Goal: Task Accomplishment & Management: Manage account settings

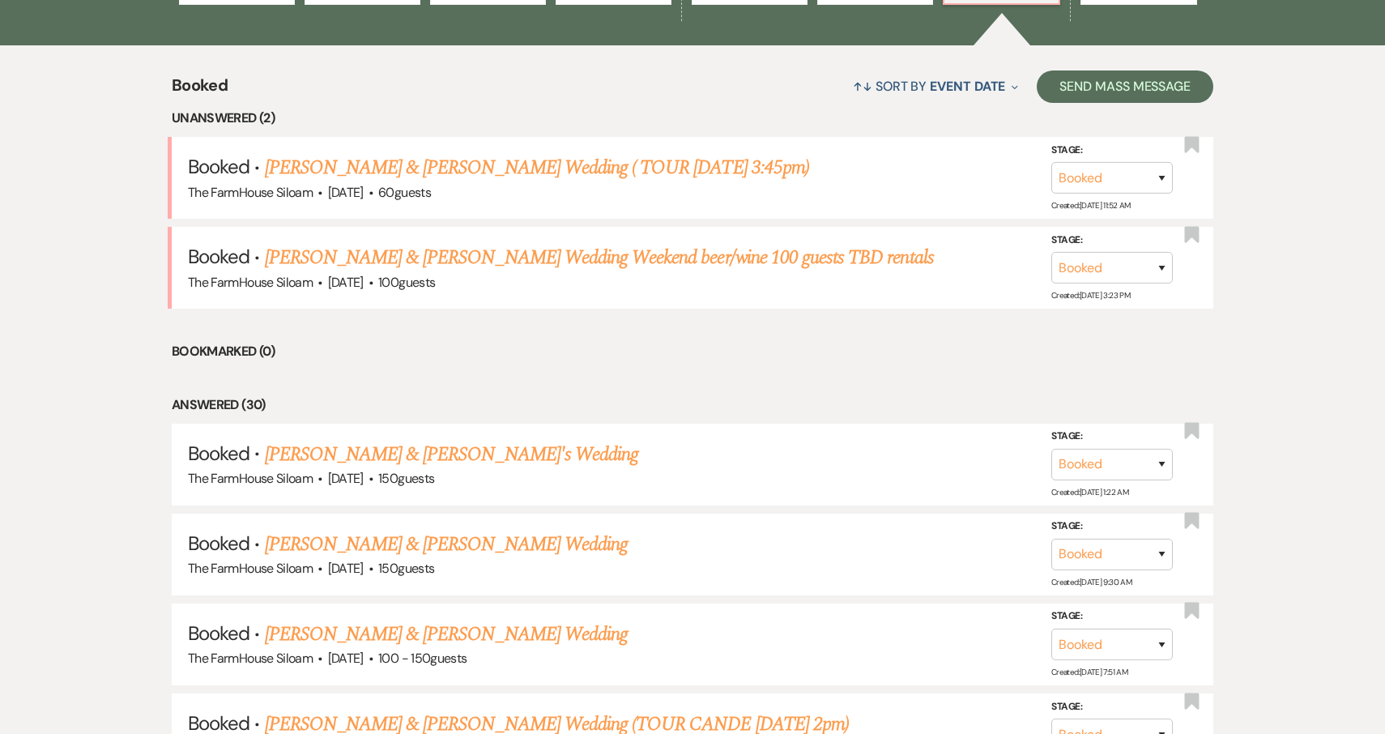
scroll to position [634, 0]
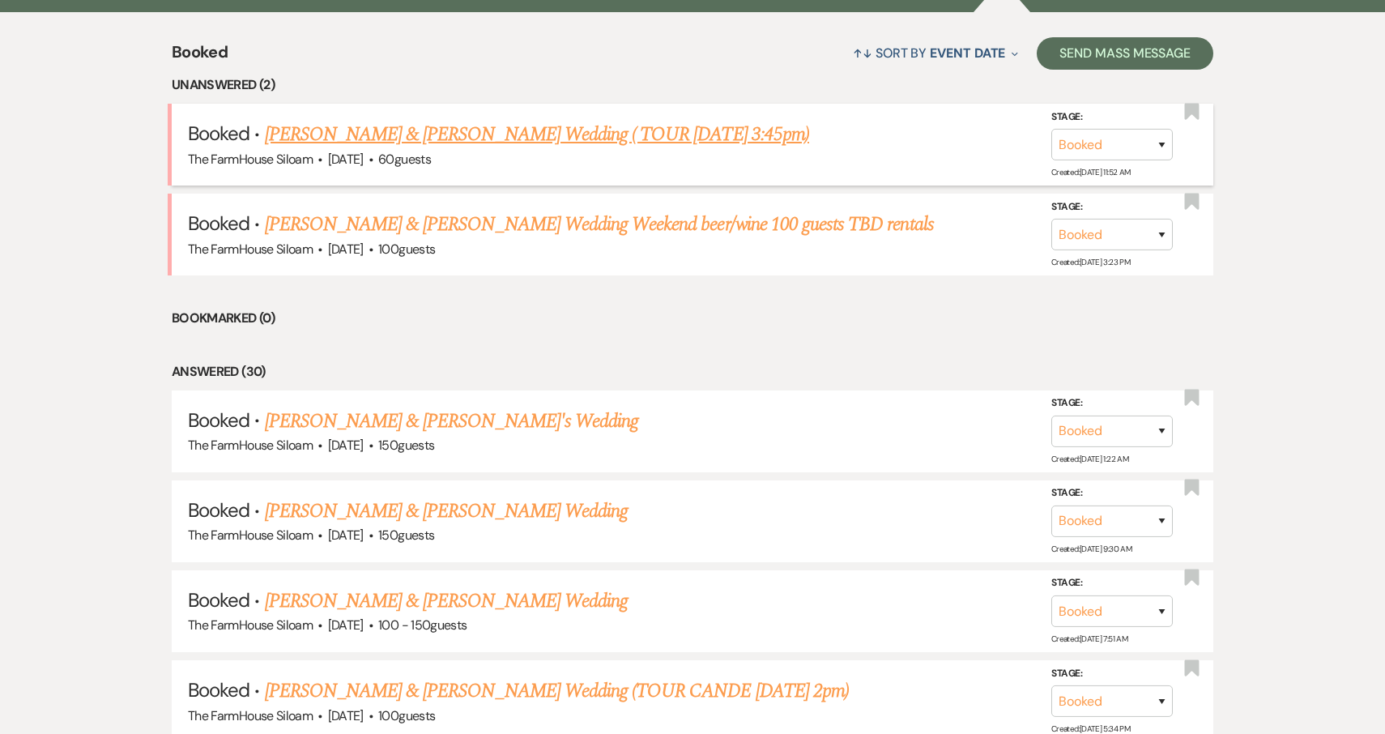
click at [510, 132] on link "[PERSON_NAME] & [PERSON_NAME] Wedding ( TOUR [DATE] 3:45pm)" at bounding box center [537, 134] width 544 height 29
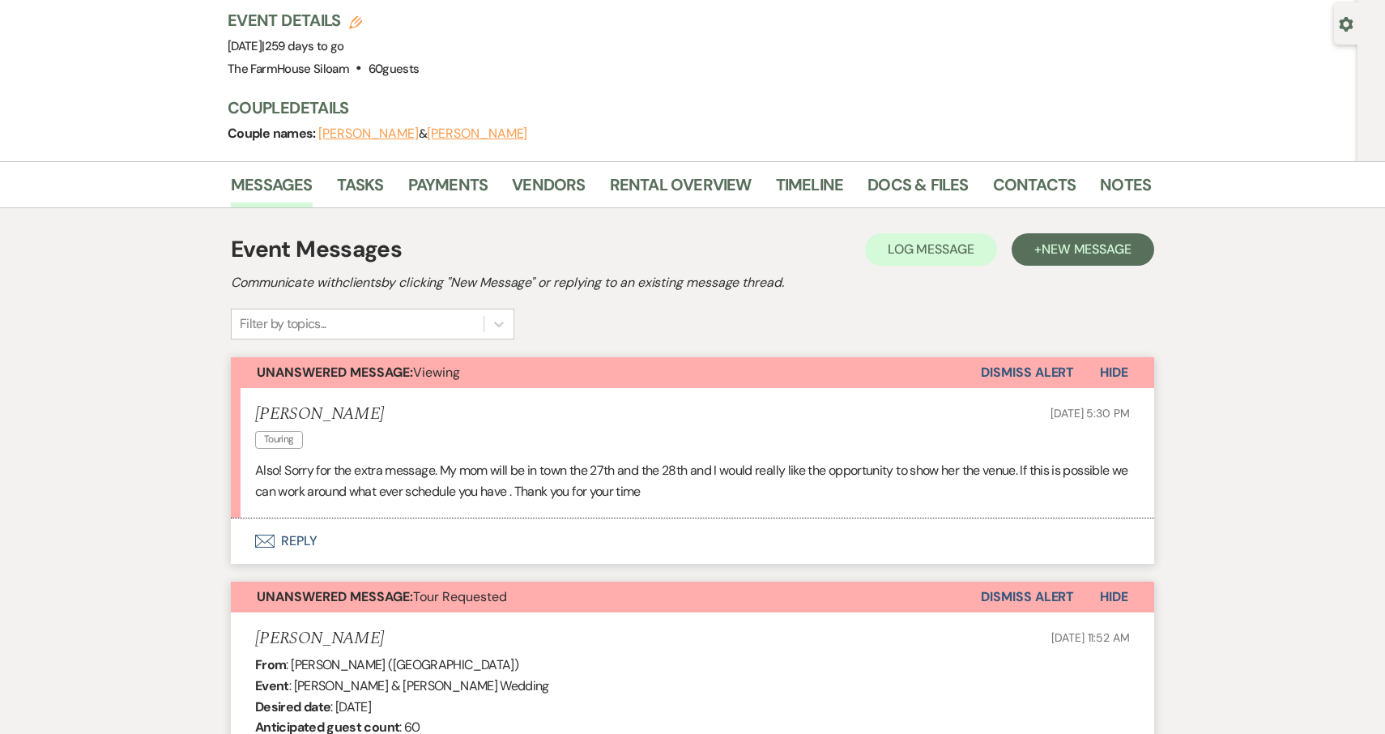
scroll to position [147, 0]
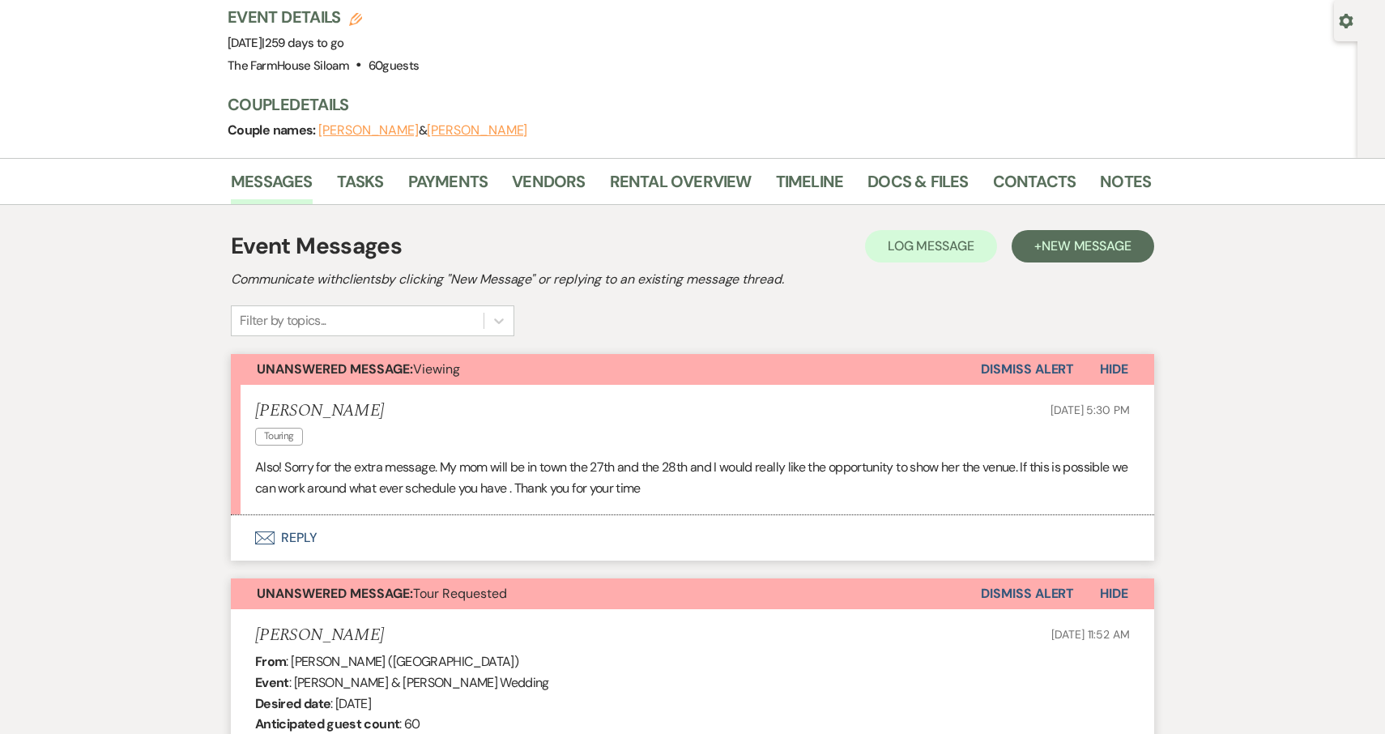
click at [295, 515] on button "Envelope Reply" at bounding box center [693, 537] width 924 height 45
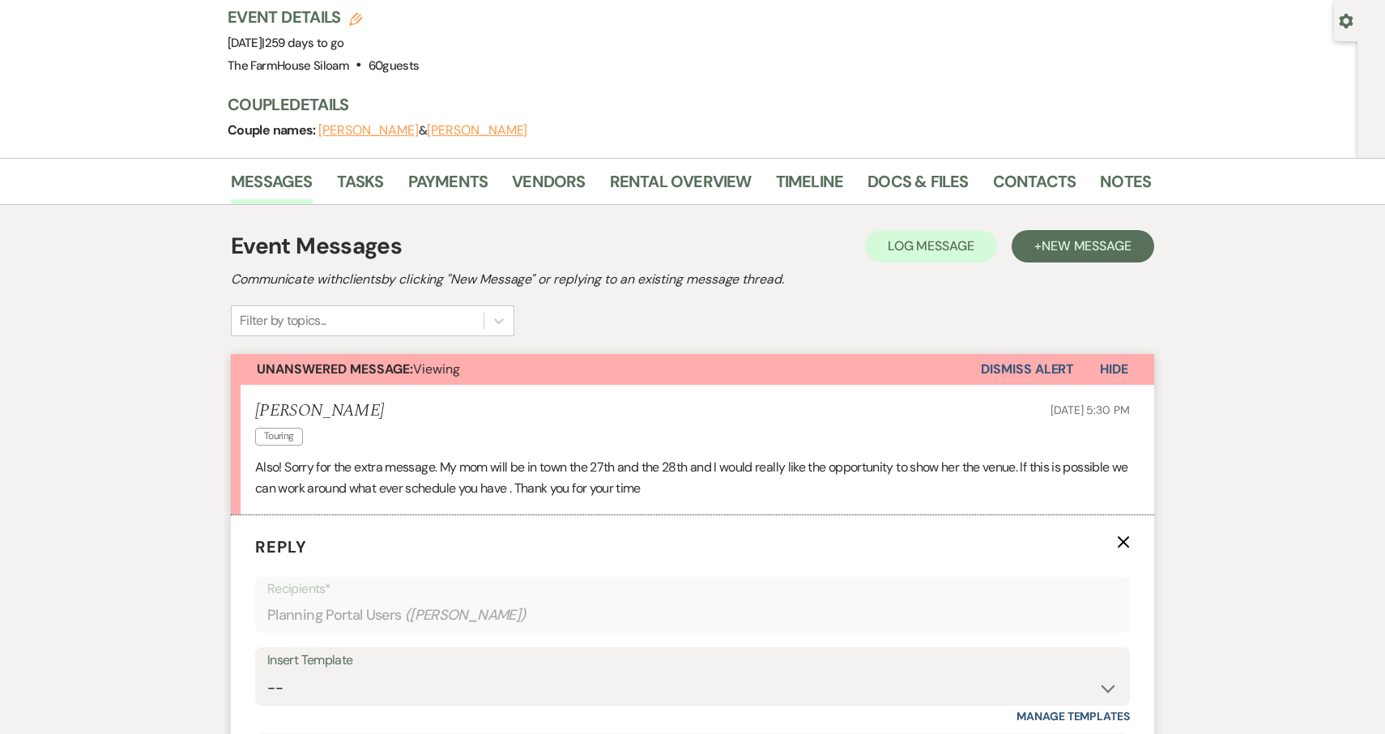
scroll to position [421, 0]
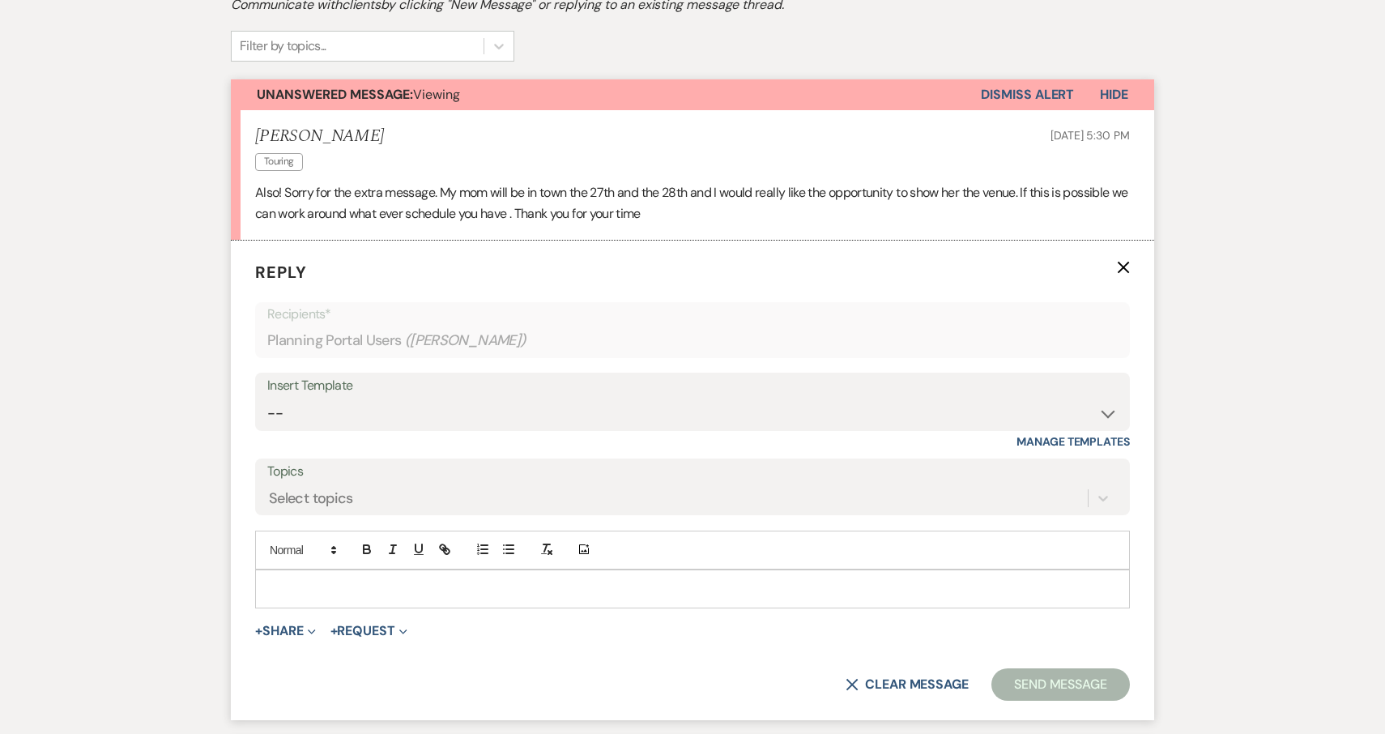
click at [302, 580] on p at bounding box center [692, 589] width 849 height 18
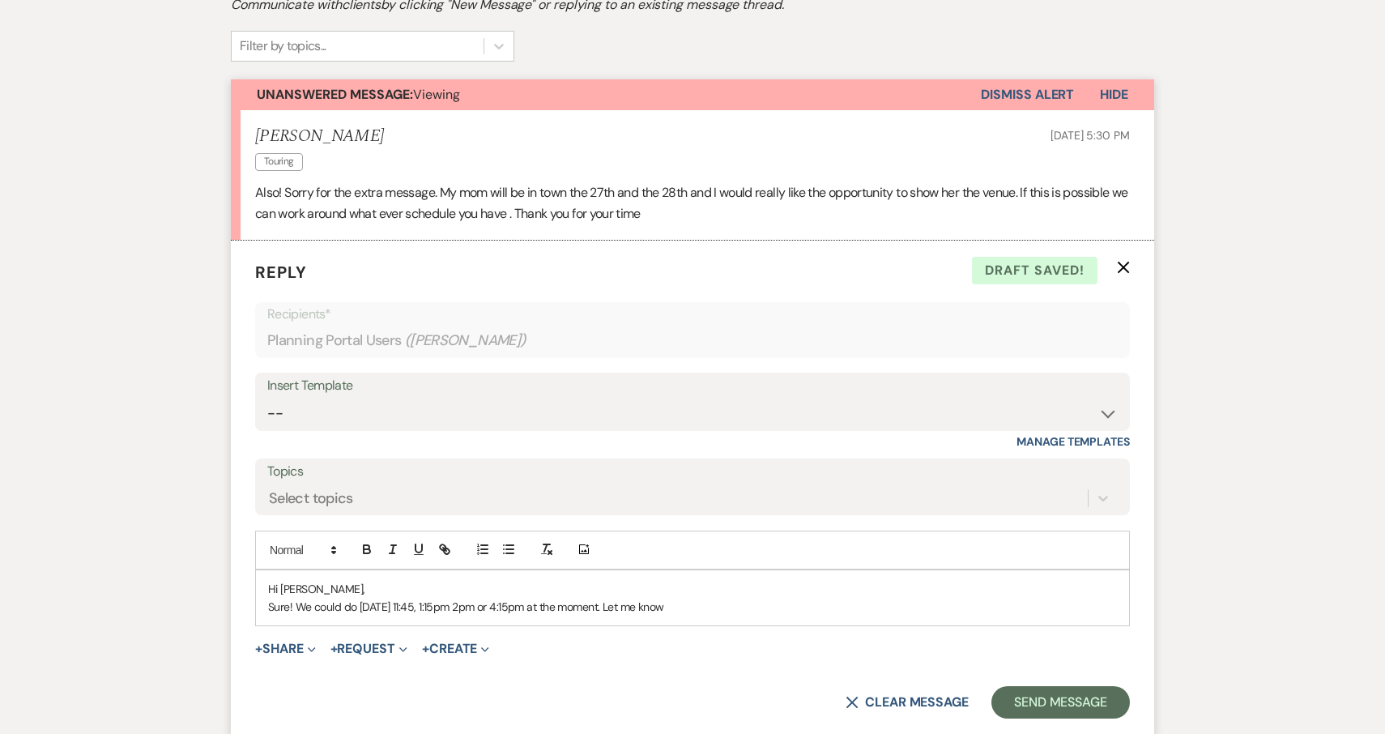
drag, startPoint x: 680, startPoint y: 564, endPoint x: 480, endPoint y: 563, distance: 200.1
click at [480, 598] on p "Sure! We could do 9/28 at 11:45, 1:15pm 2pm or 4:15pm at the moment. Let me know" at bounding box center [692, 607] width 849 height 18
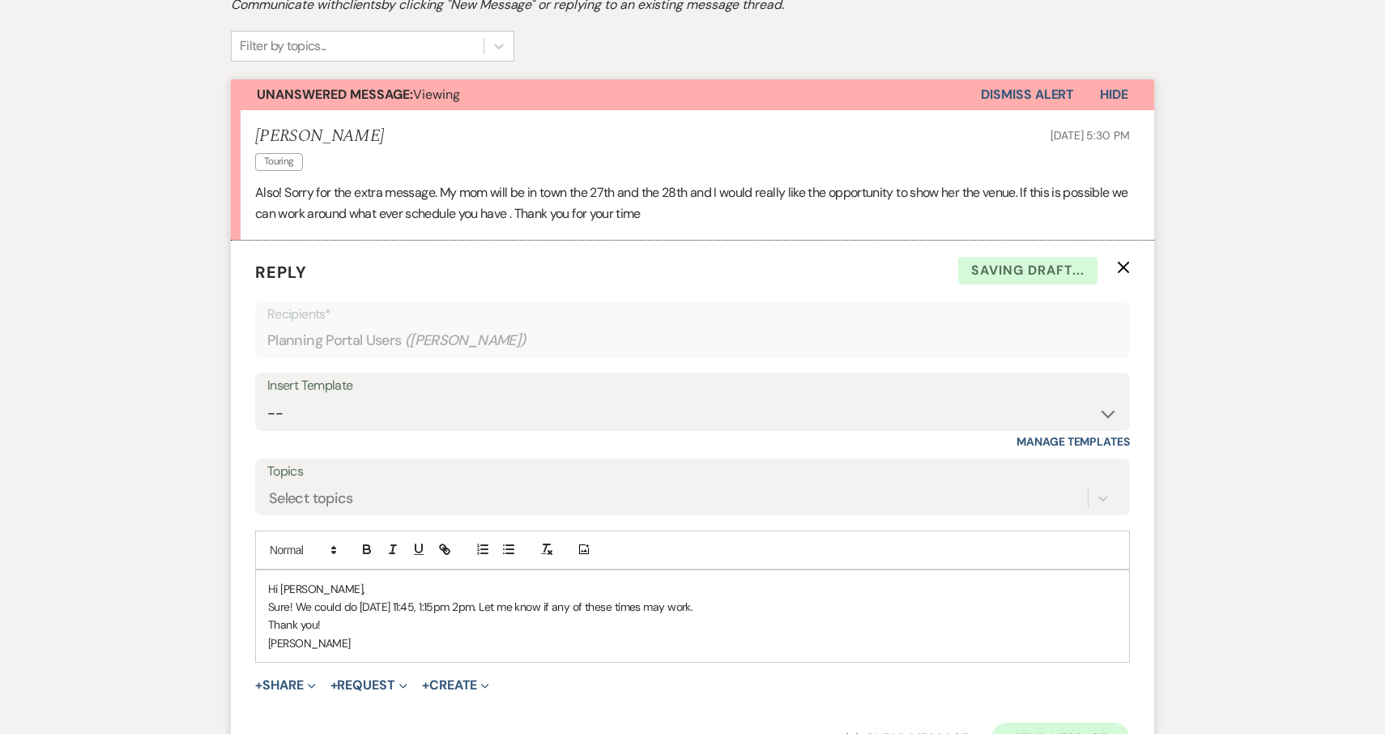
click at [1095, 723] on button "Send Message" at bounding box center [1061, 739] width 139 height 32
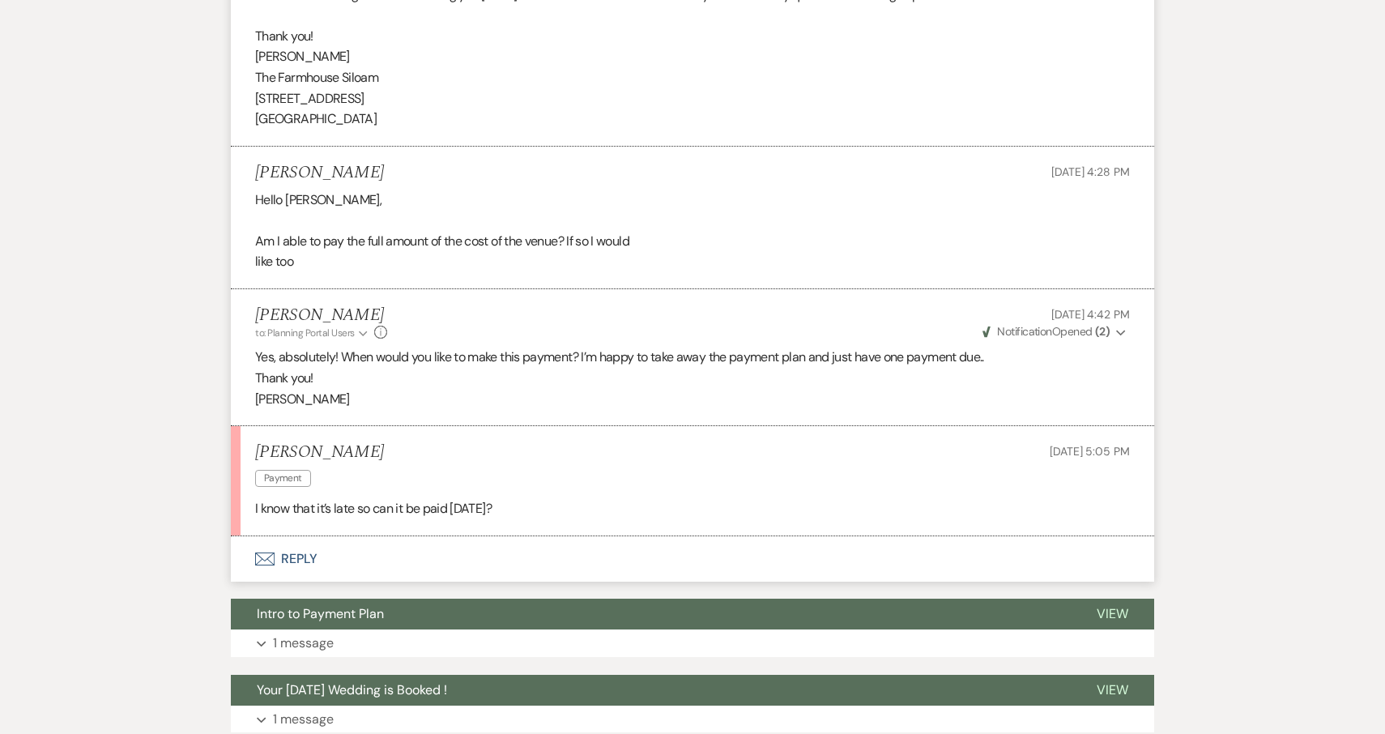
scroll to position [2166, 0]
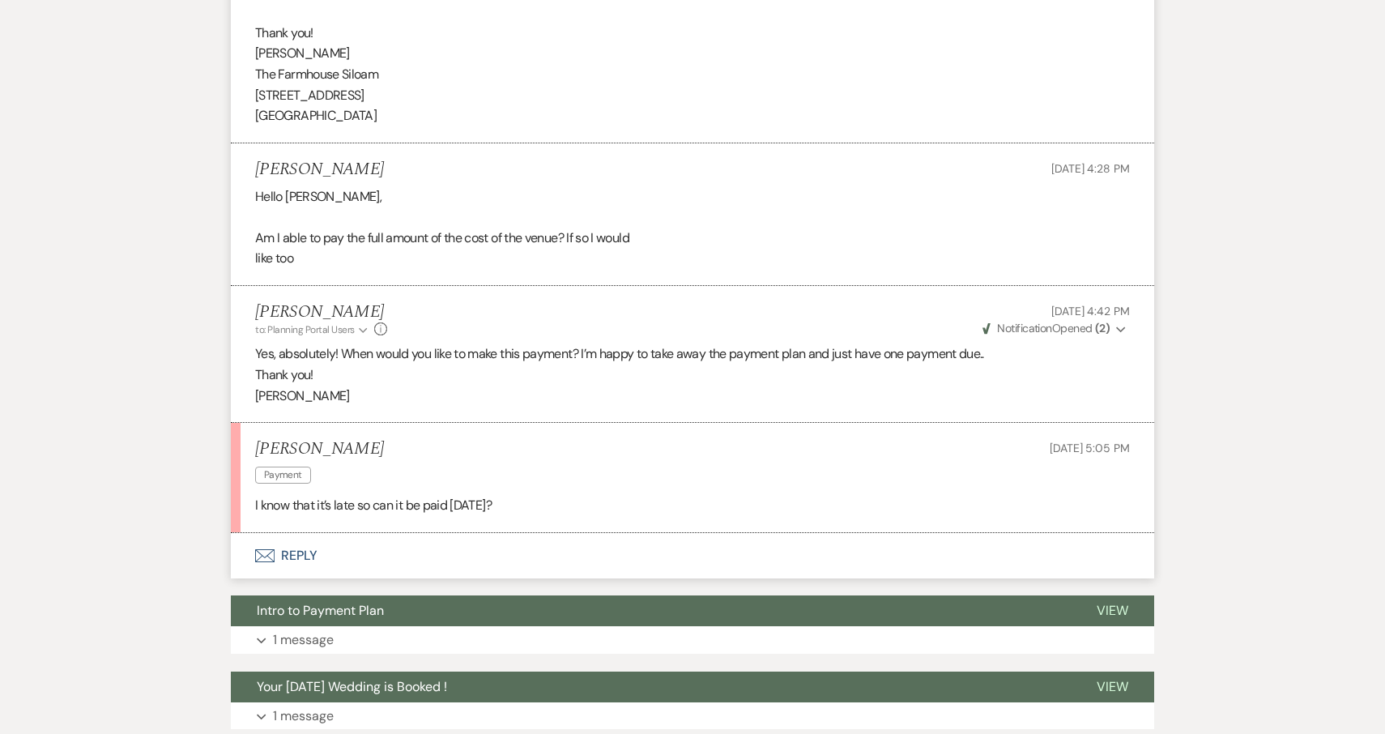
click at [297, 533] on button "Envelope Reply" at bounding box center [693, 555] width 924 height 45
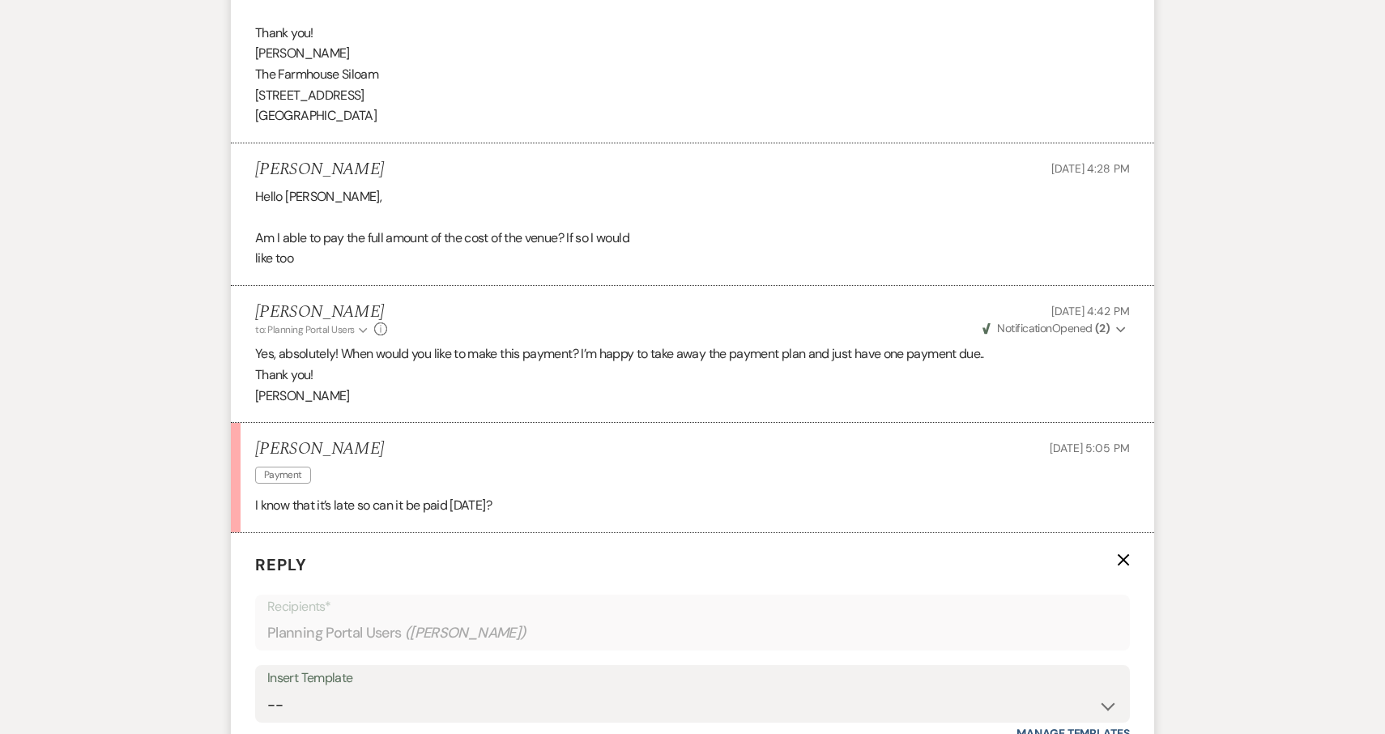
scroll to position [2537, 0]
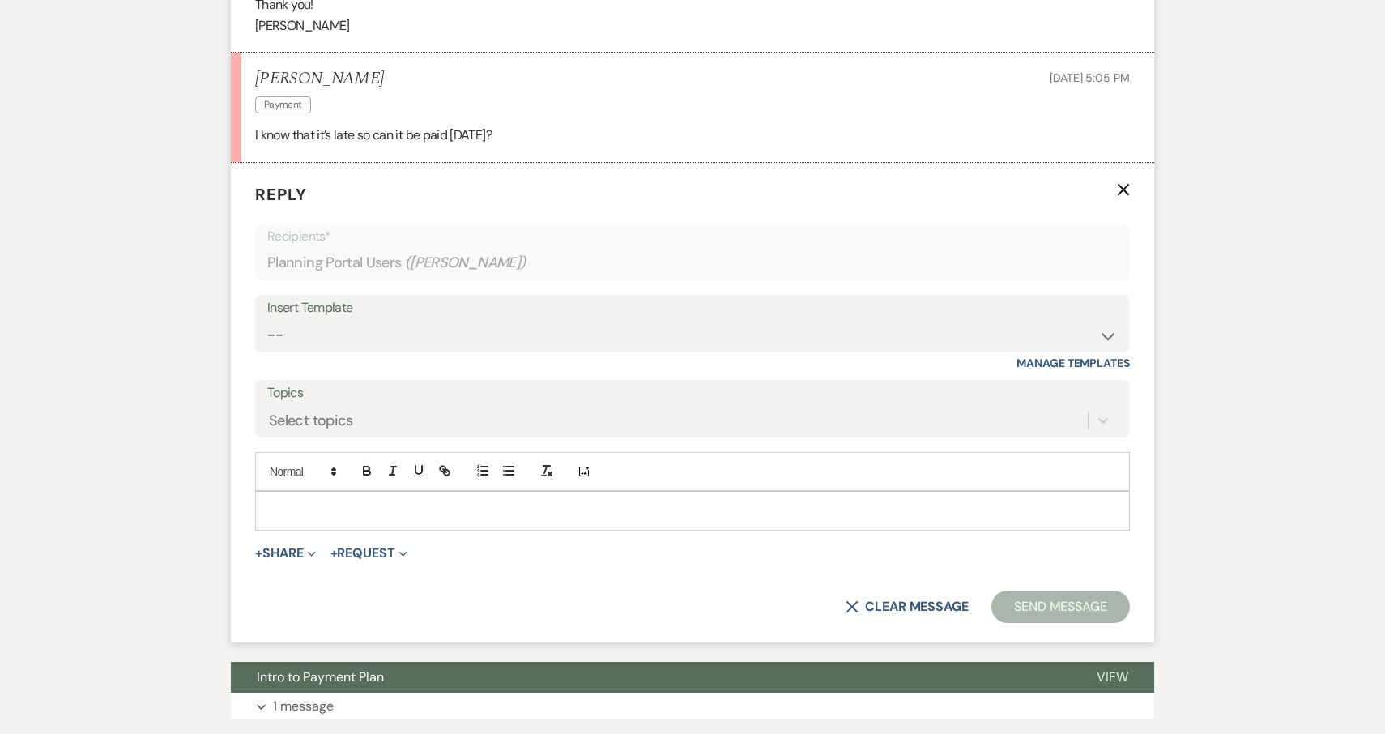
click at [301, 502] on p at bounding box center [692, 511] width 849 height 18
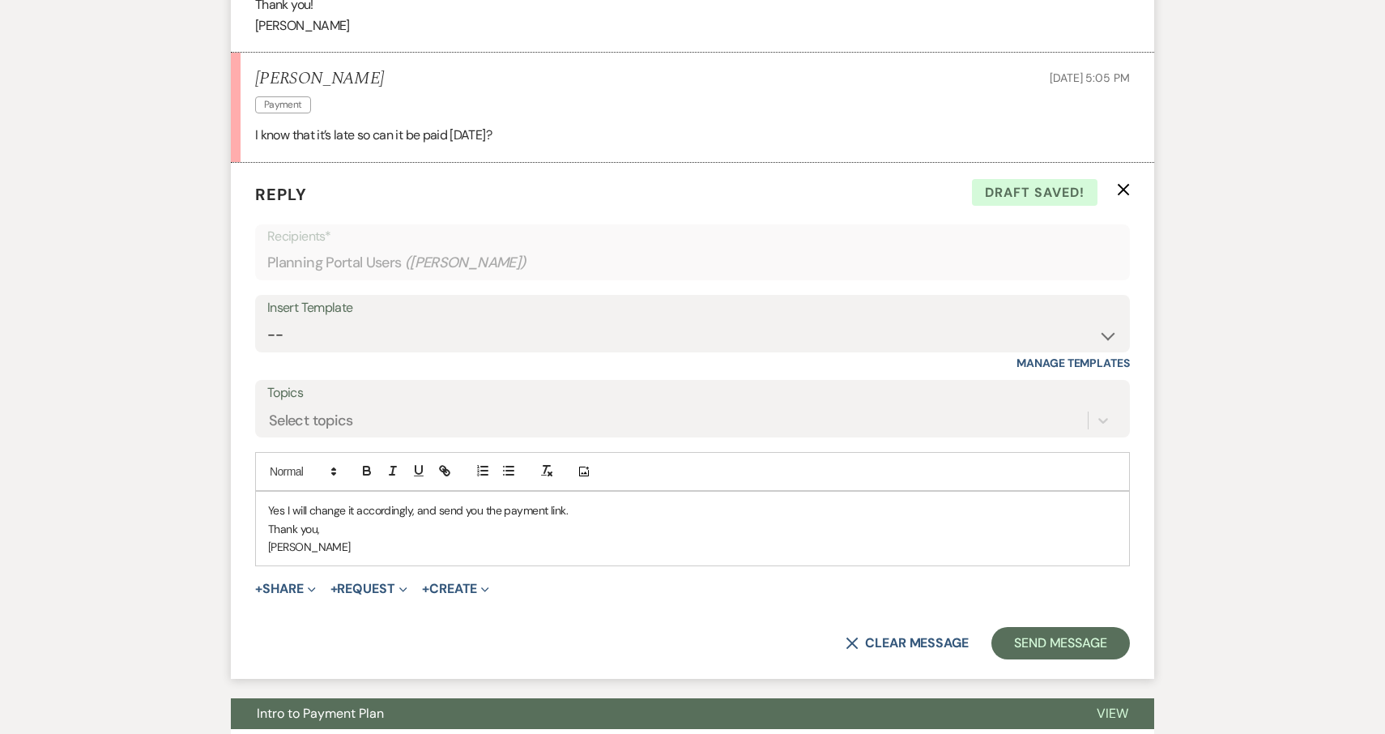
click at [271, 502] on p "Yes I will change it accordingly, and send you the payment link." at bounding box center [692, 511] width 849 height 18
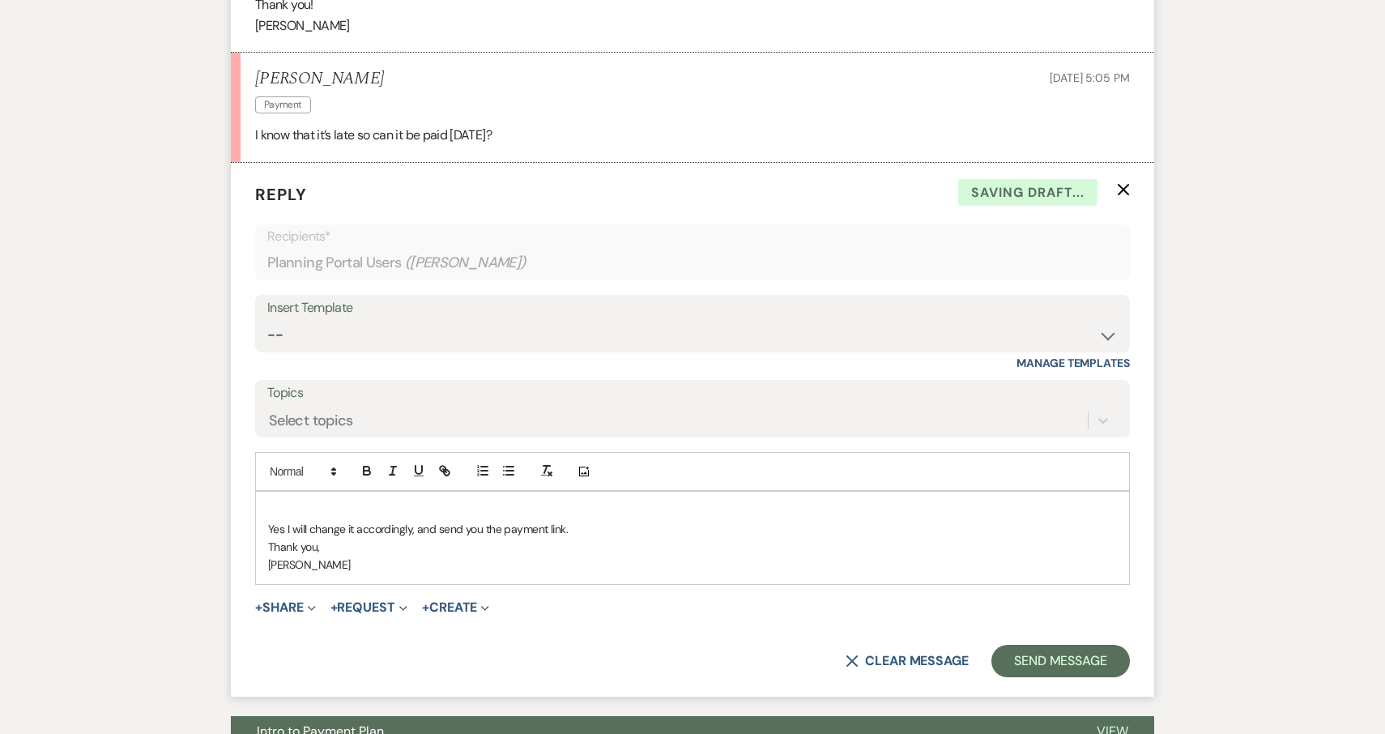
click at [291, 502] on p at bounding box center [692, 511] width 849 height 18
click at [372, 538] on p "Thank you," at bounding box center [692, 547] width 849 height 18
click at [1068, 645] on button "Send Message" at bounding box center [1061, 661] width 139 height 32
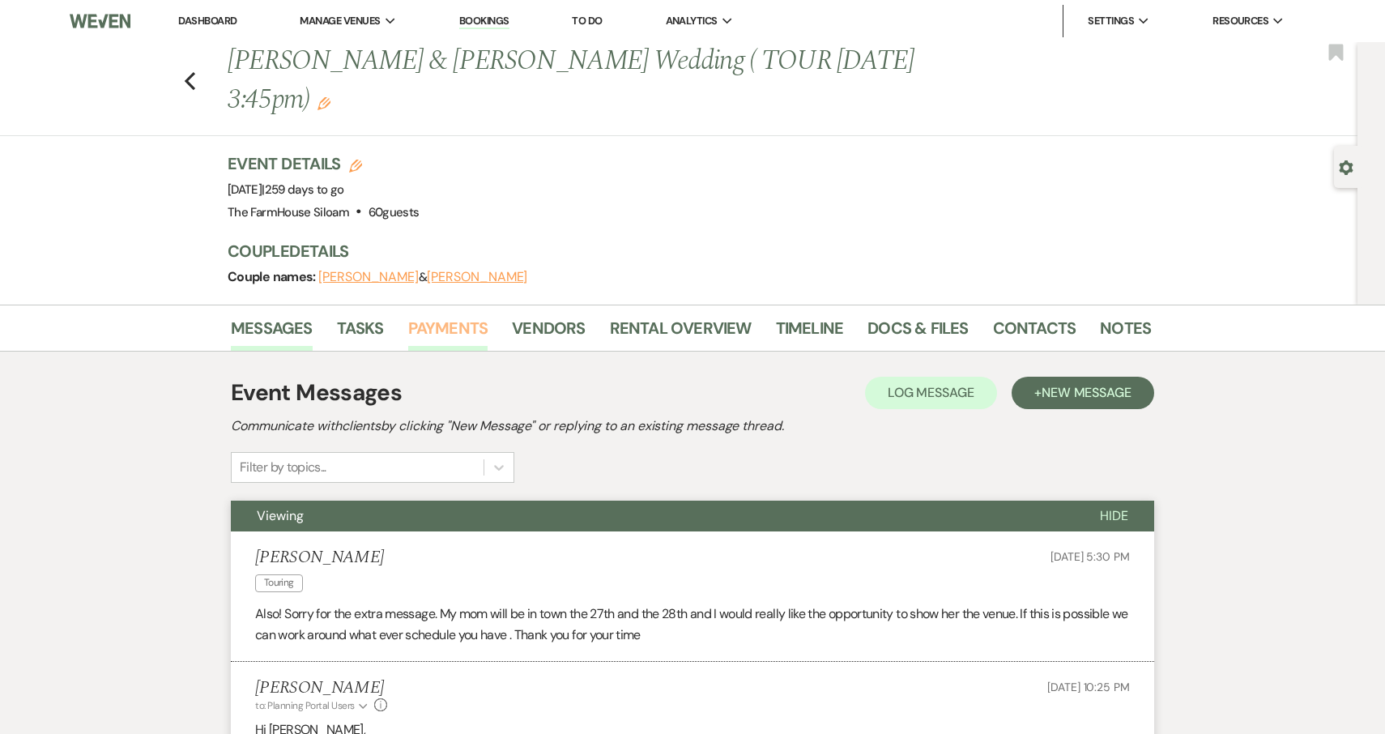
scroll to position [0, 0]
click at [446, 315] on link "Payments" at bounding box center [448, 333] width 80 height 36
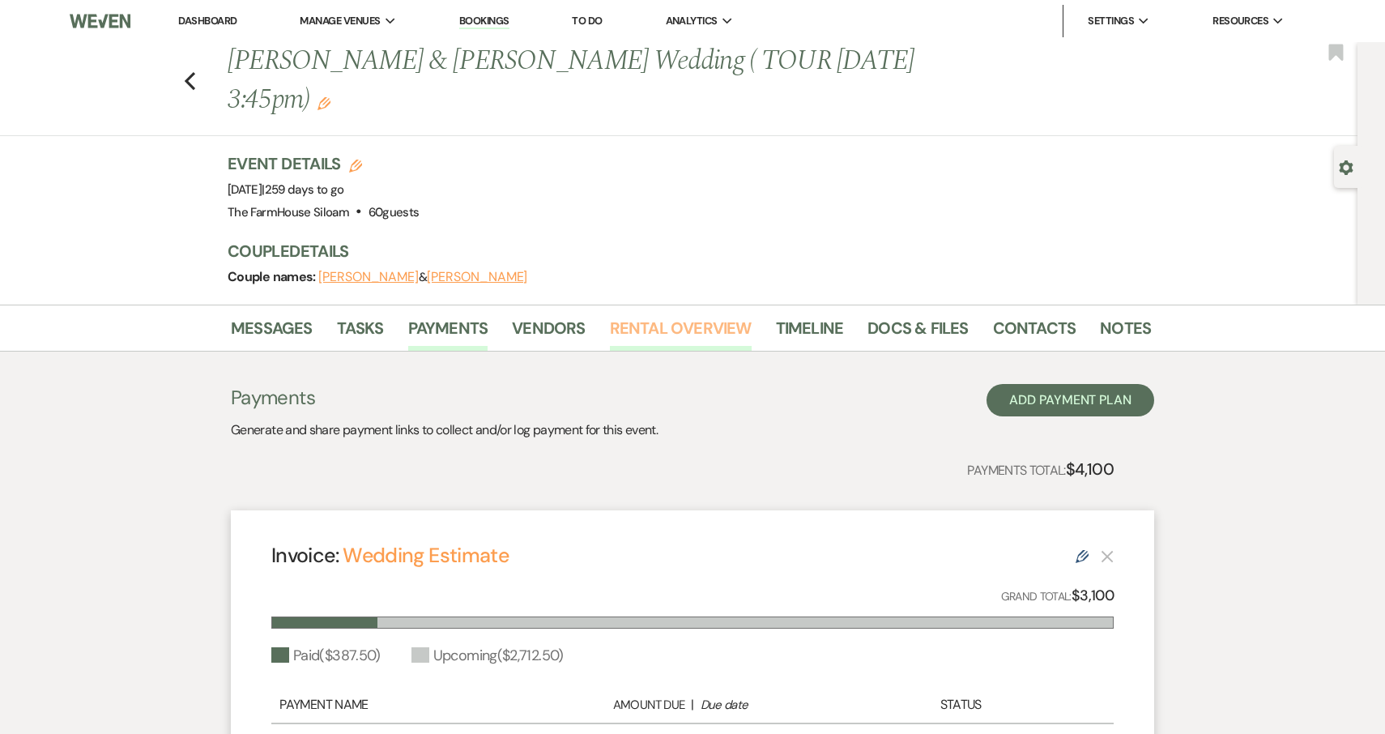
click at [672, 315] on link "Rental Overview" at bounding box center [681, 333] width 142 height 36
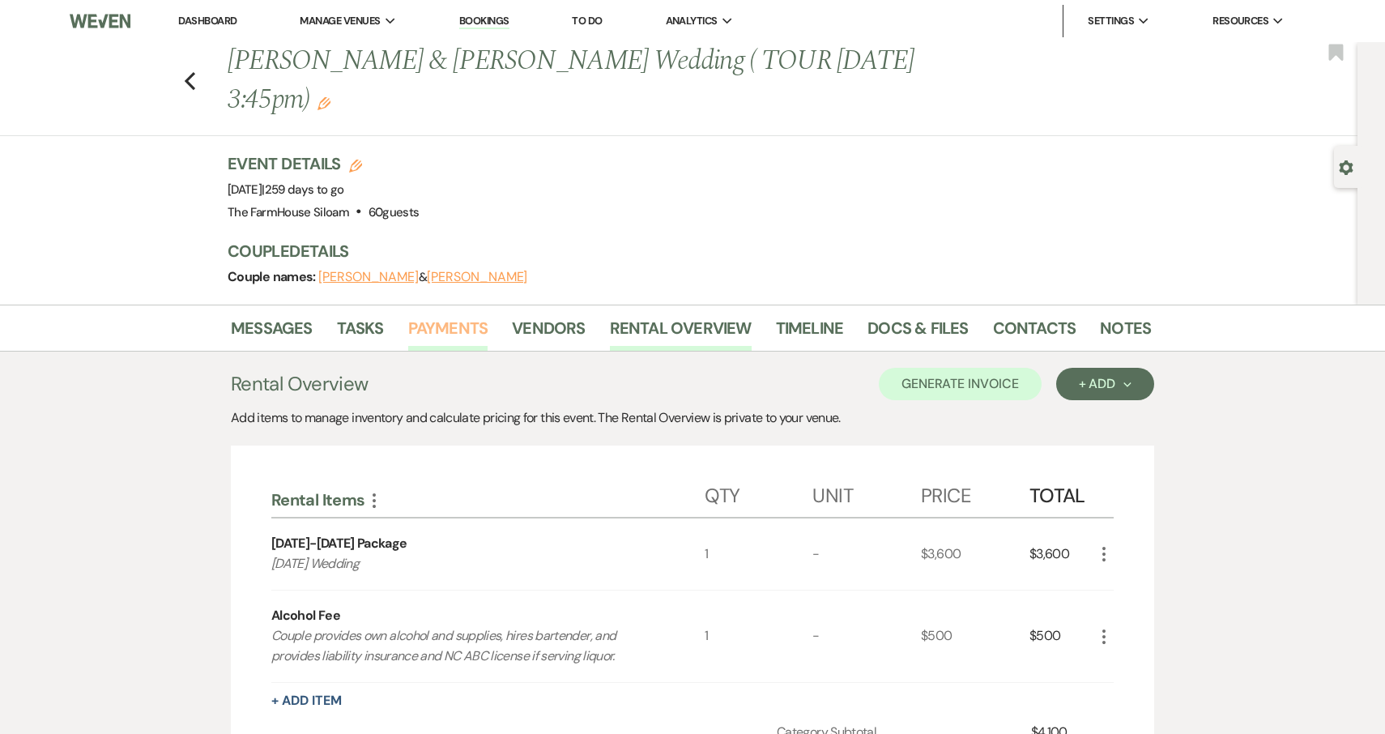
click at [453, 315] on link "Payments" at bounding box center [448, 333] width 80 height 36
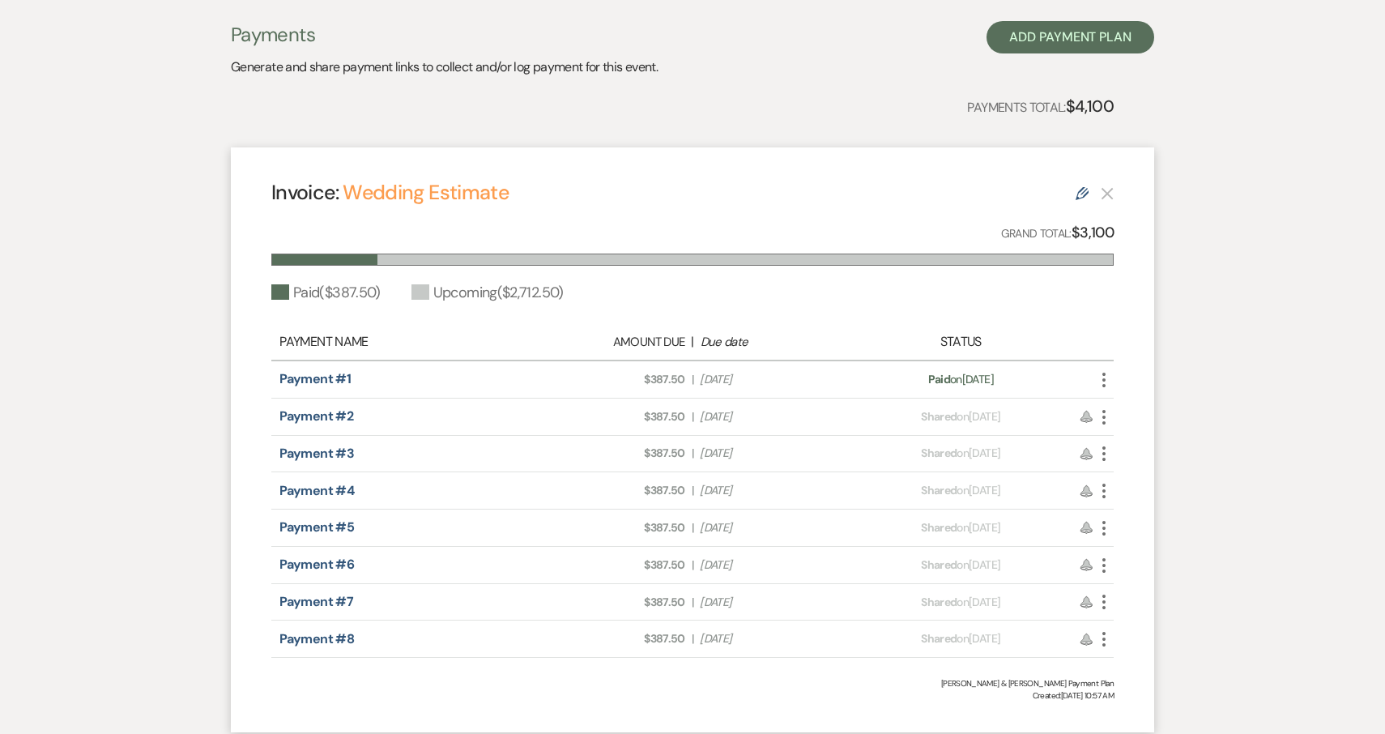
scroll to position [365, 0]
click at [1108, 406] on icon "More" at bounding box center [1104, 415] width 19 height 19
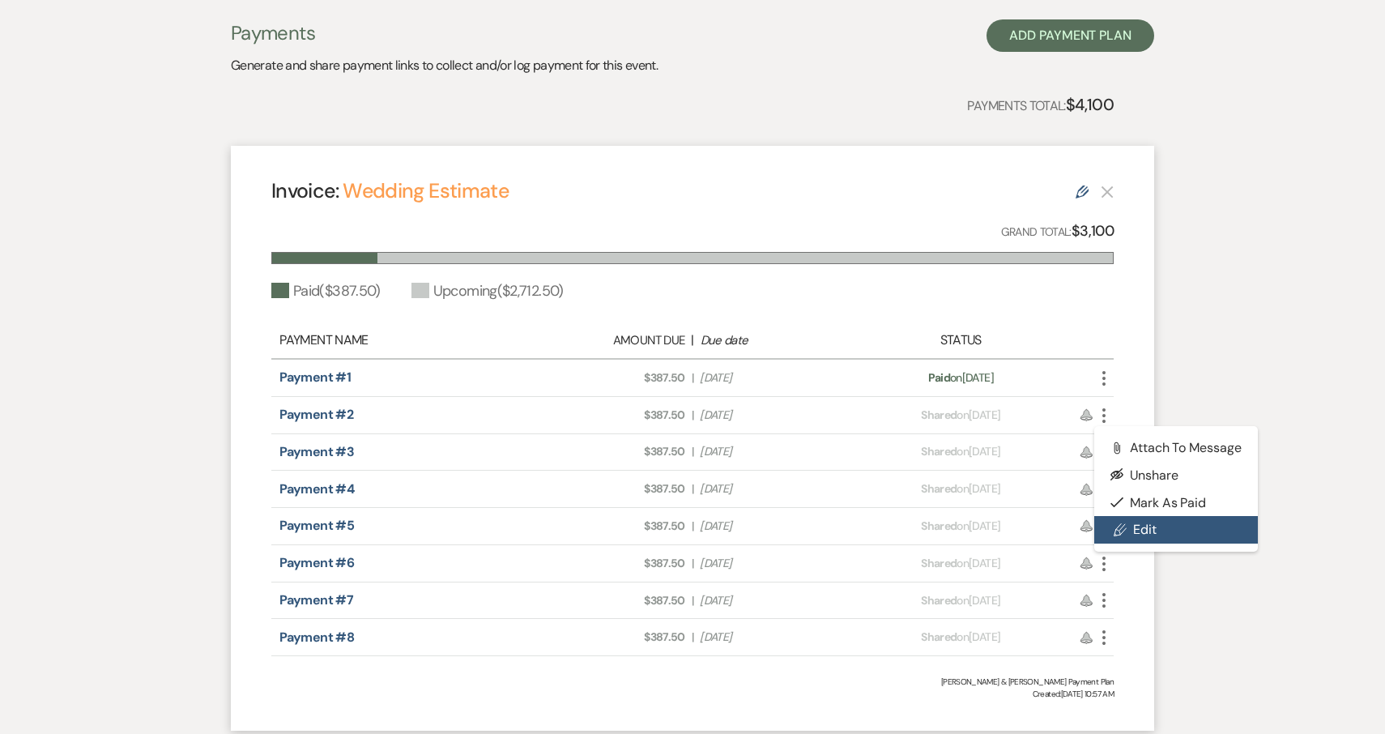
click at [1144, 516] on link "Pencil Edit" at bounding box center [1177, 530] width 164 height 28
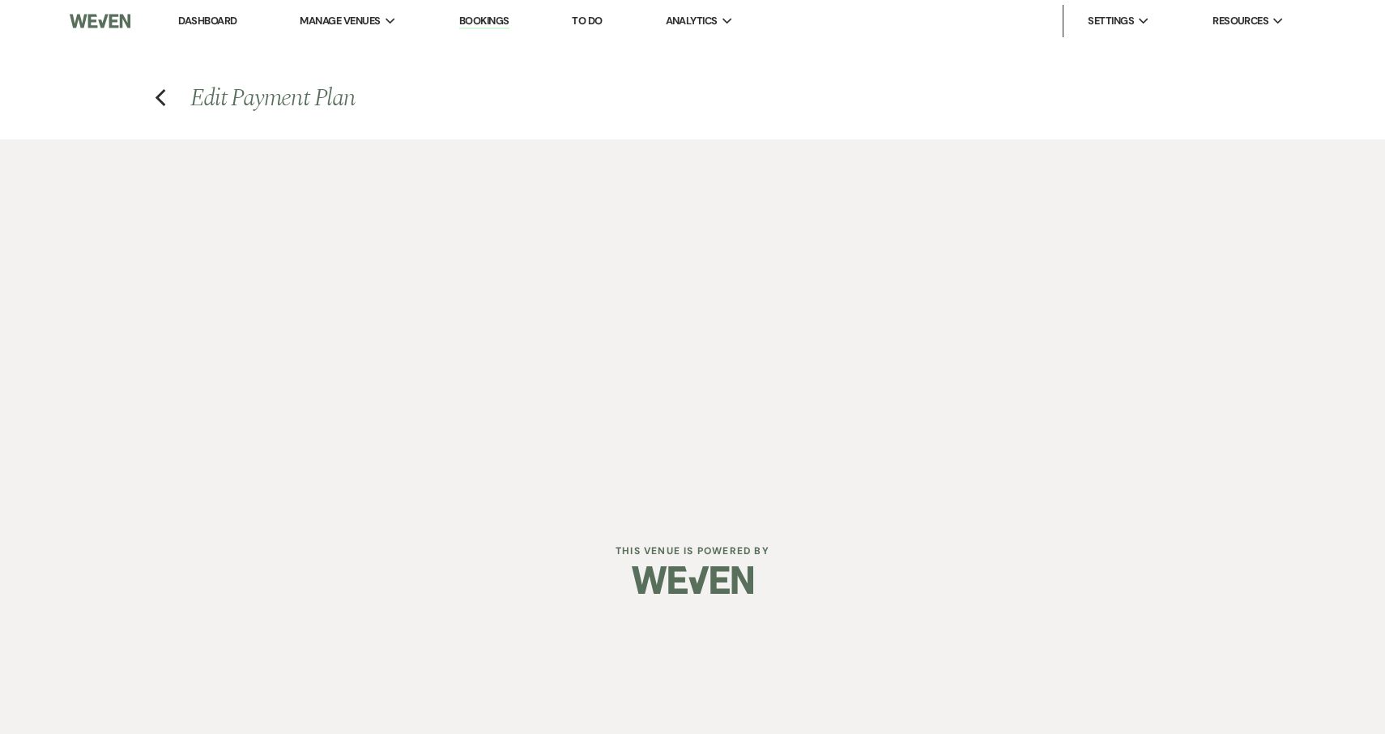
select select "27436"
select select "1"
select select "true"
select select "2"
select select "flat"
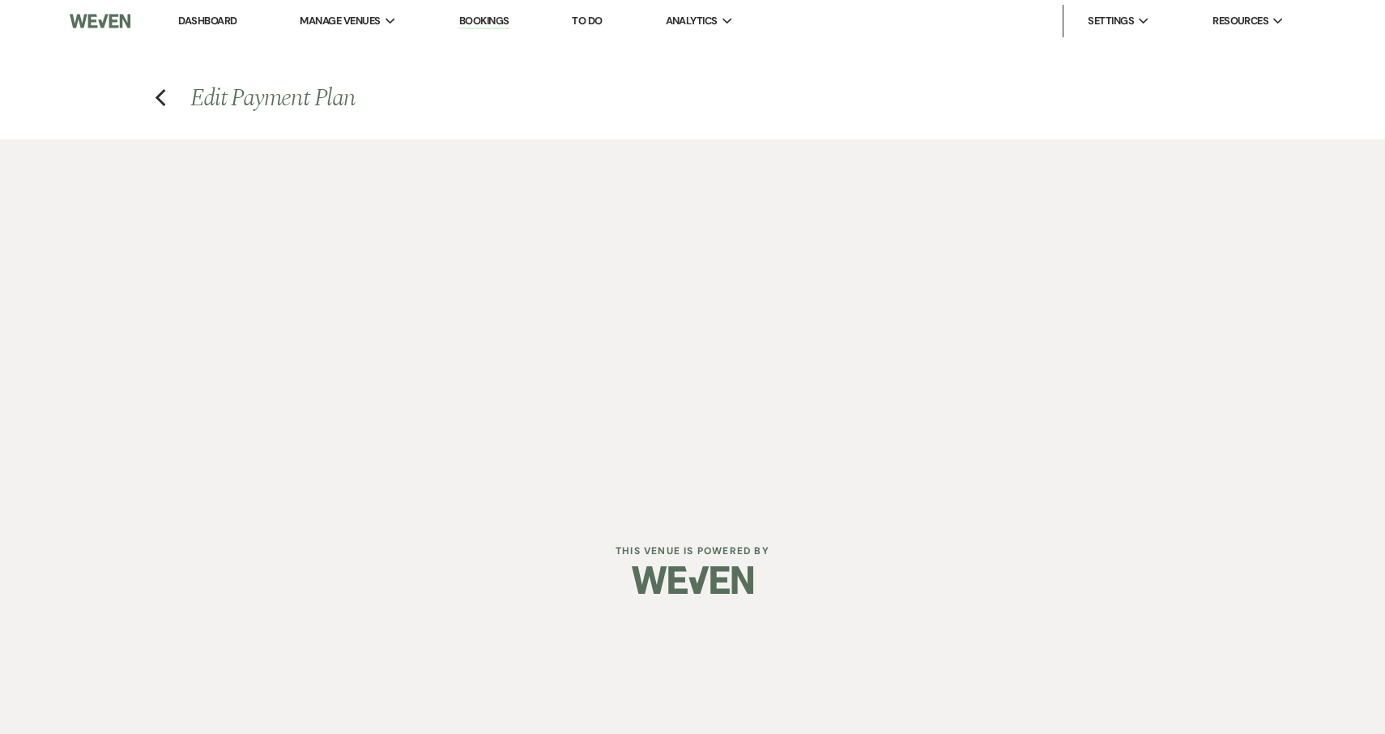
select select "true"
select select "client"
select select "weeks"
select select "2"
select select "flat"
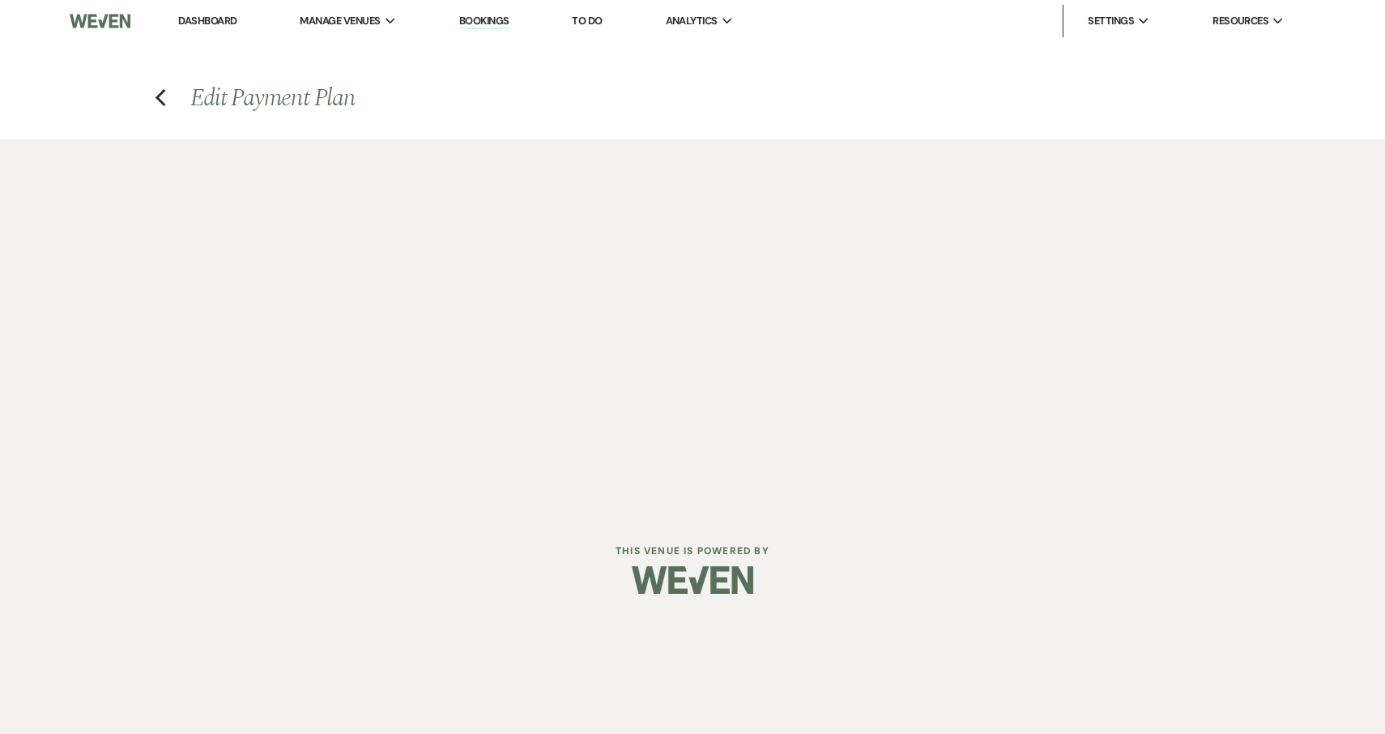
select select "true"
select select "client"
select select "weeks"
select select "2"
select select "flat"
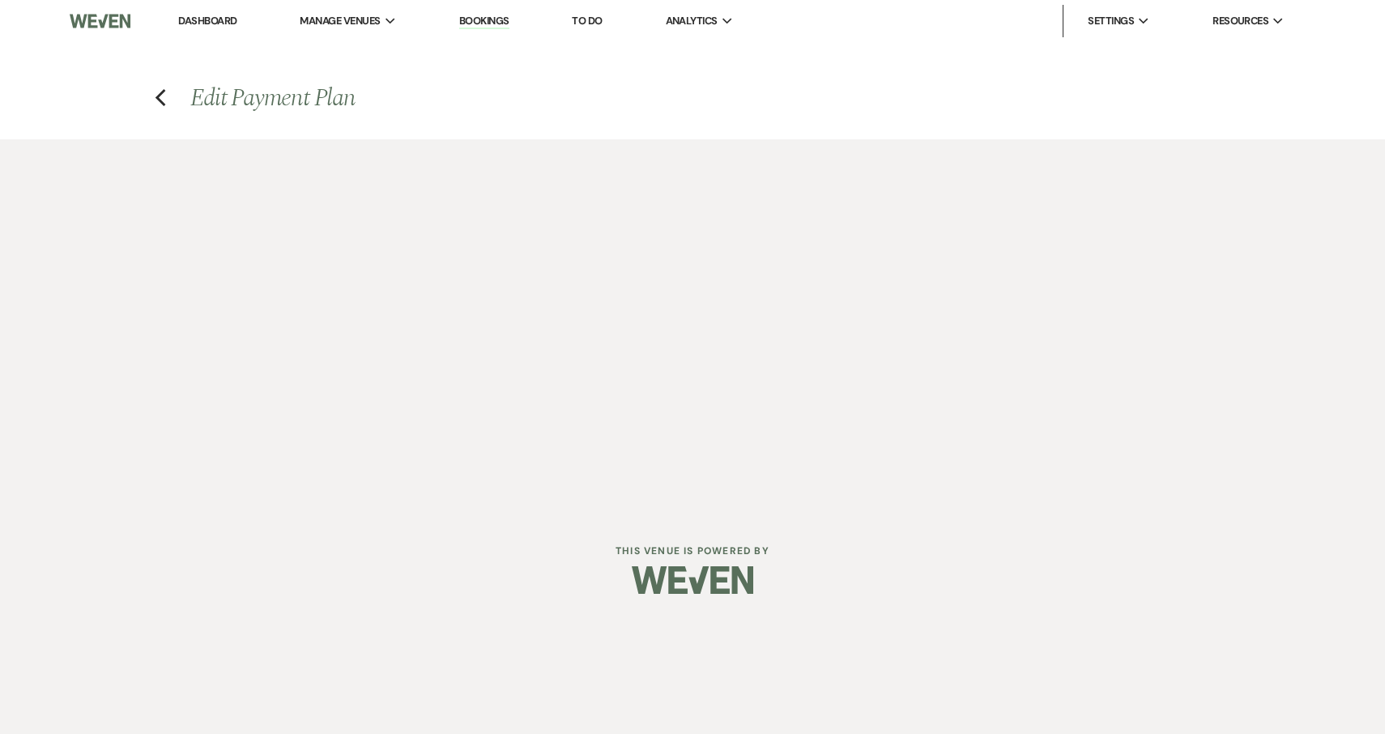
select select "true"
select select "client"
select select "weeks"
select select "2"
select select "flat"
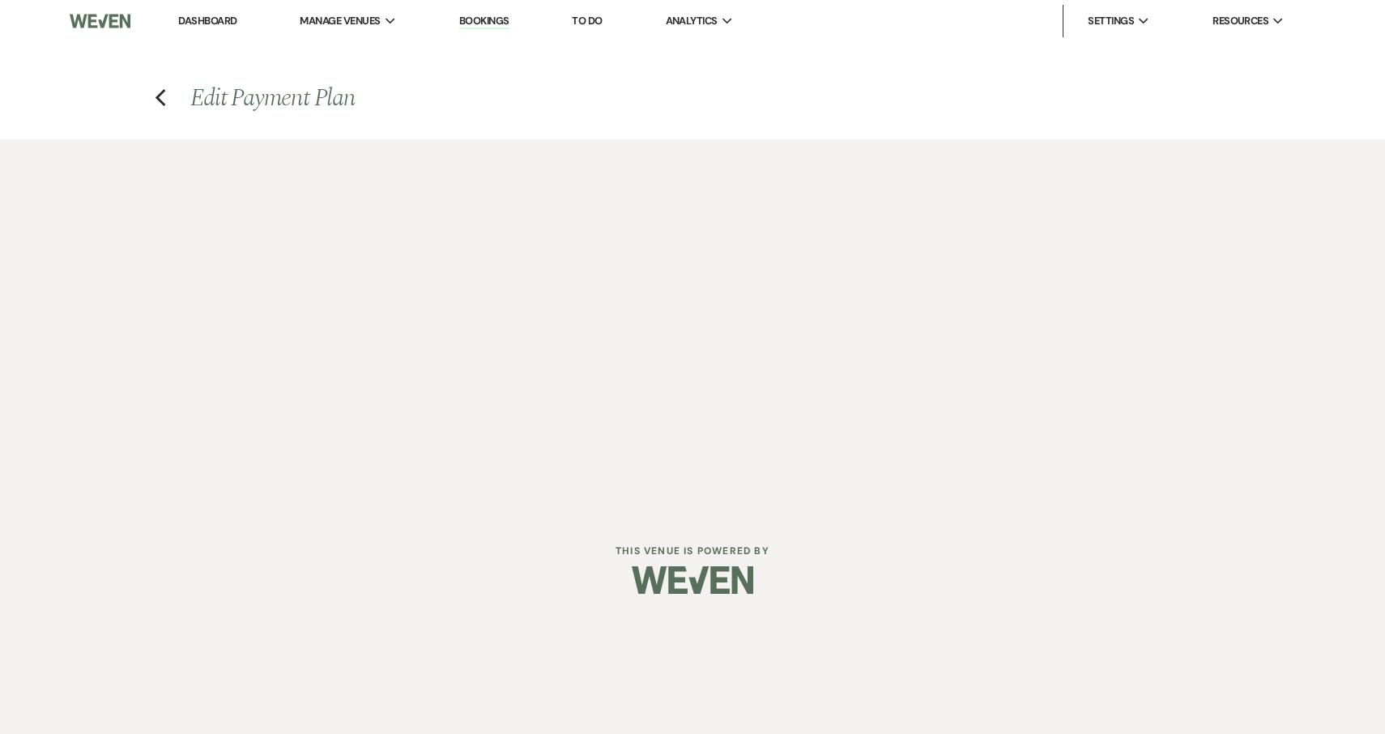
select select "true"
select select "client"
select select "weeks"
select select "2"
select select "flat"
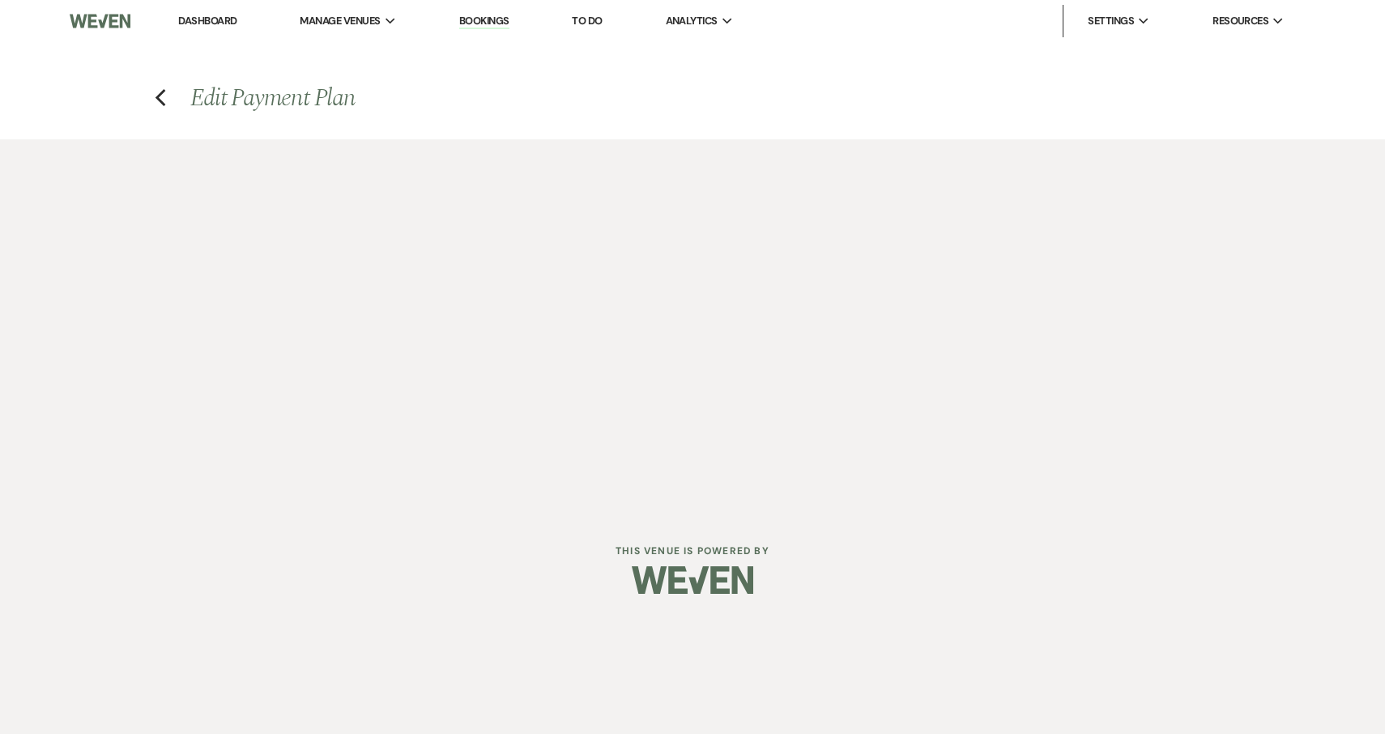
select select "true"
select select "client"
select select "weeks"
select select "2"
select select "flat"
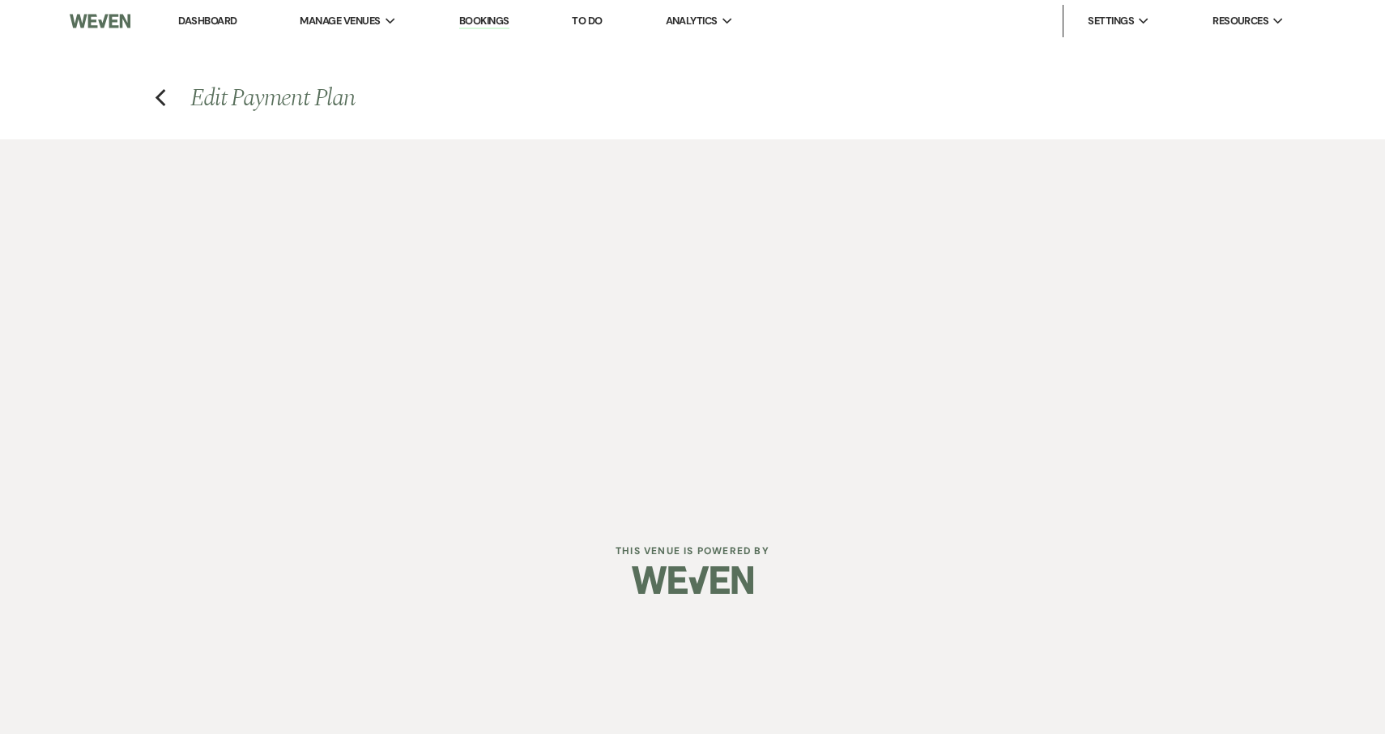
select select "true"
select select "client"
select select "weeks"
select select "2"
select select "flat"
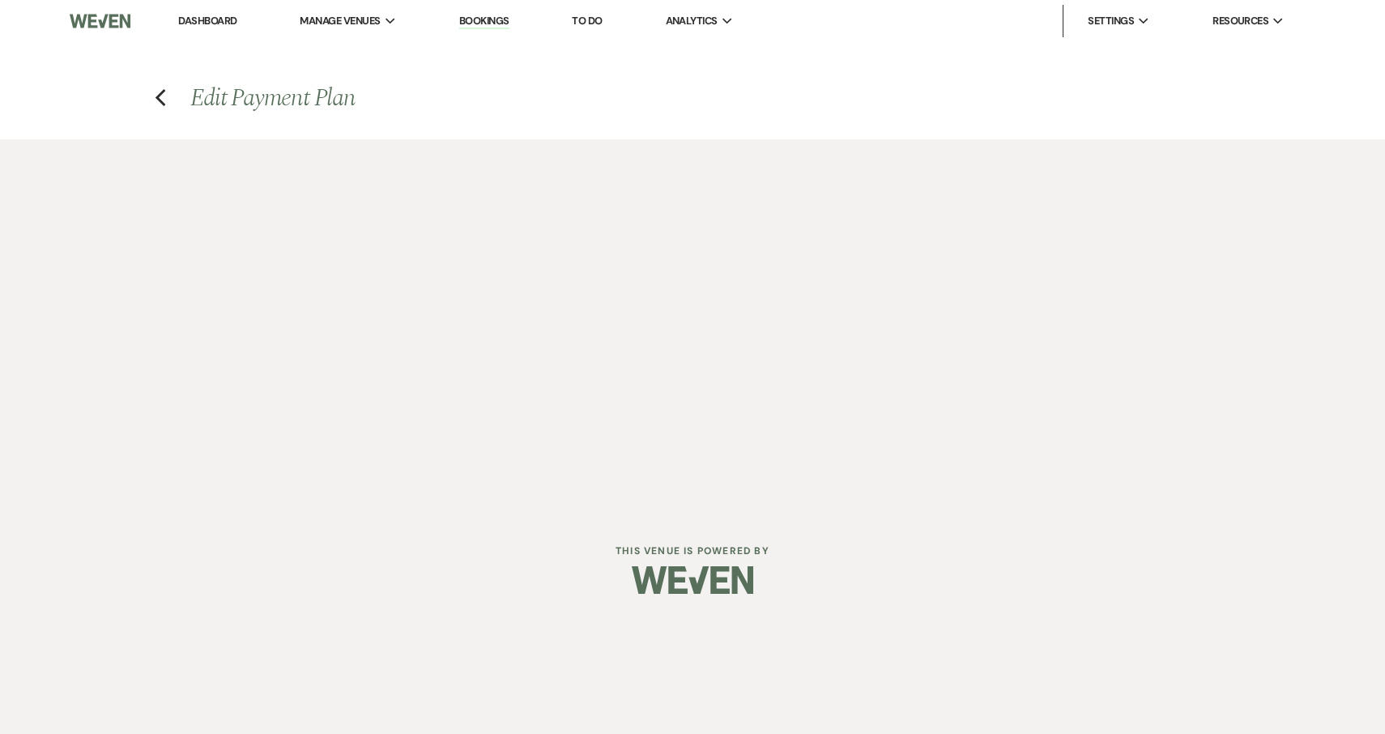
select select "true"
select select "client"
select select "weeks"
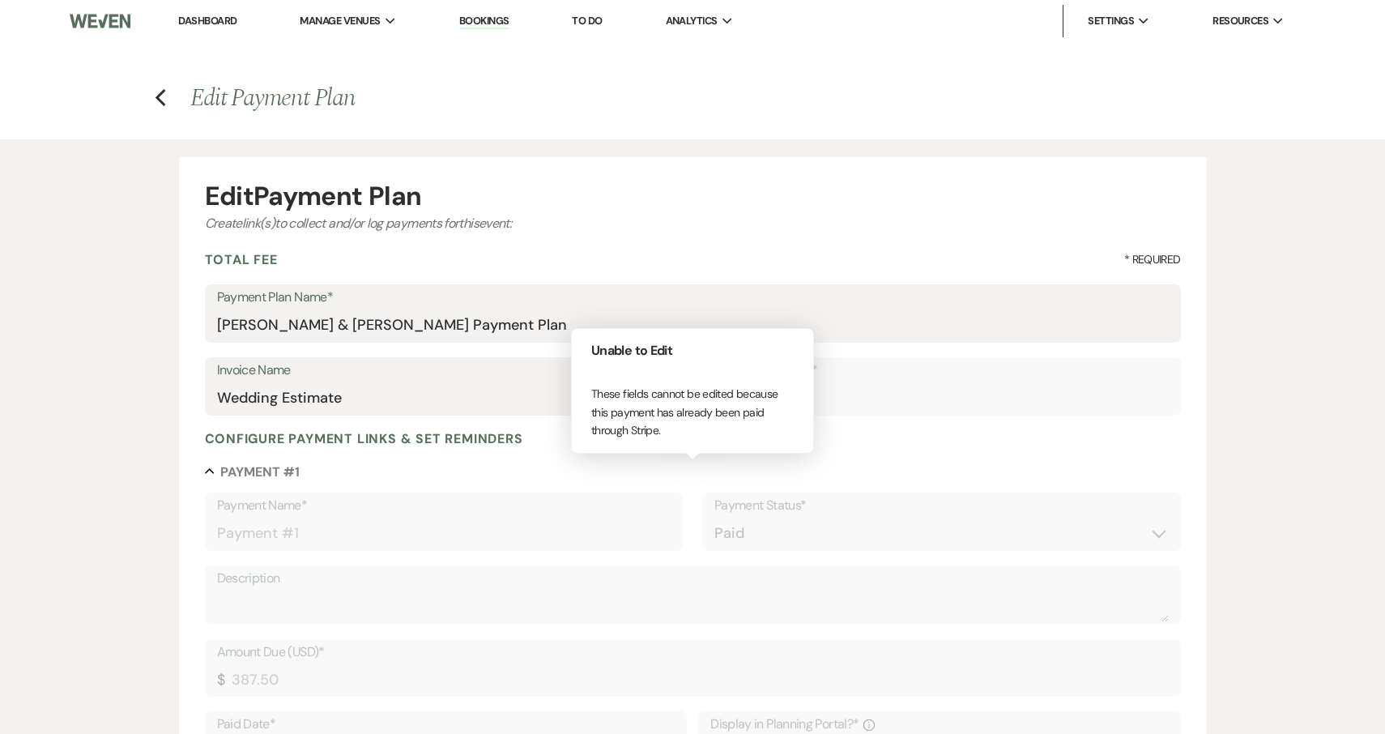
click at [616, 483] on div "Collapse Payment # 1 Payment Name* Payment #1 Payment Status* Paid Unpaid Descr…" at bounding box center [693, 740] width 976 height 555
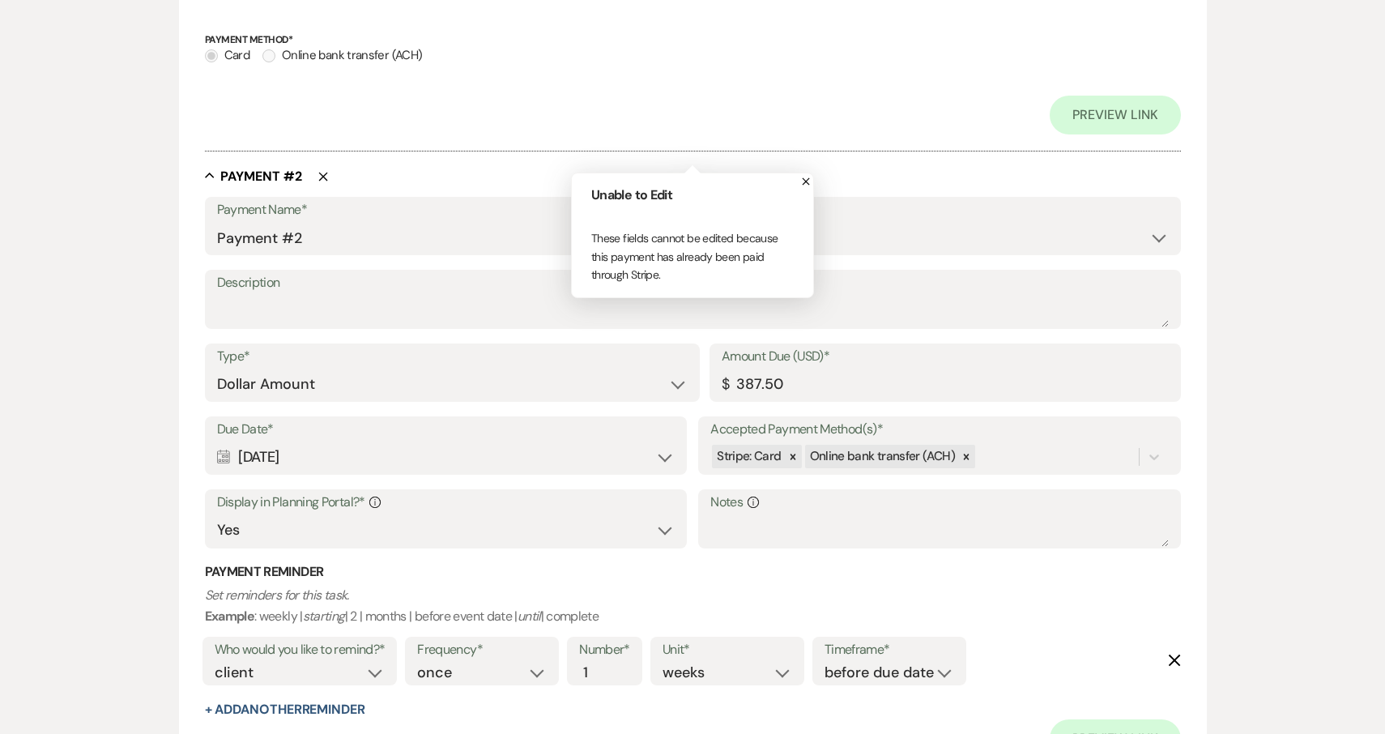
scroll to position [863, 0]
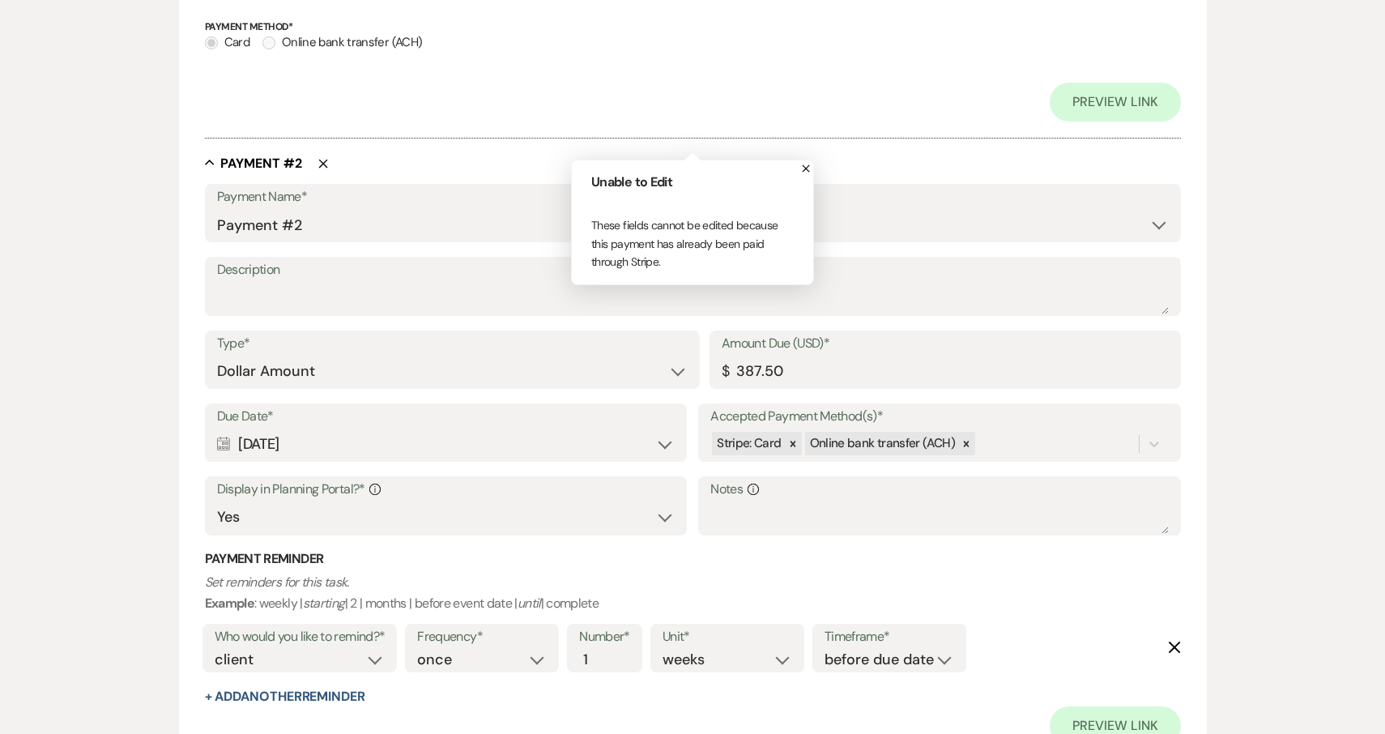
click at [870, 258] on label "Description" at bounding box center [693, 269] width 952 height 23
click at [870, 282] on textarea "Description" at bounding box center [693, 298] width 952 height 32
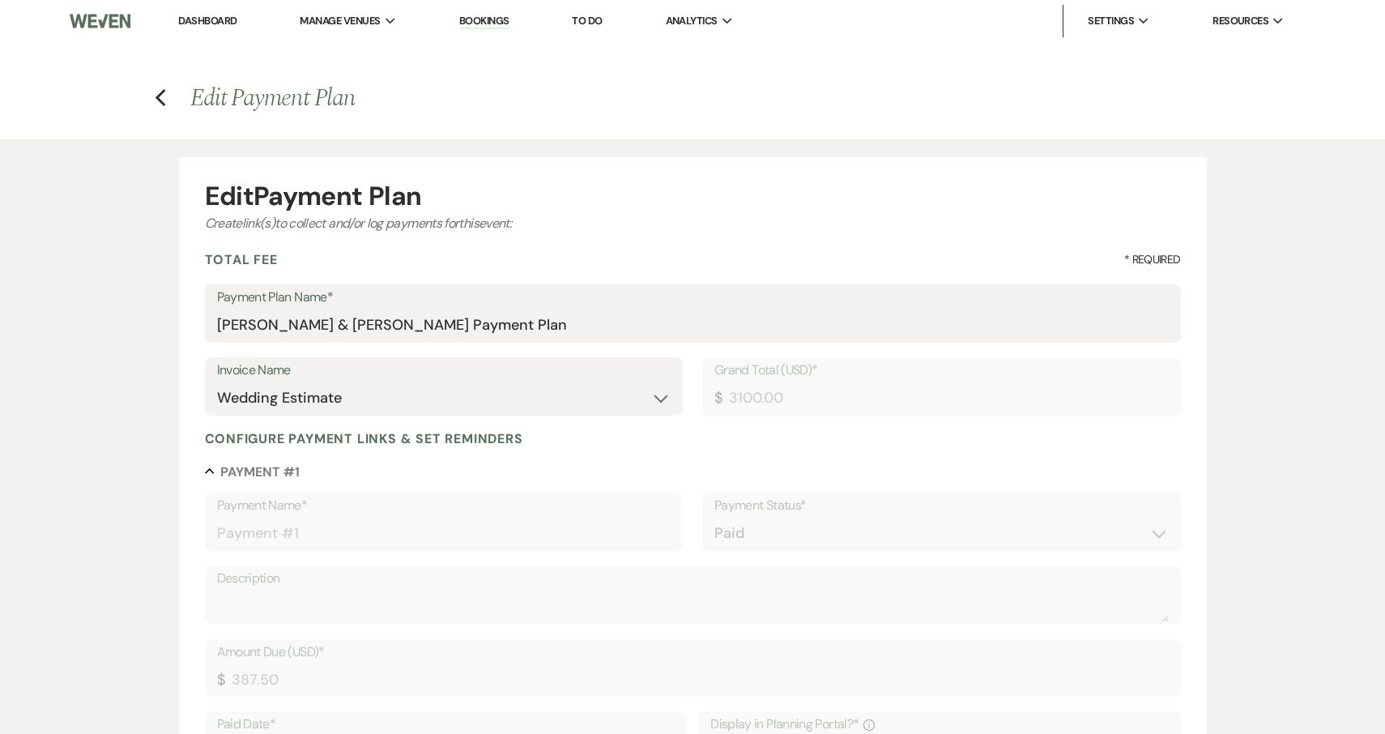
scroll to position [0, 0]
click at [158, 101] on use "button" at bounding box center [160, 98] width 11 height 18
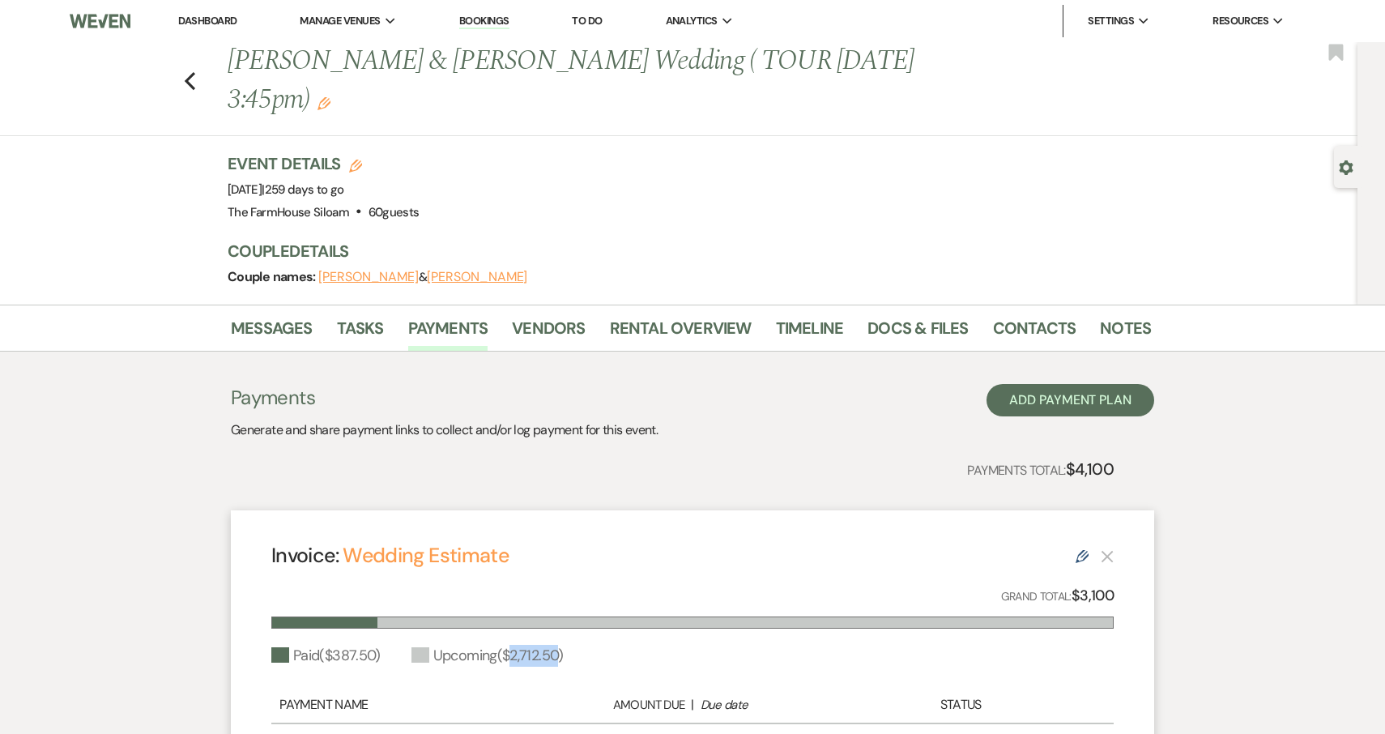
drag, startPoint x: 515, startPoint y: 616, endPoint x: 569, endPoint y: 614, distance: 53.5
click at [564, 645] on div "Upcoming ( $2,712.50 )" at bounding box center [488, 656] width 152 height 22
copy div "2,712.50"
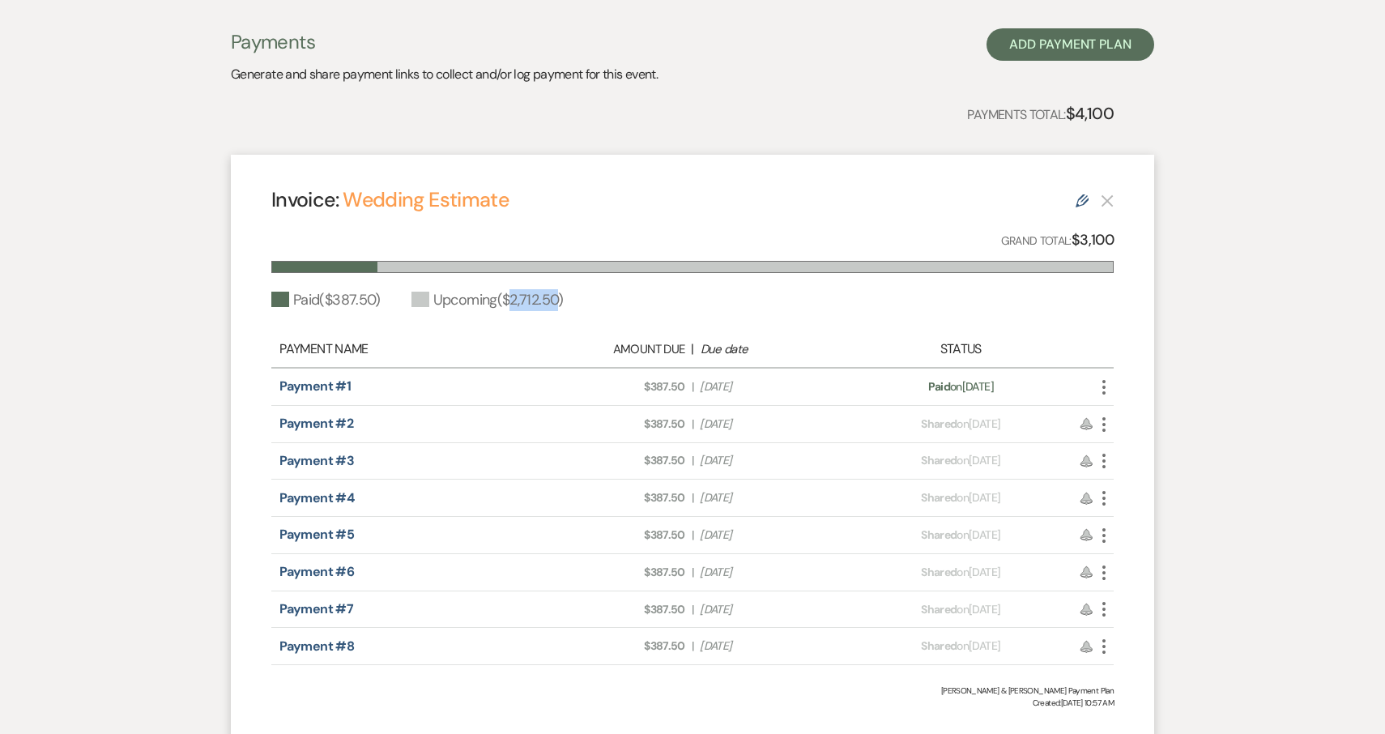
scroll to position [383, 0]
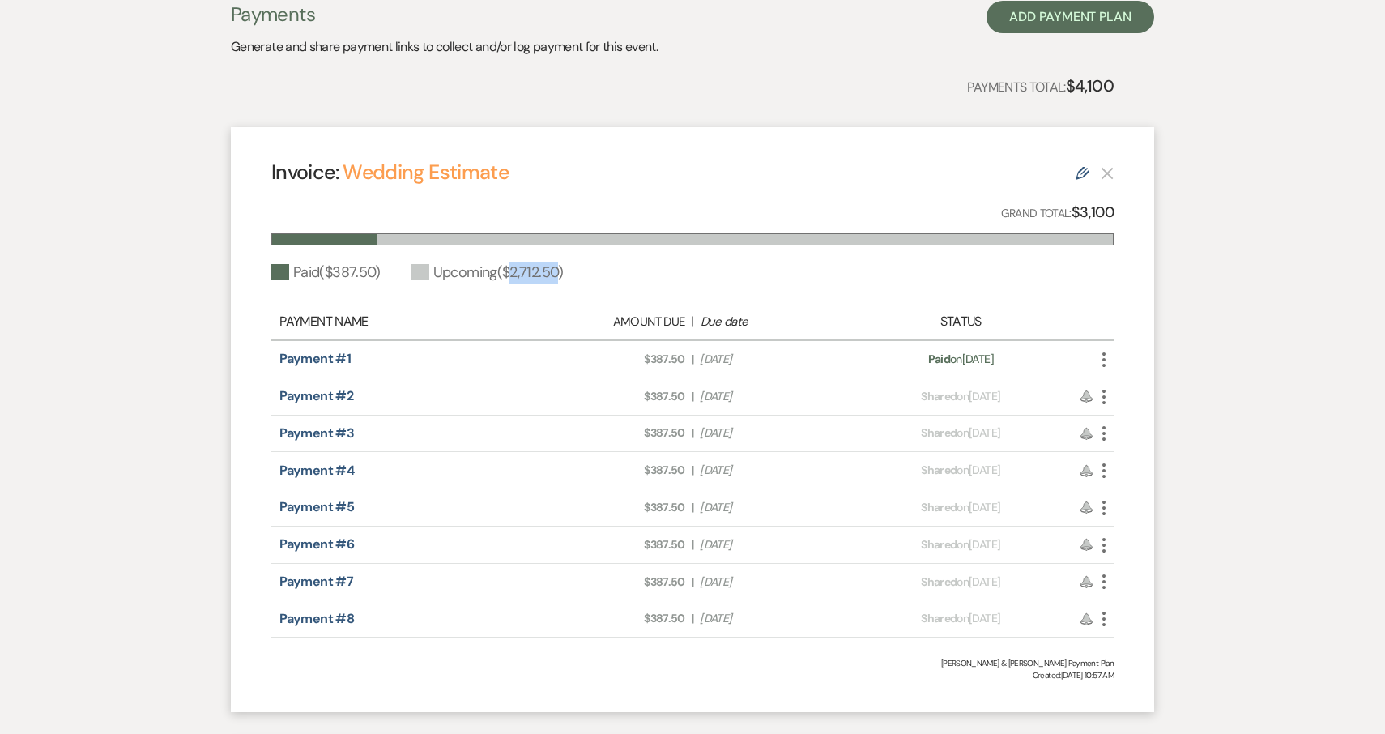
click at [1103, 390] on use "button" at bounding box center [1104, 397] width 3 height 15
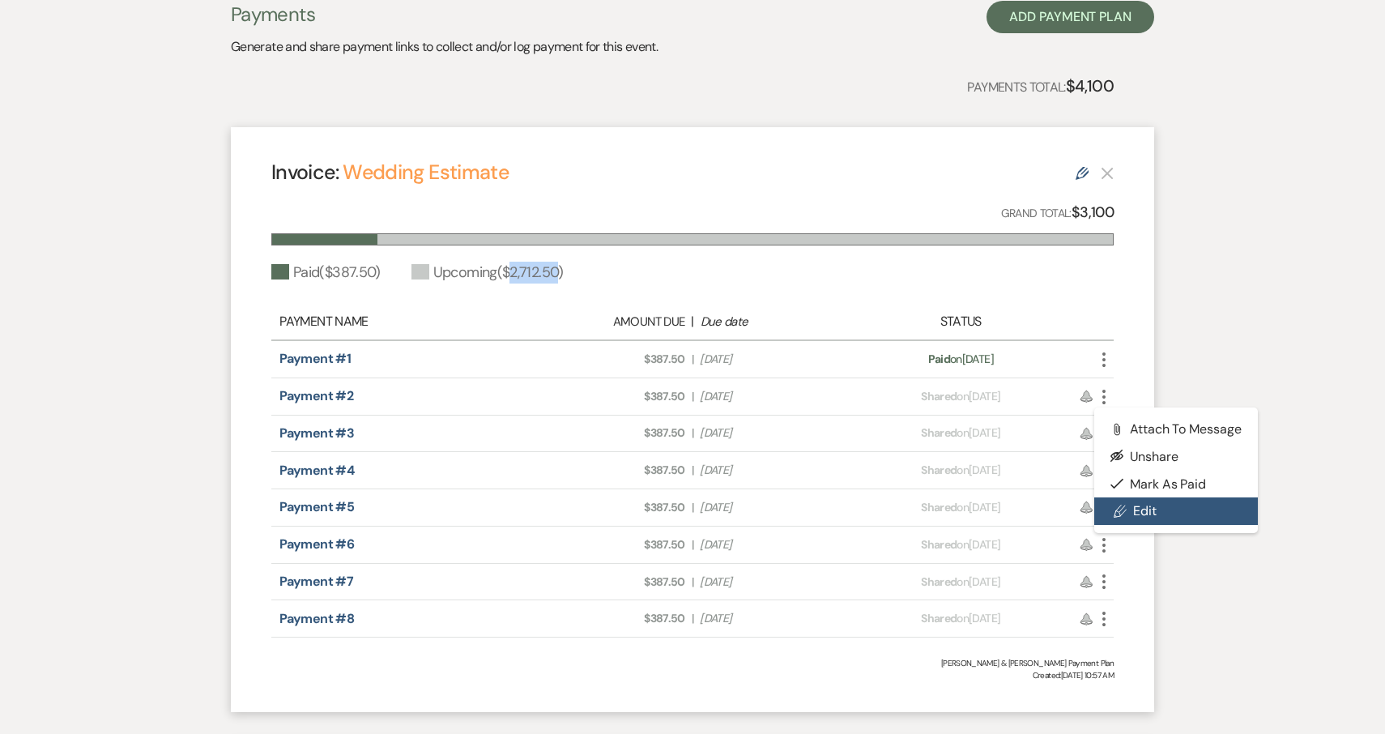
click at [1137, 497] on link "Pencil Edit" at bounding box center [1177, 511] width 164 height 28
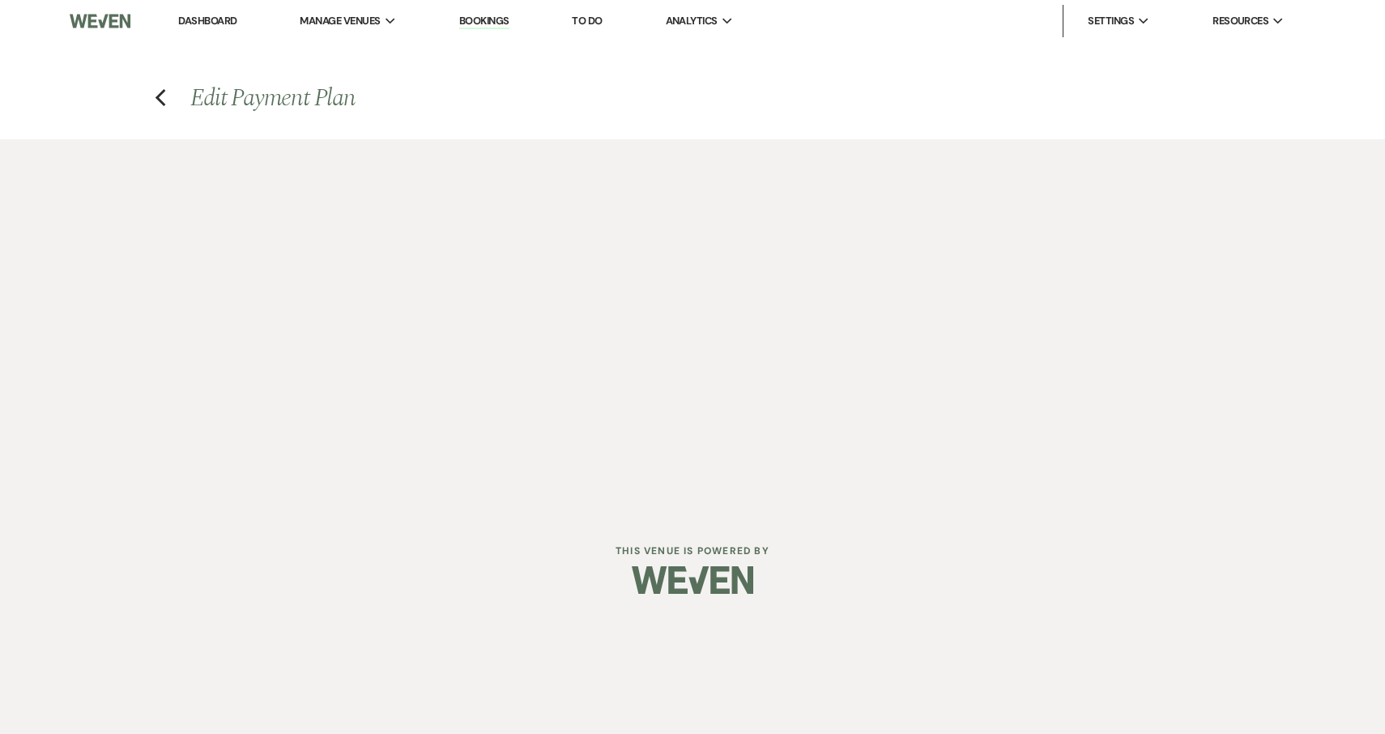
select select "27436"
select select "1"
select select "true"
select select "2"
select select "flat"
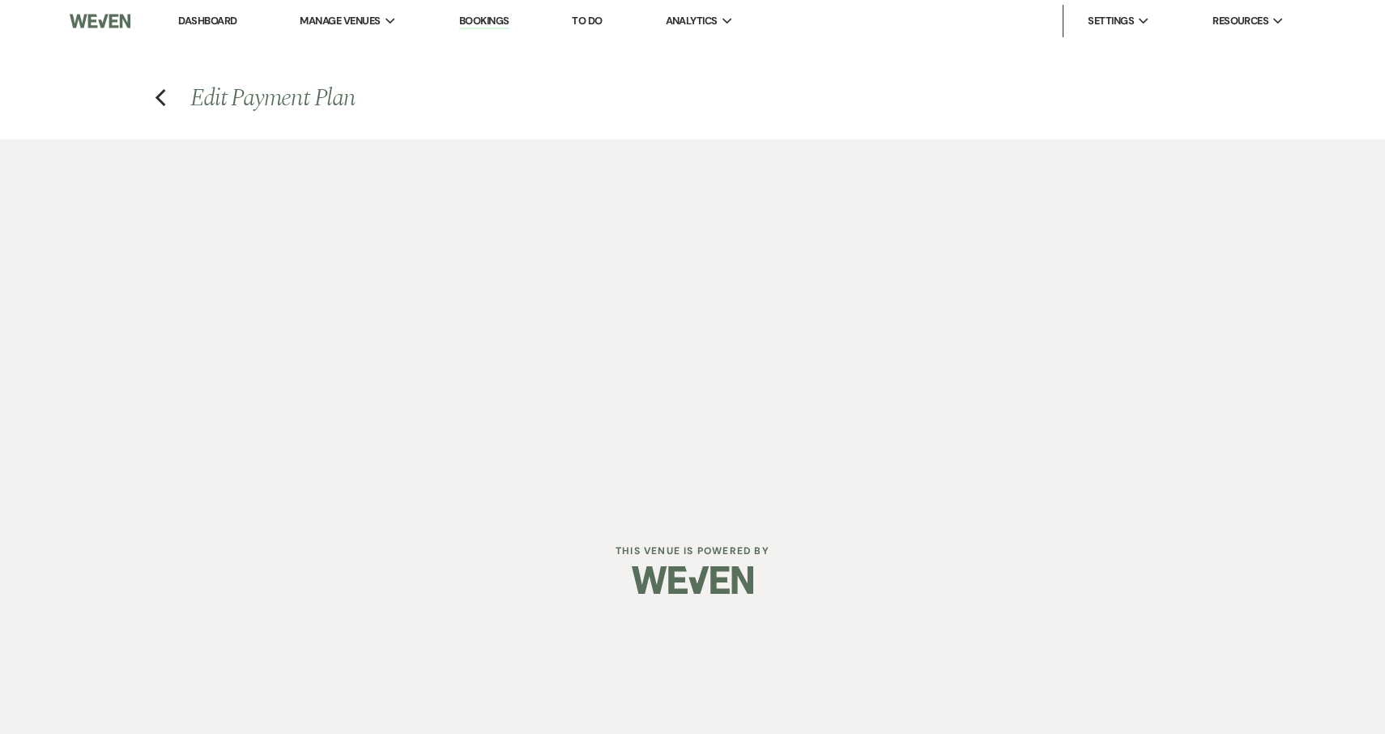
select select "true"
select select "client"
select select "weeks"
select select "2"
select select "flat"
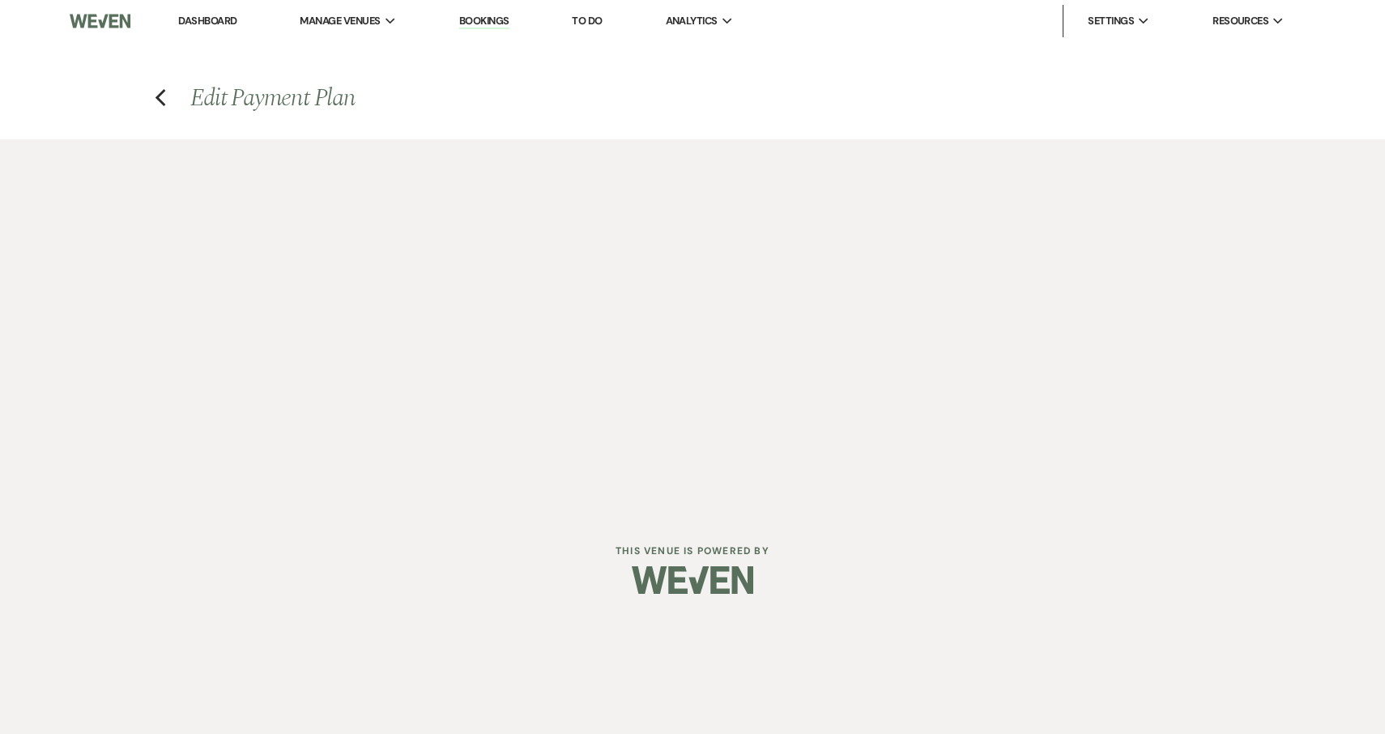
select select "true"
select select "client"
select select "weeks"
select select "2"
select select "flat"
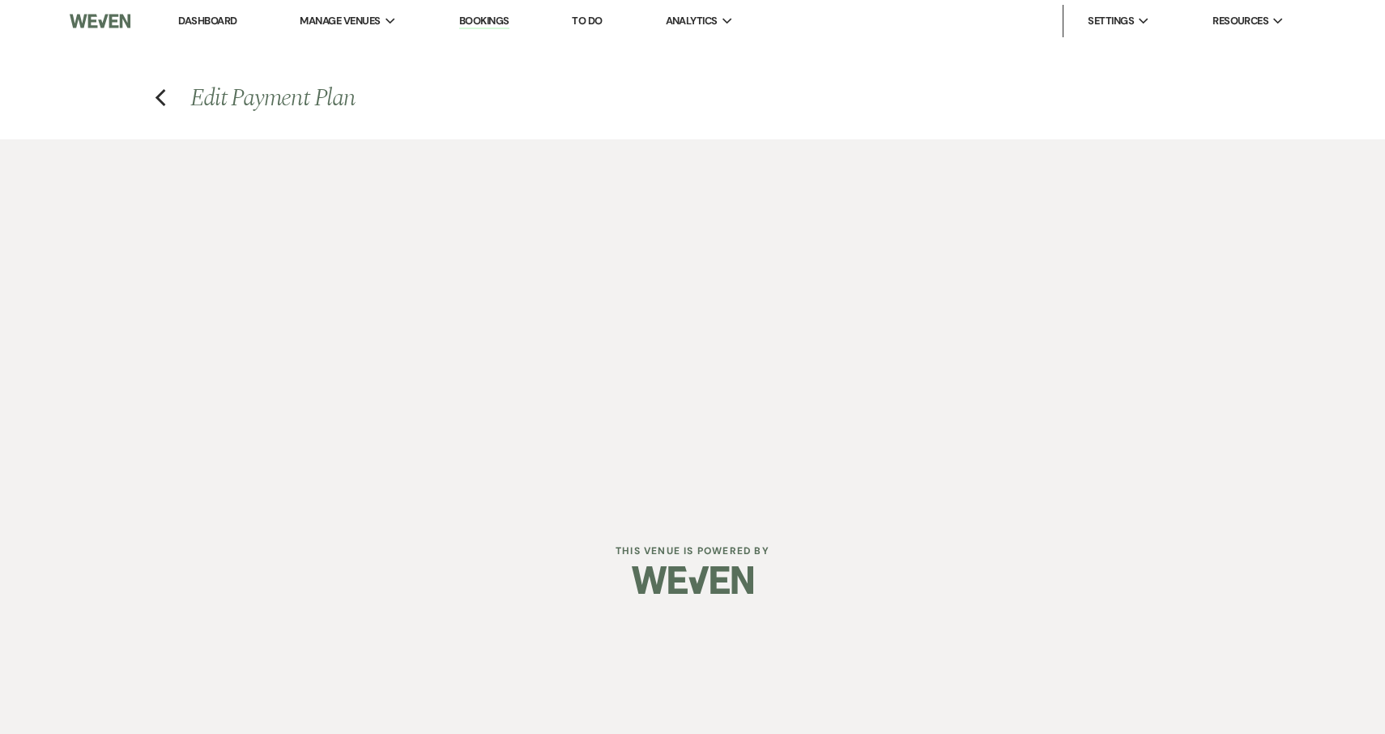
select select "true"
select select "client"
select select "weeks"
select select "2"
select select "flat"
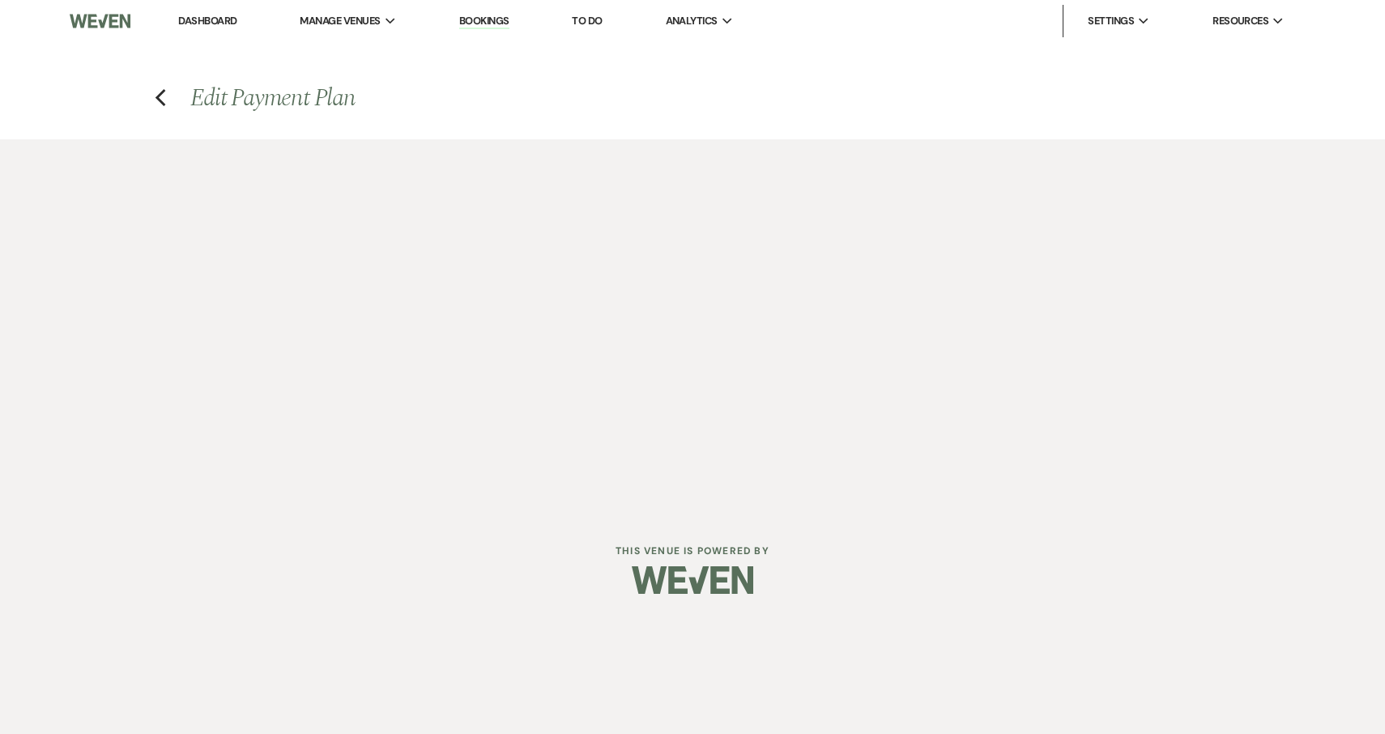
select select "true"
select select "client"
select select "weeks"
select select "2"
select select "flat"
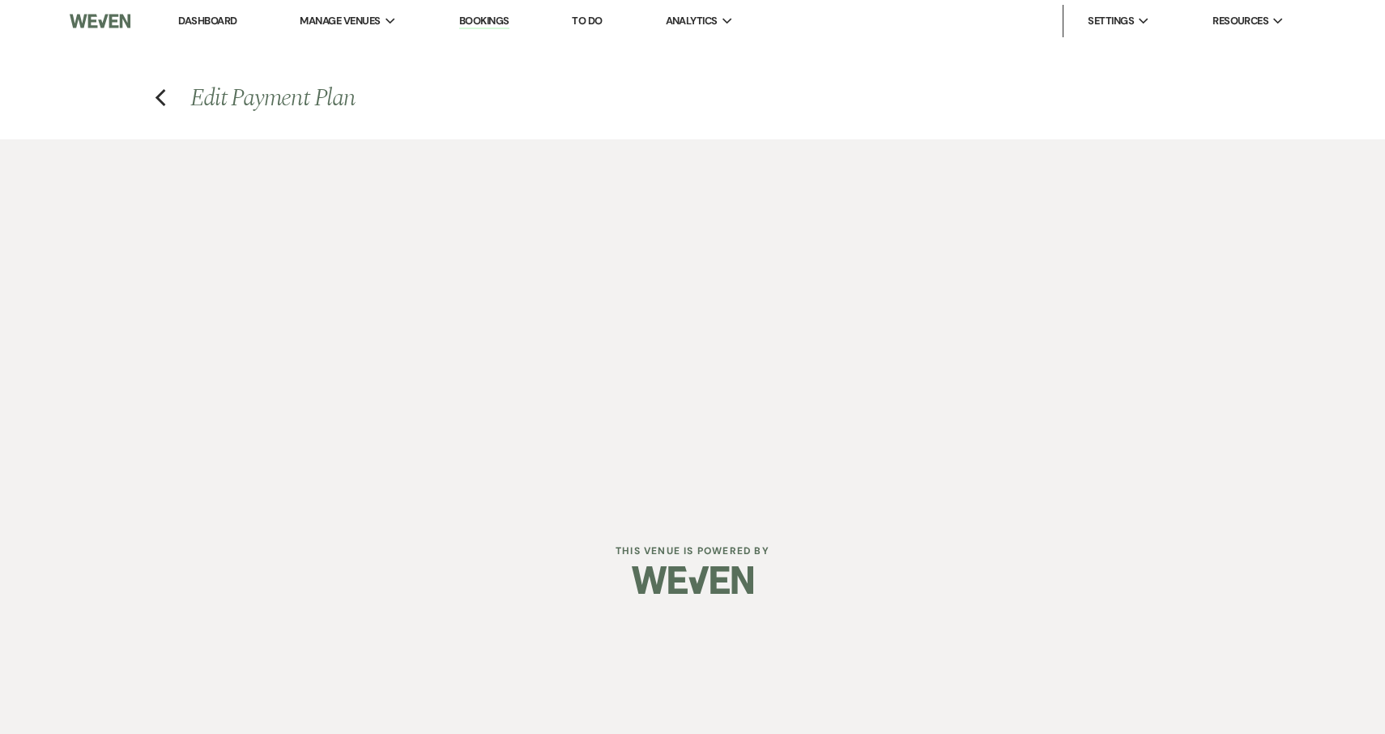
select select "true"
select select "client"
select select "weeks"
select select "2"
select select "flat"
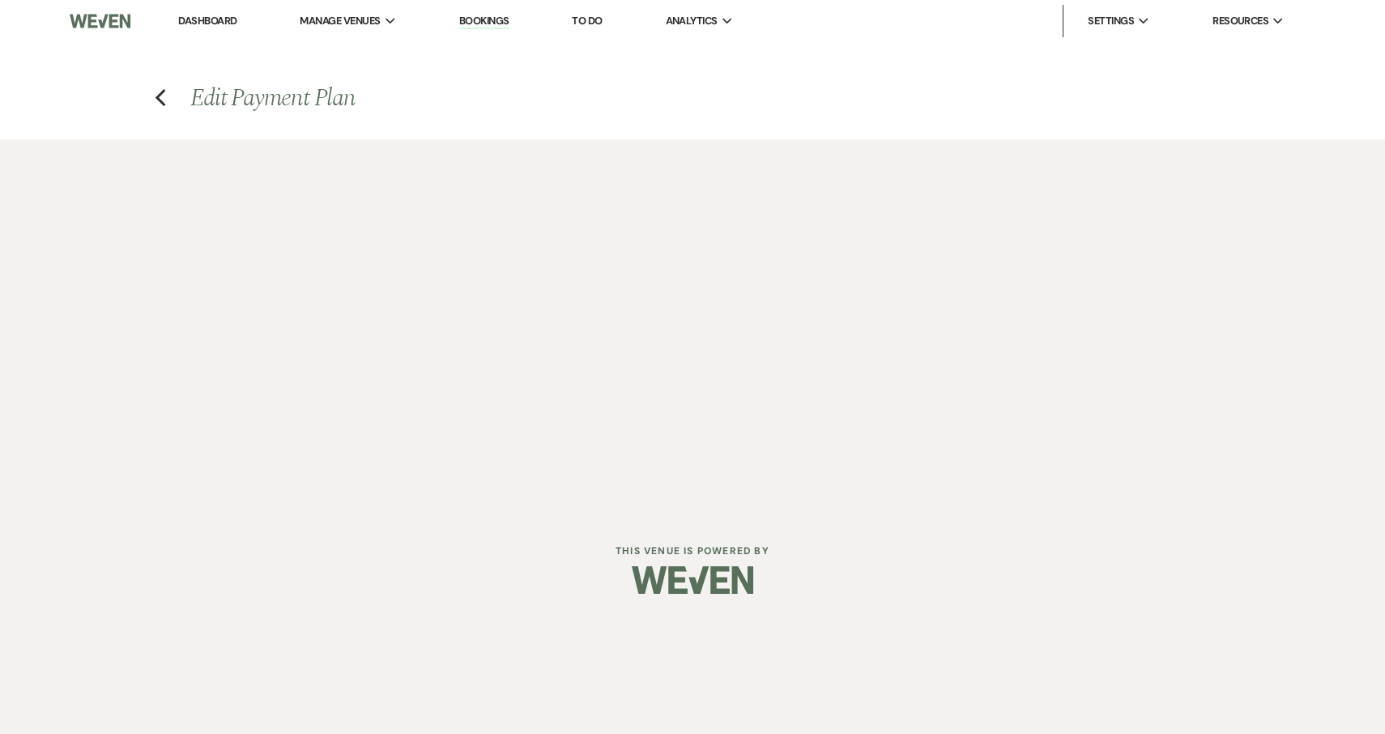
select select "true"
select select "client"
select select "weeks"
select select "2"
select select "flat"
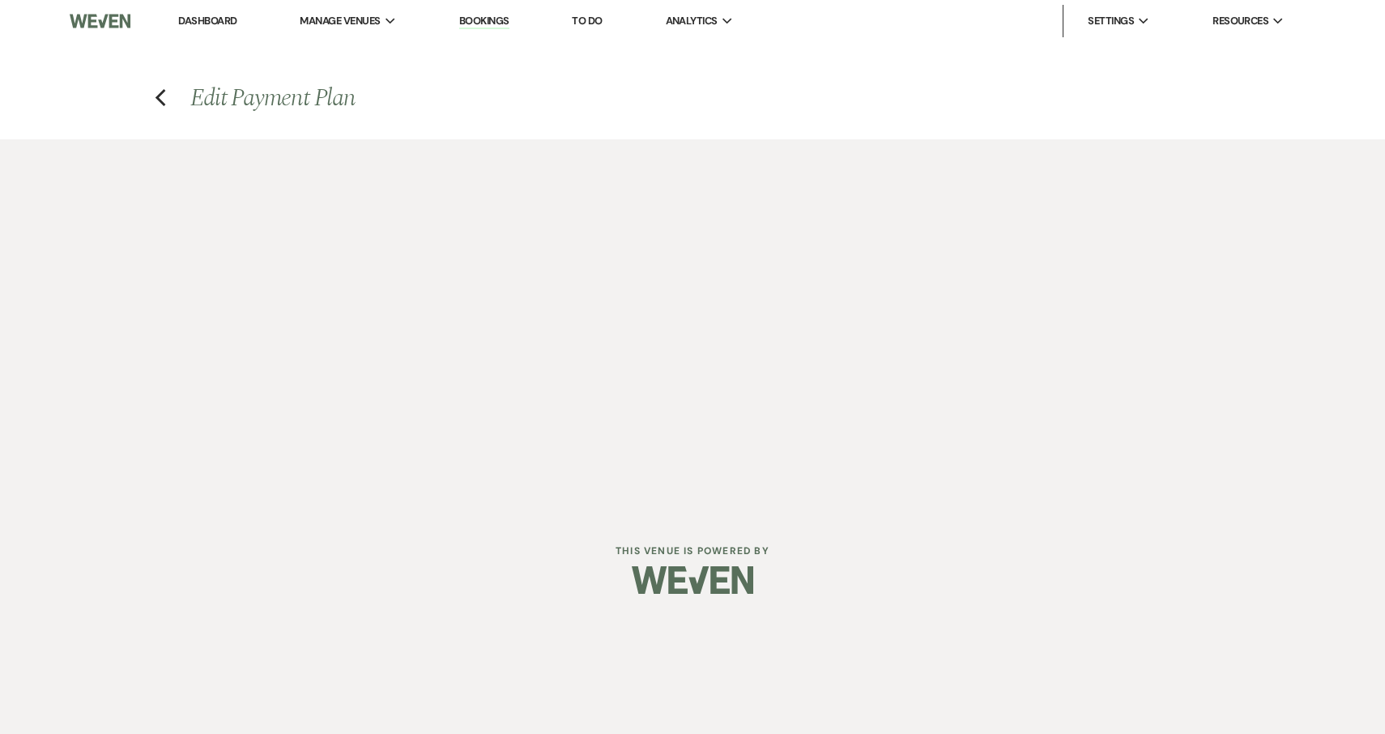
select select "true"
select select "client"
select select "weeks"
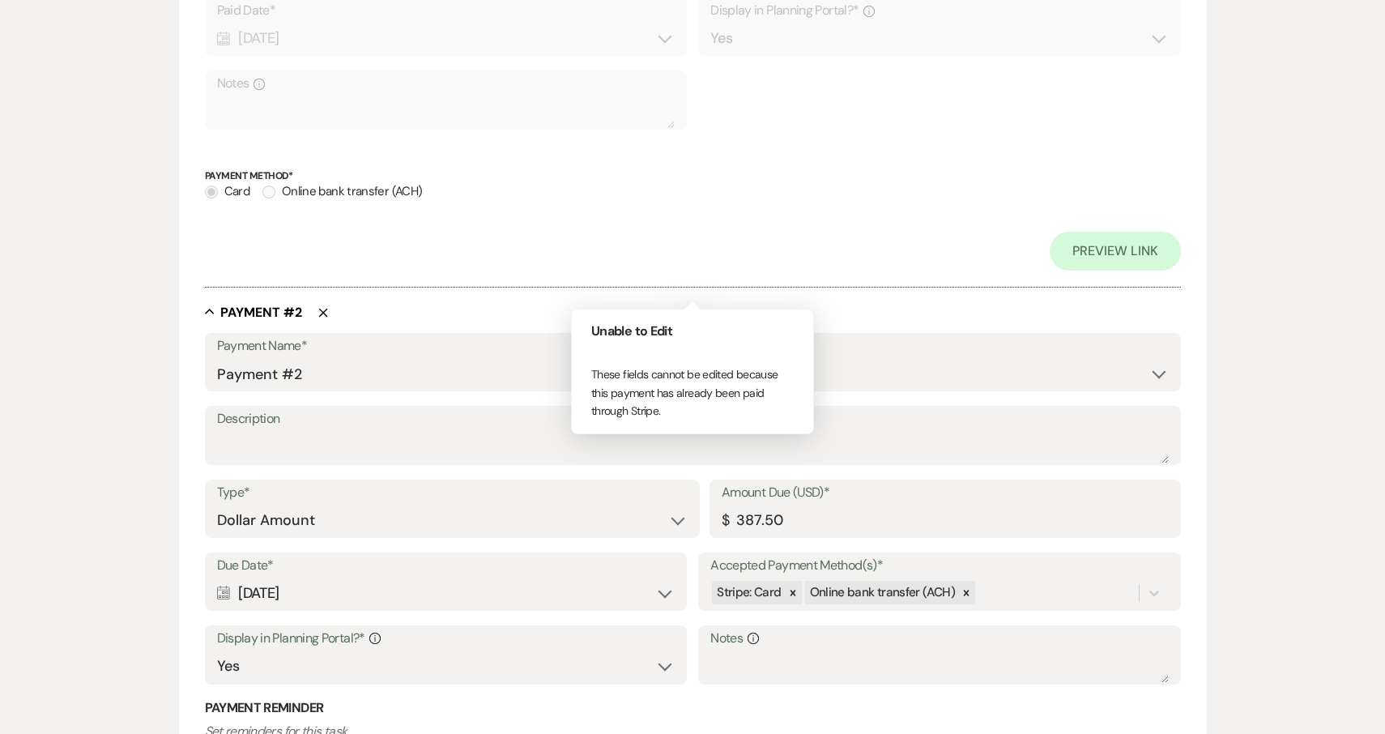
scroll to position [683, 0]
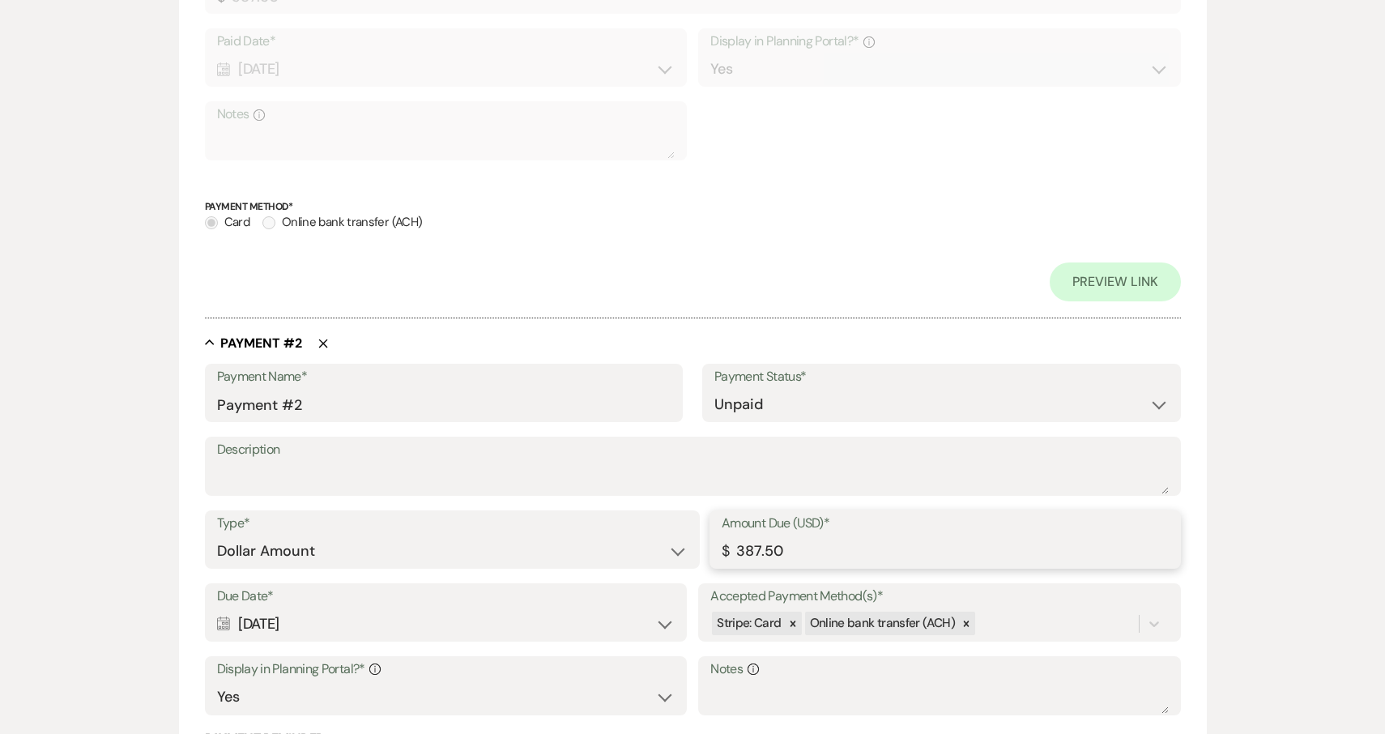
click at [797, 548] on input "387.50" at bounding box center [945, 552] width 447 height 32
drag, startPoint x: 797, startPoint y: 548, endPoint x: 710, endPoint y: 548, distance: 87.5
click at [710, 548] on div "Amount Due (USD)* $ 387.50" at bounding box center [946, 539] width 472 height 58
paste input "number"
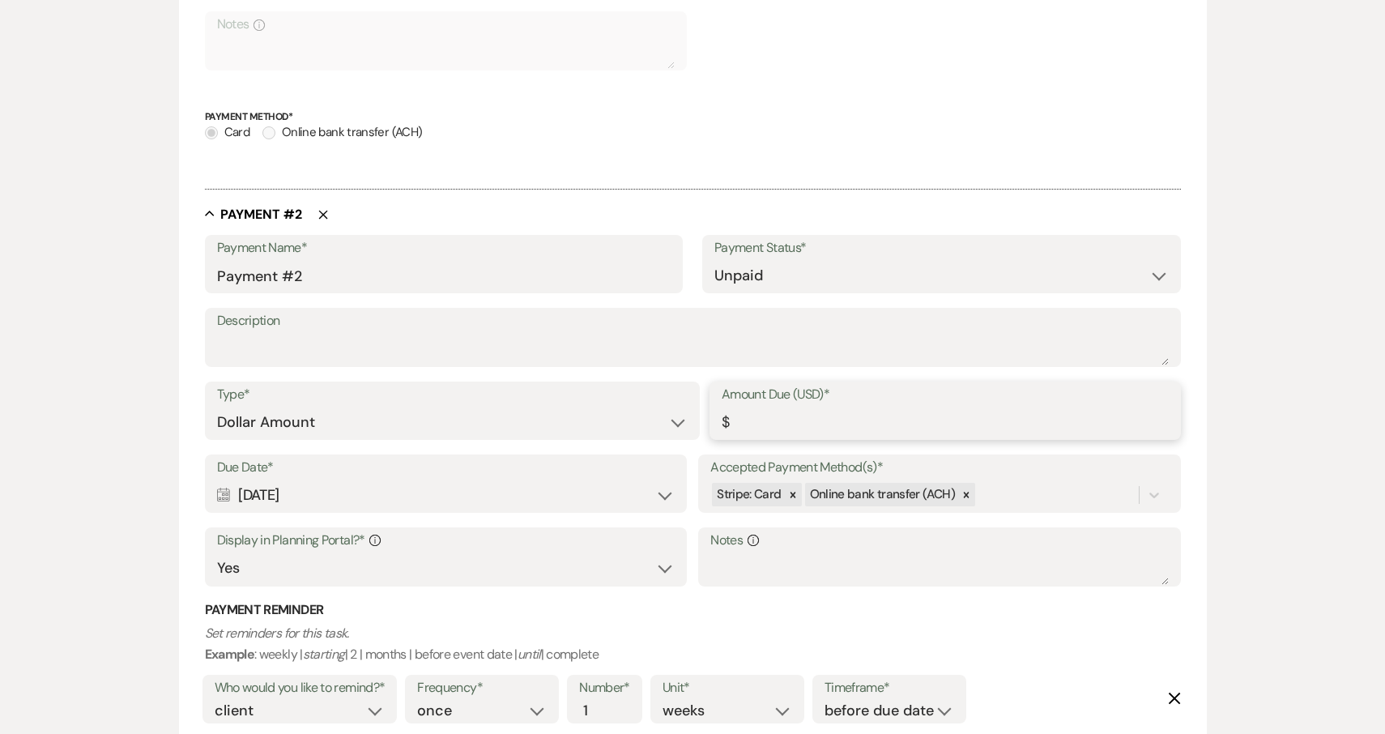
scroll to position [775, 0]
click at [628, 487] on div "Calendar Oct 01, 2025 Expand" at bounding box center [446, 495] width 458 height 32
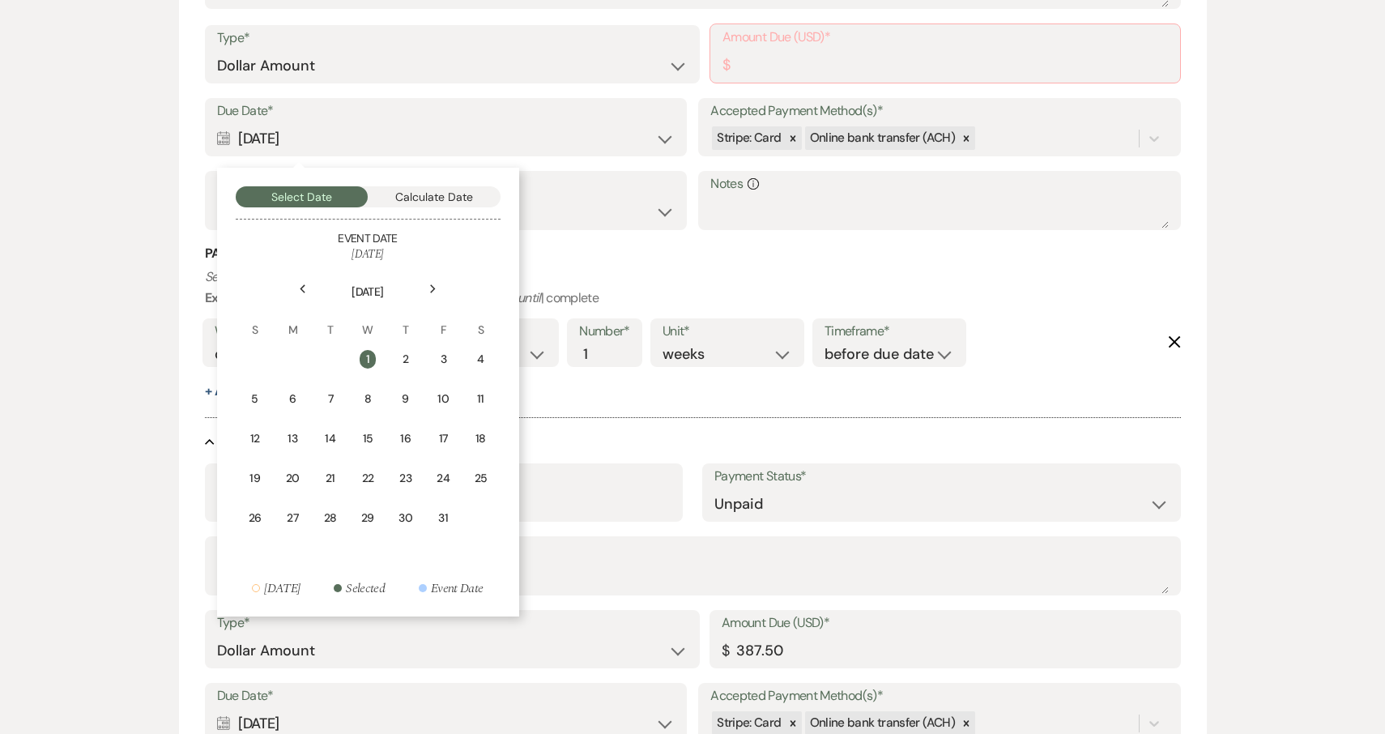
scroll to position [1132, 0]
click at [303, 284] on use at bounding box center [303, 288] width 6 height 9
click at [298, 432] on div "15" at bounding box center [299, 439] width 14 height 17
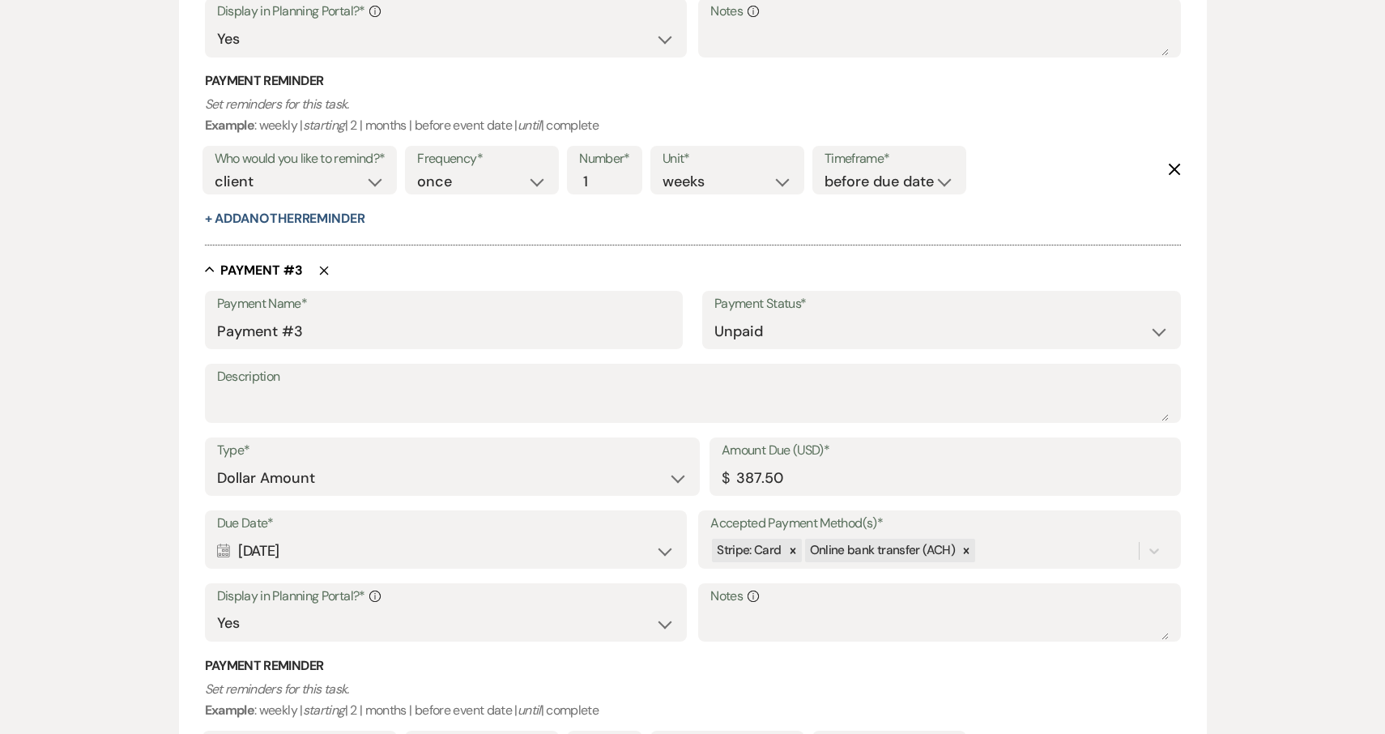
scroll to position [1309, 0]
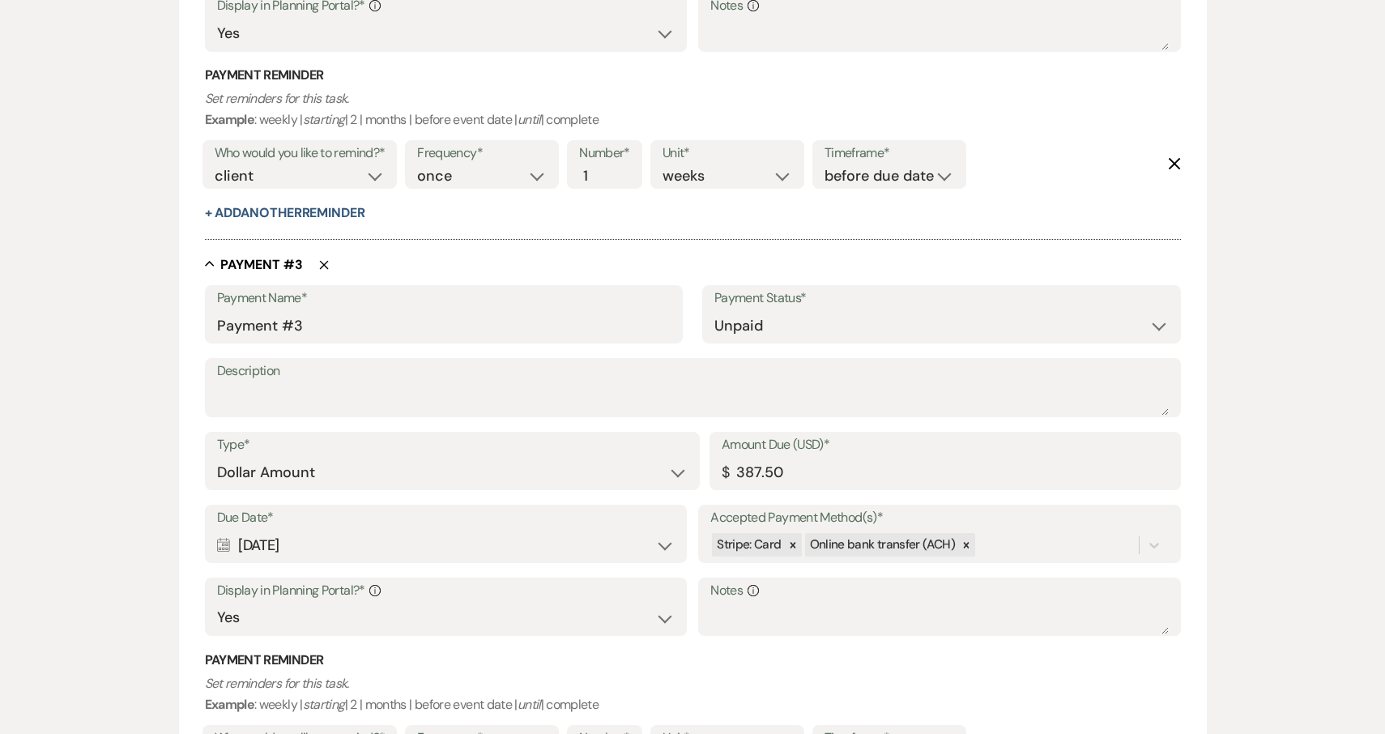
click at [321, 260] on icon "Delete" at bounding box center [324, 265] width 10 height 10
type input "Payment #4"
type input "Payment #5"
type input "Payment #6"
type input "Payment #7"
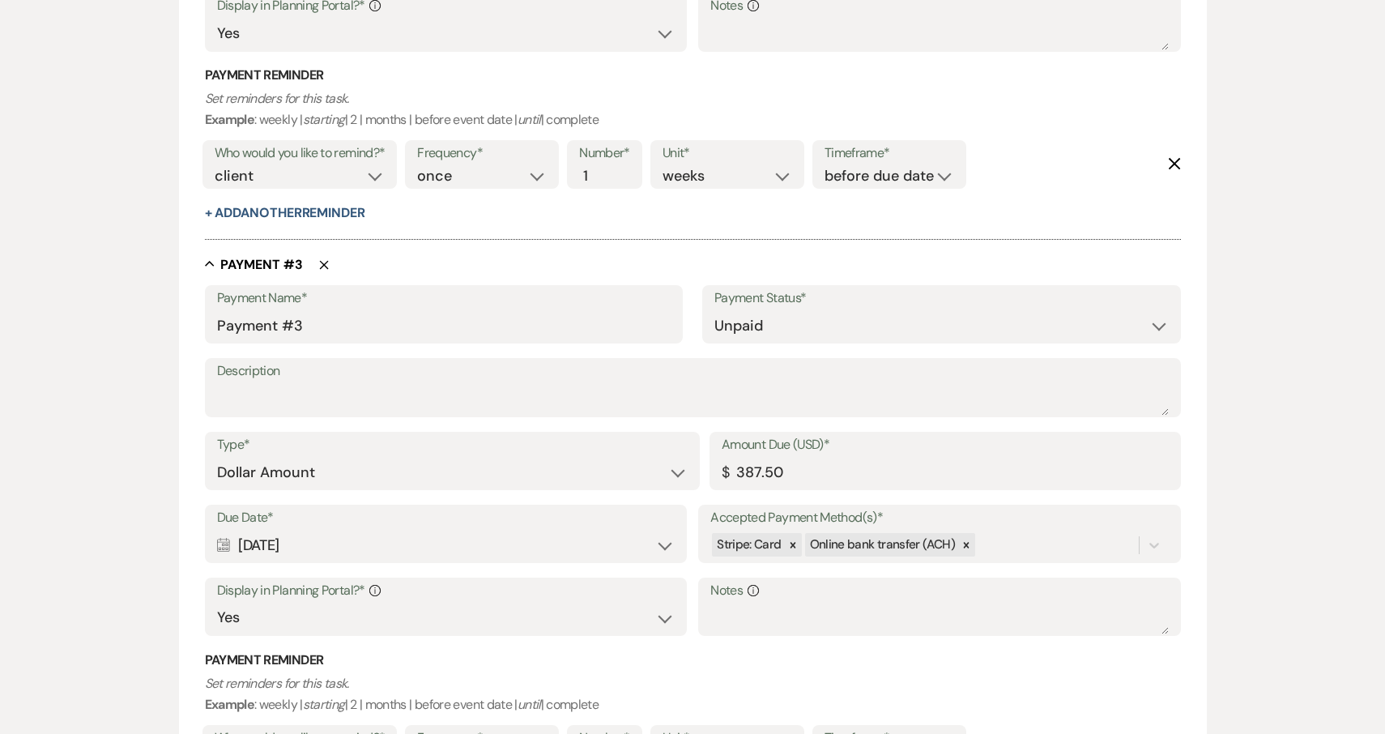
type input "Payment #8"
click at [321, 260] on icon "Delete" at bounding box center [324, 265] width 10 height 10
type input "Payment #5"
type input "Payment #6"
type input "Payment #7"
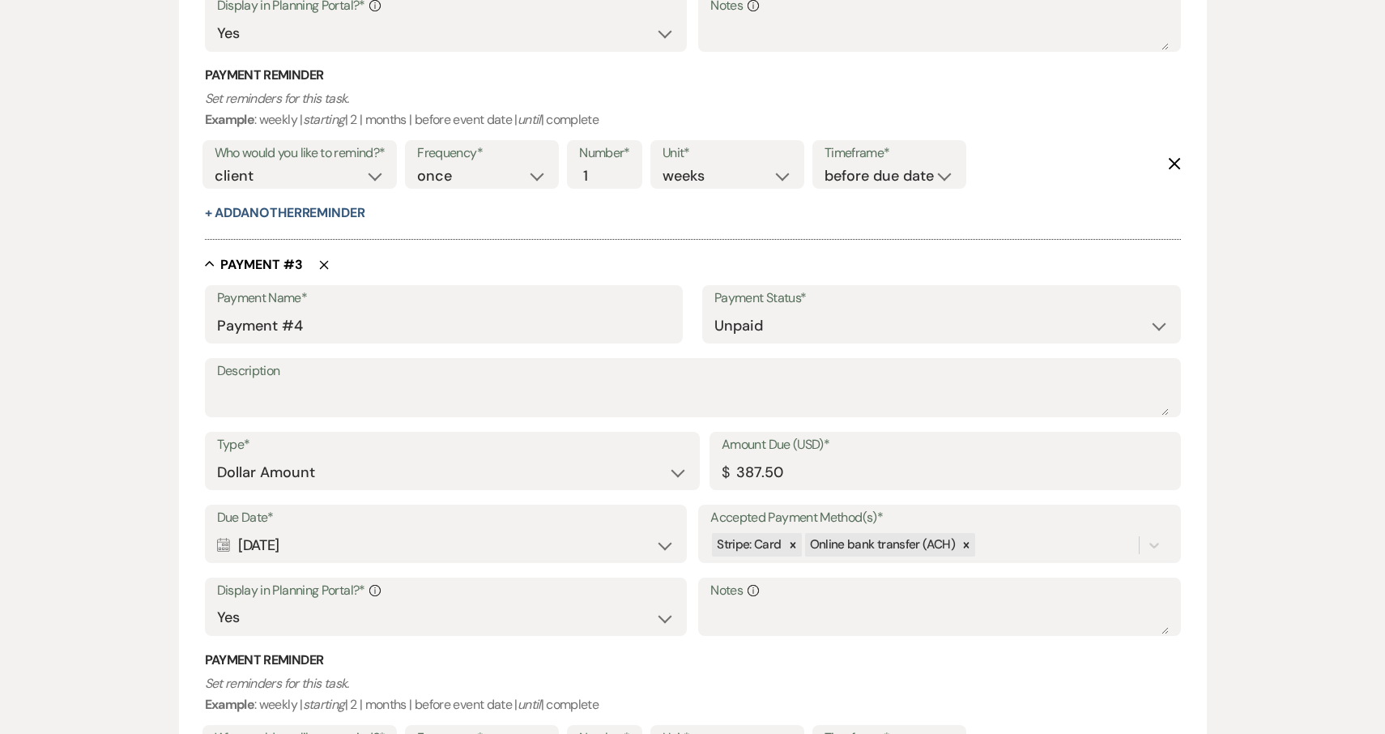
type input "Payment #8"
click at [321, 260] on icon "Delete" at bounding box center [324, 265] width 10 height 10
type input "Payment #6"
type input "Payment #7"
type input "Payment #8"
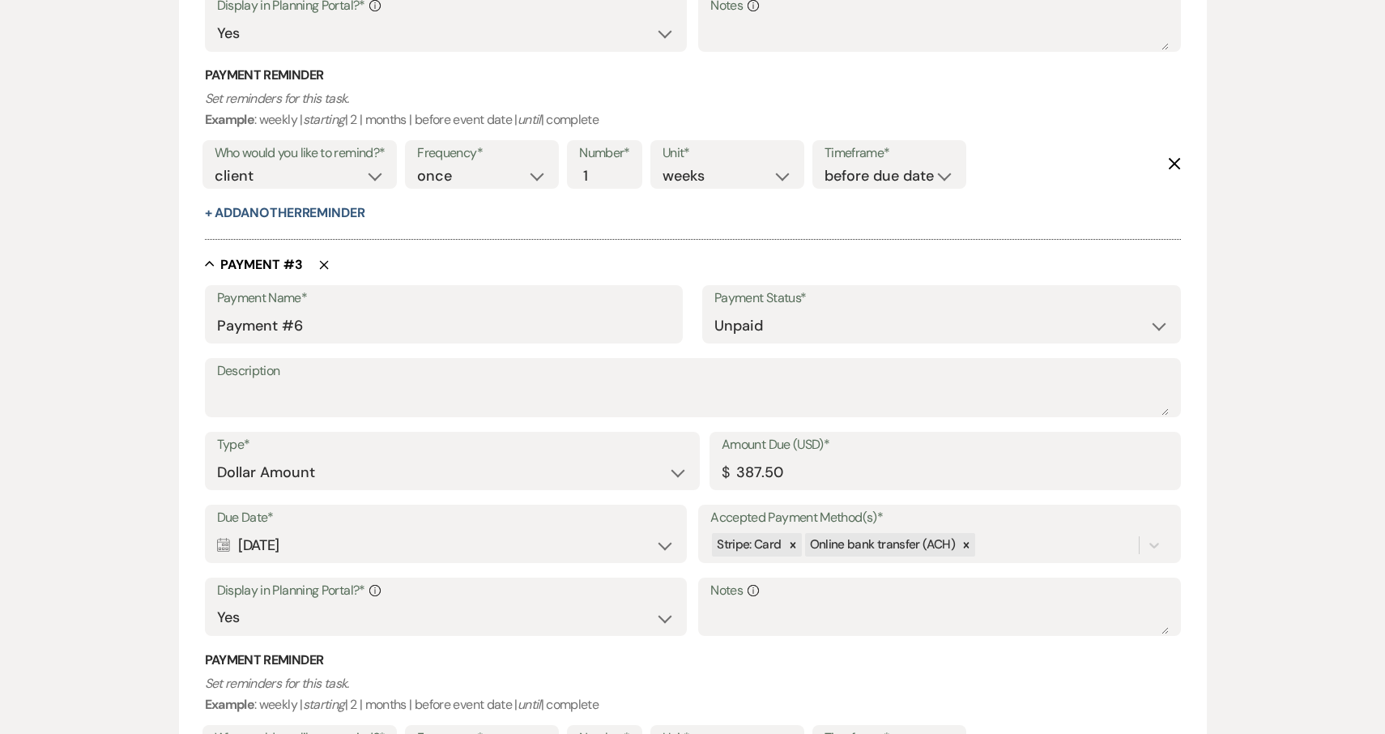
click at [321, 260] on icon "Delete" at bounding box center [324, 265] width 10 height 10
type input "Payment #7"
type input "Payment #8"
click at [321, 260] on icon "Delete" at bounding box center [324, 265] width 10 height 10
type input "Payment #8"
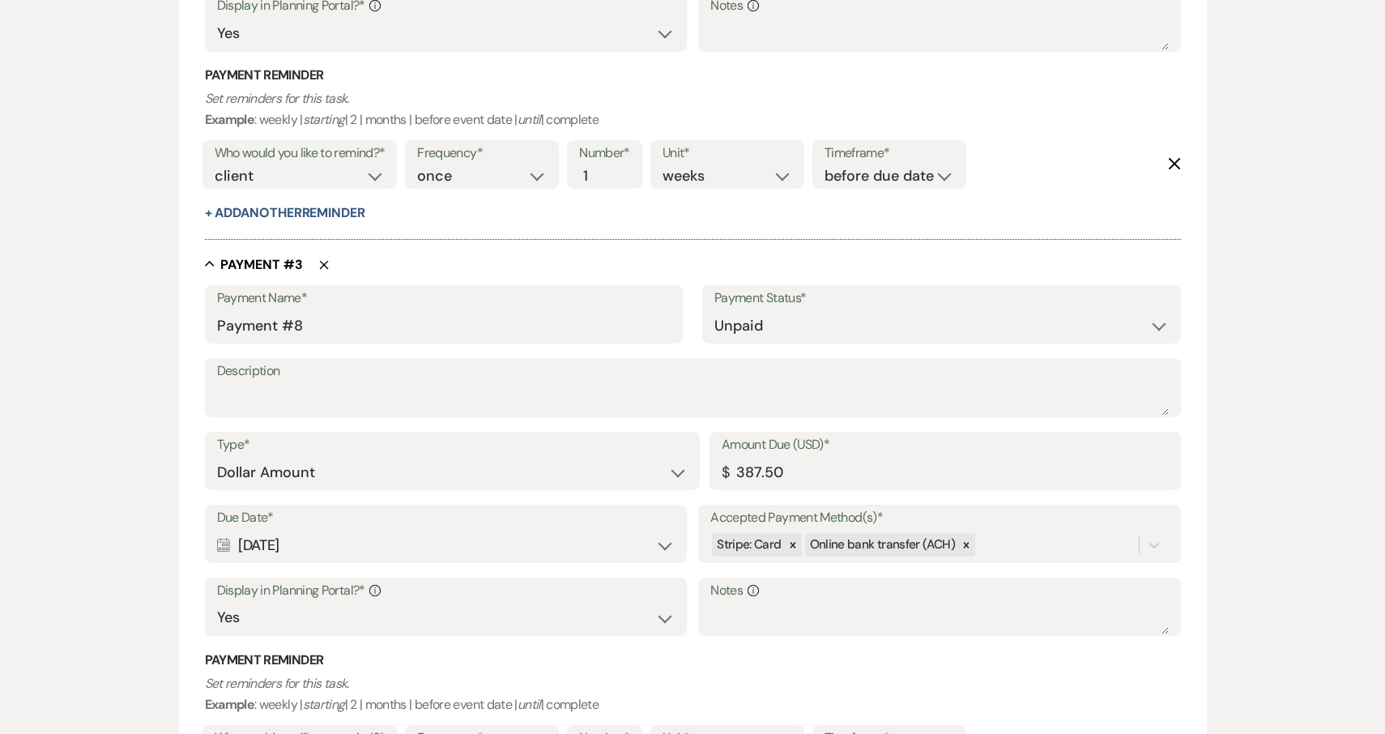
click at [321, 260] on icon "Delete" at bounding box center [324, 265] width 10 height 10
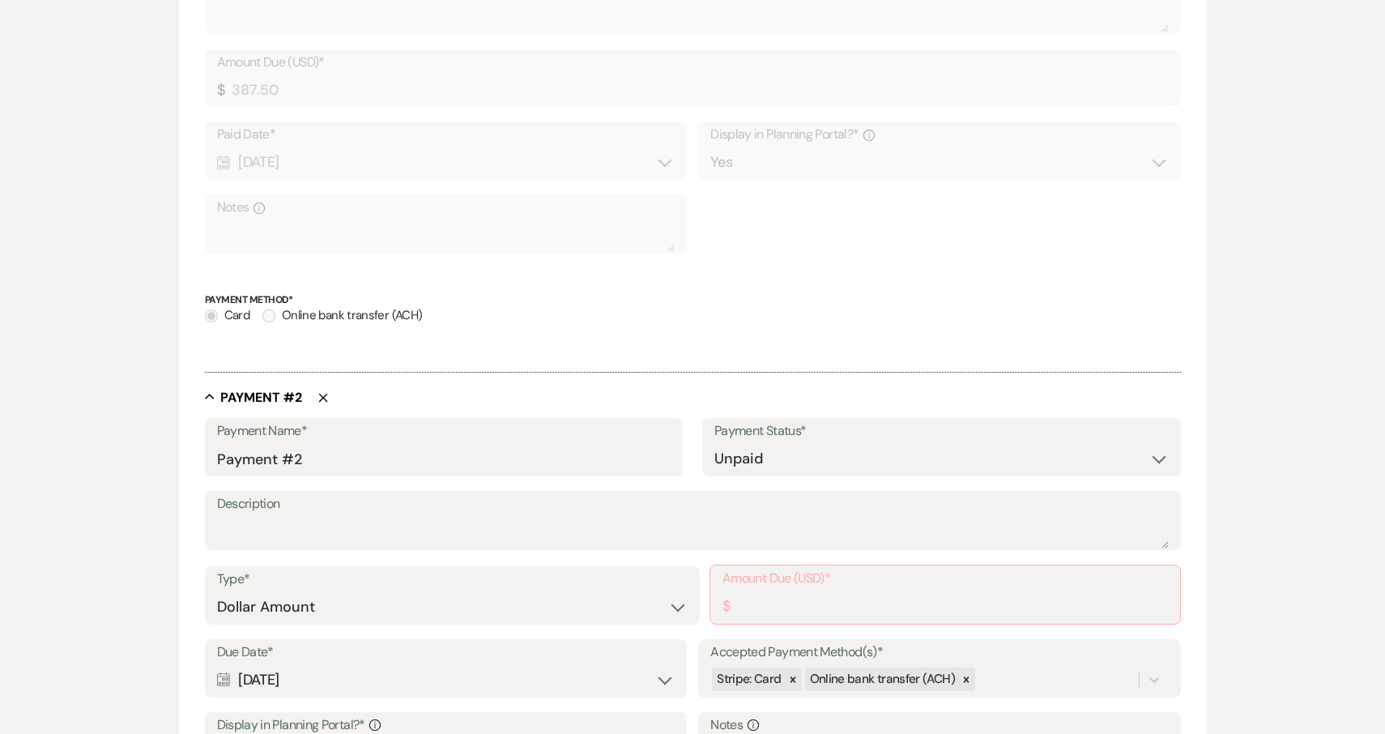
scroll to position [591, 0]
click at [817, 591] on input "Amount Due (USD)*" at bounding box center [946, 605] width 446 height 32
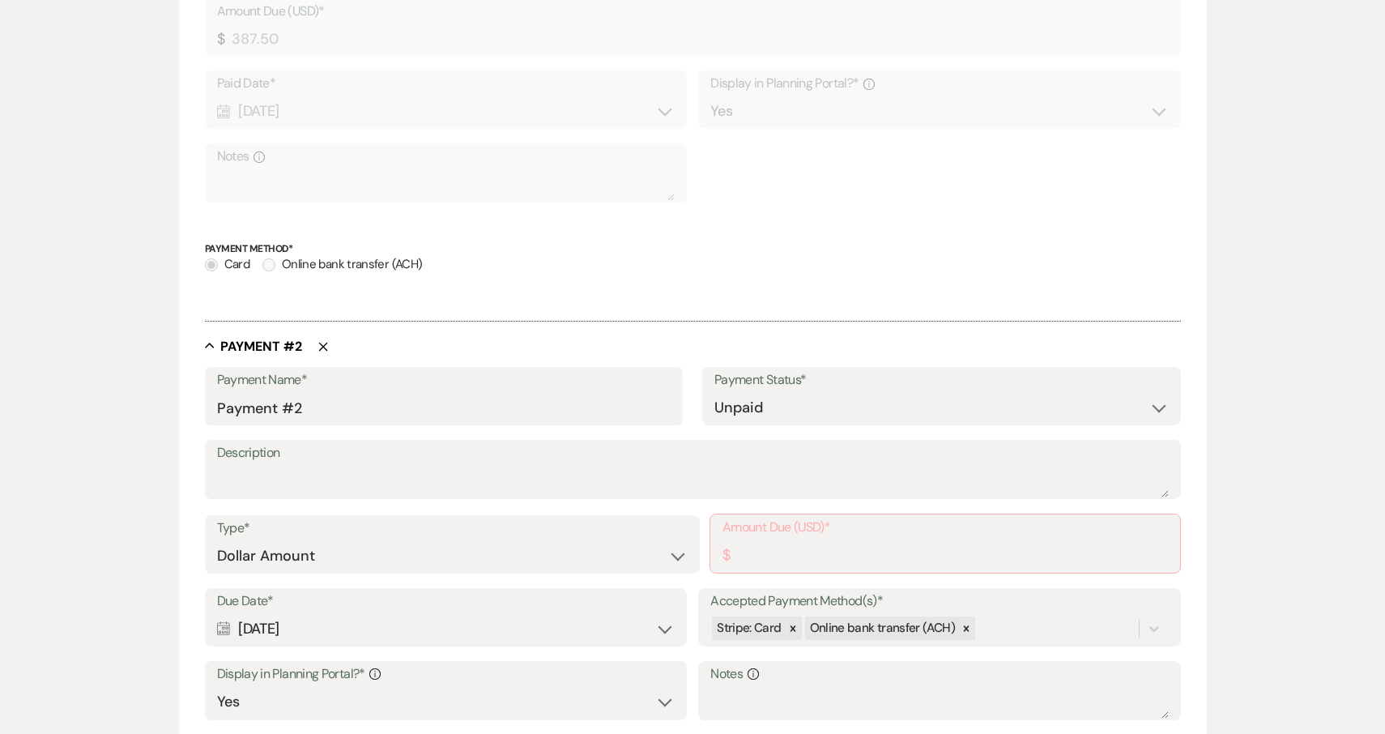
scroll to position [685, 0]
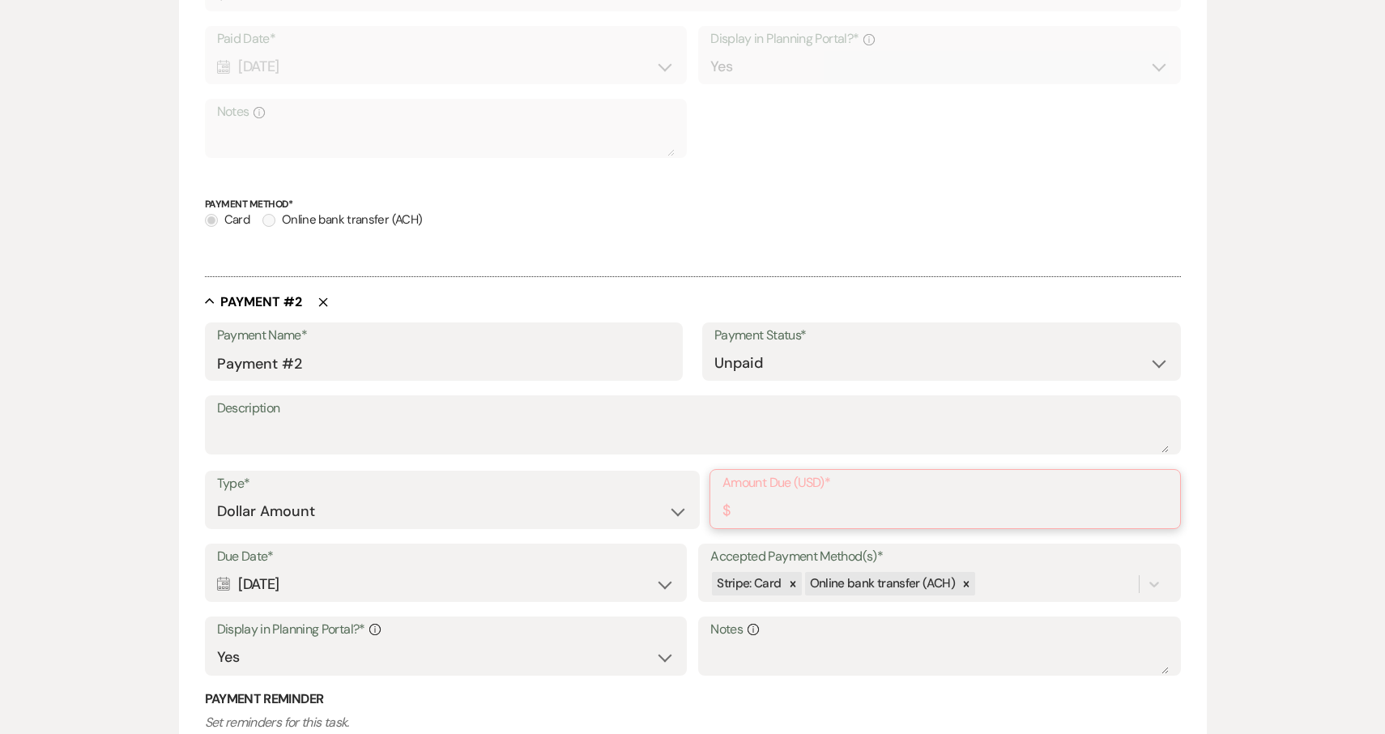
click at [807, 501] on input "Amount Due (USD)*" at bounding box center [946, 511] width 446 height 32
type input "2"
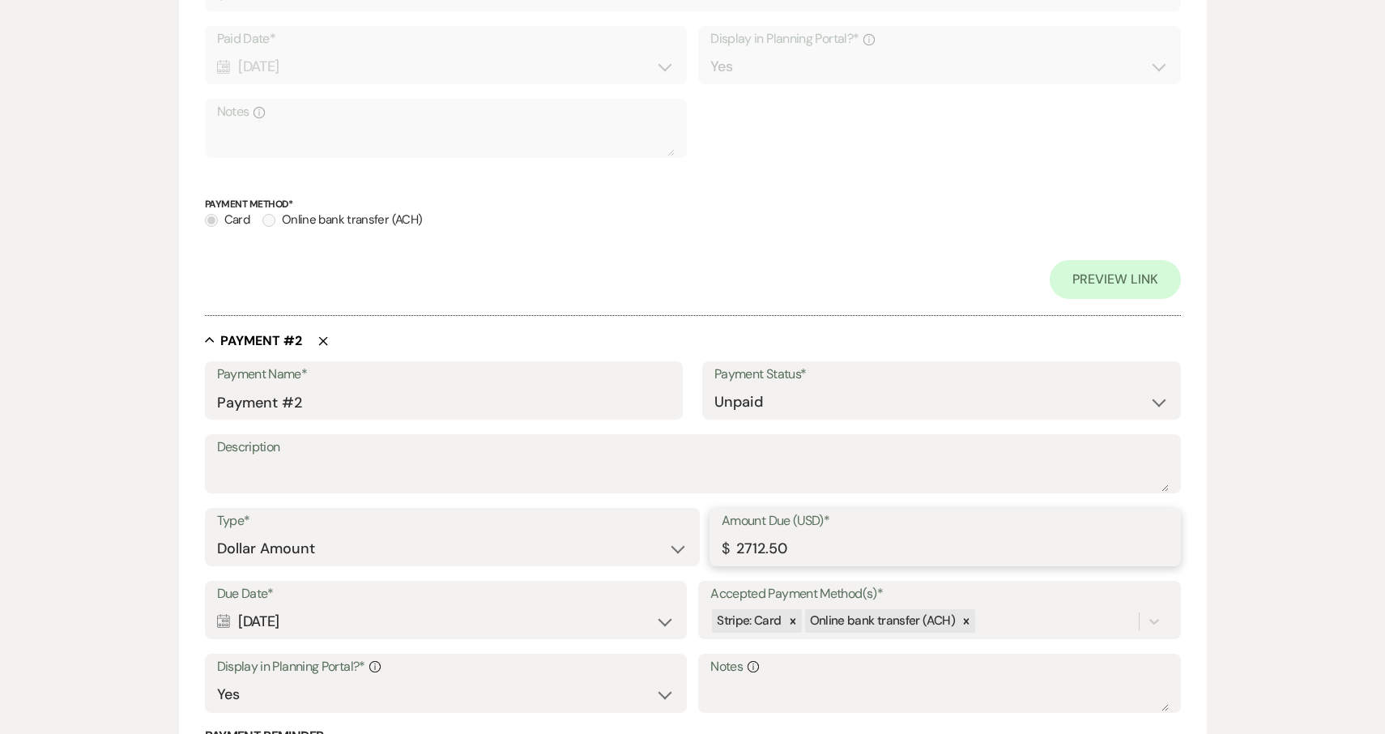
type input "2712.50"
click at [936, 522] on label "Amount Due (USD)*" at bounding box center [945, 521] width 447 height 23
click at [936, 533] on input "2712.50" at bounding box center [945, 549] width 447 height 32
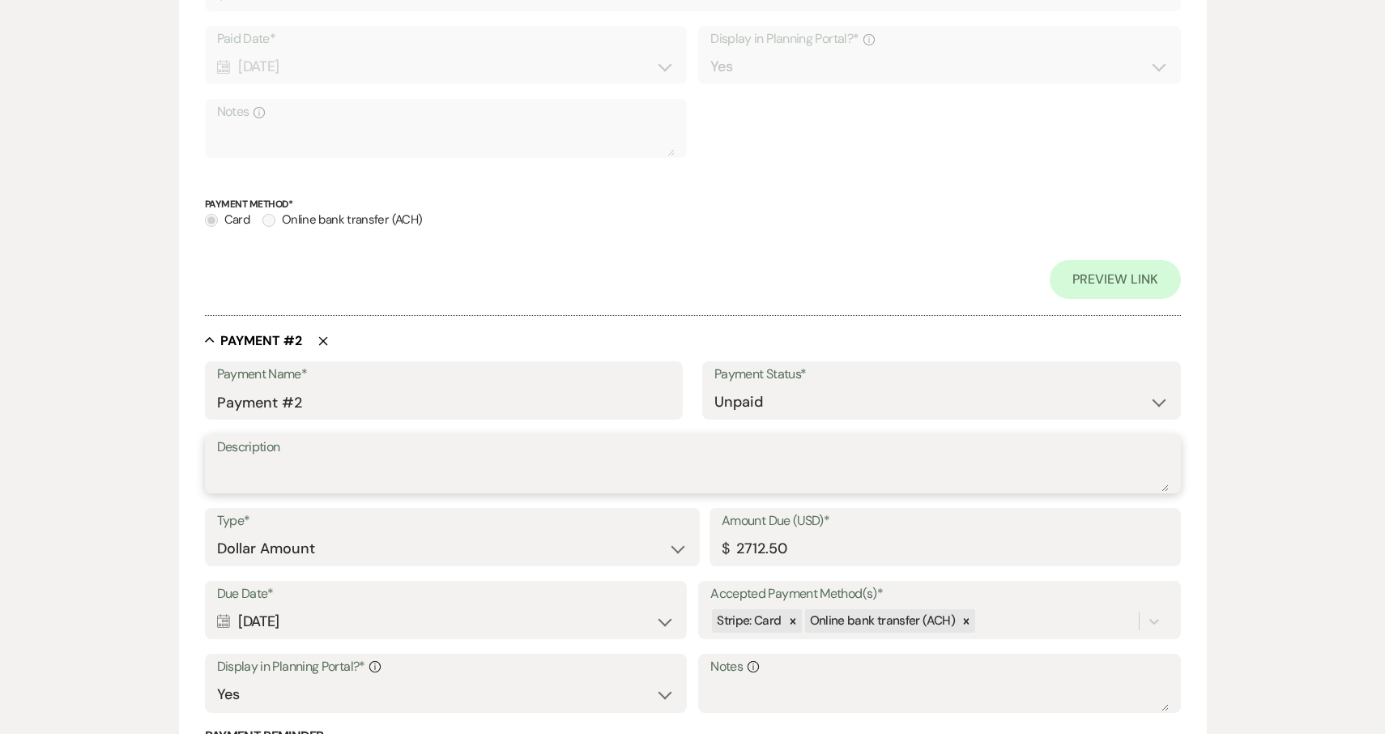
click at [395, 467] on textarea "Description" at bounding box center [693, 475] width 952 height 32
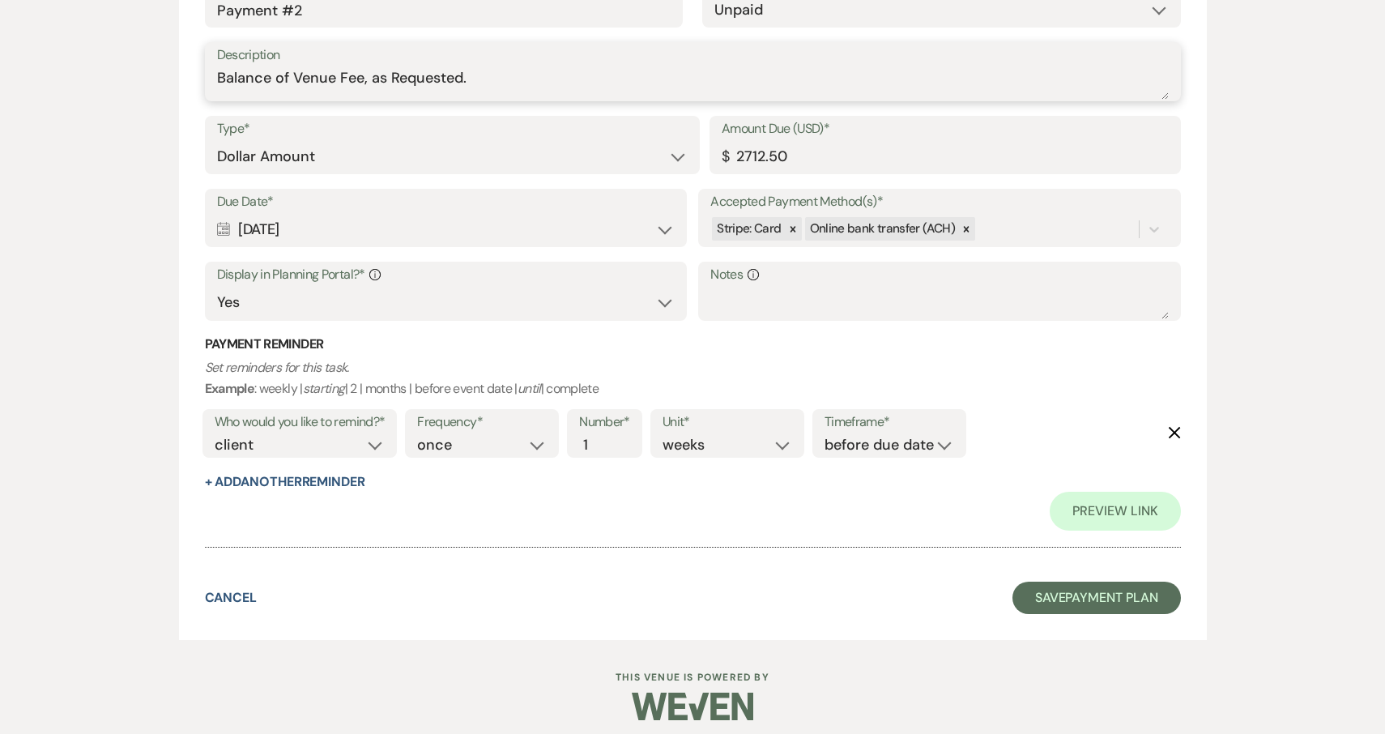
scroll to position [1077, 0]
type textarea "Balance of Venue Fee, as Requested."
select select "days"
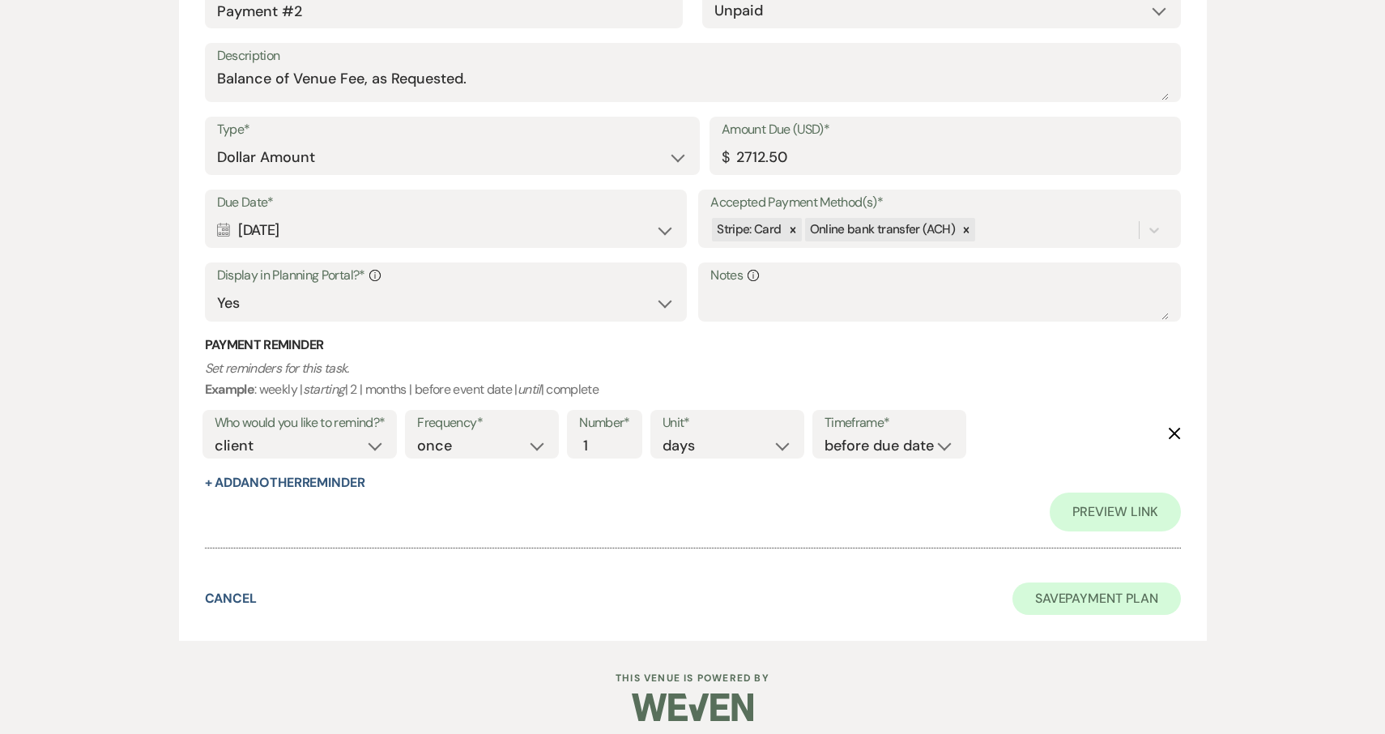
click at [1096, 592] on button "Save Payment Plan" at bounding box center [1097, 599] width 169 height 32
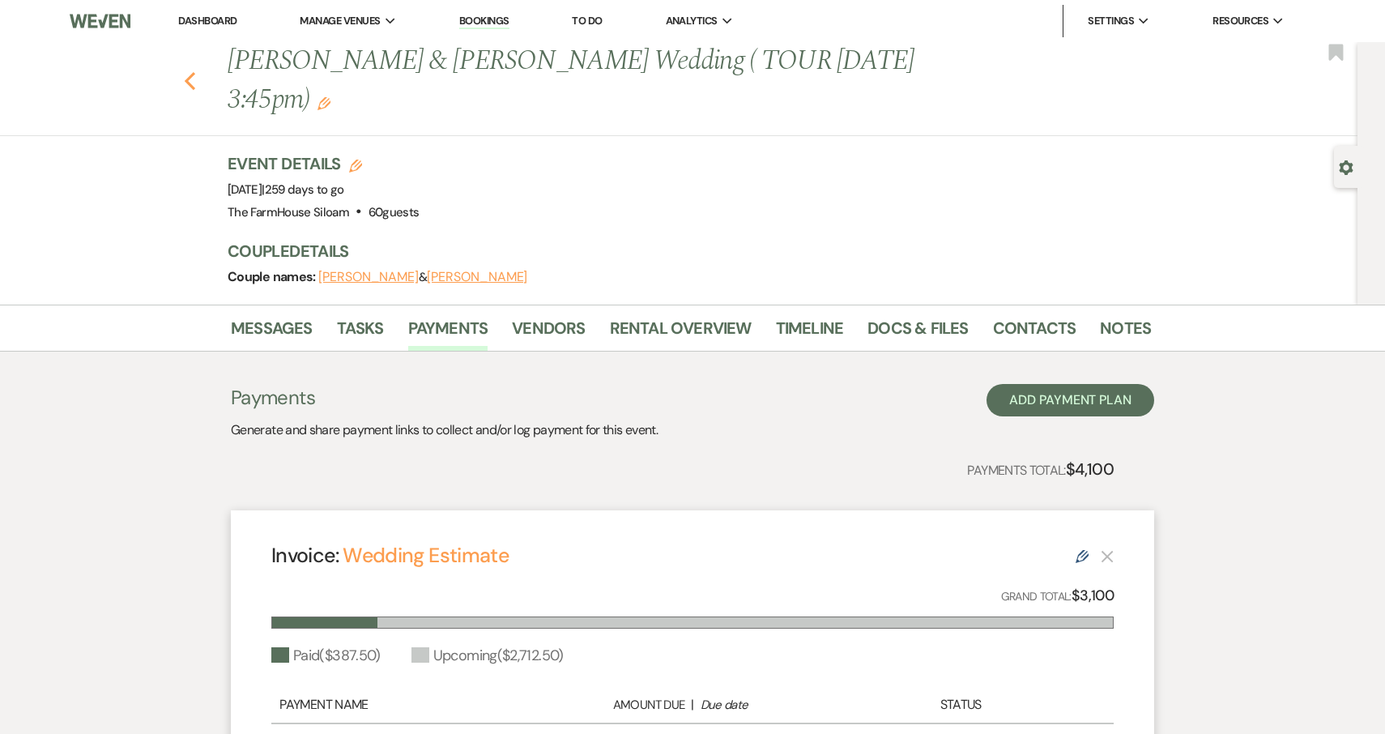
click at [190, 72] on use "button" at bounding box center [190, 81] width 11 height 18
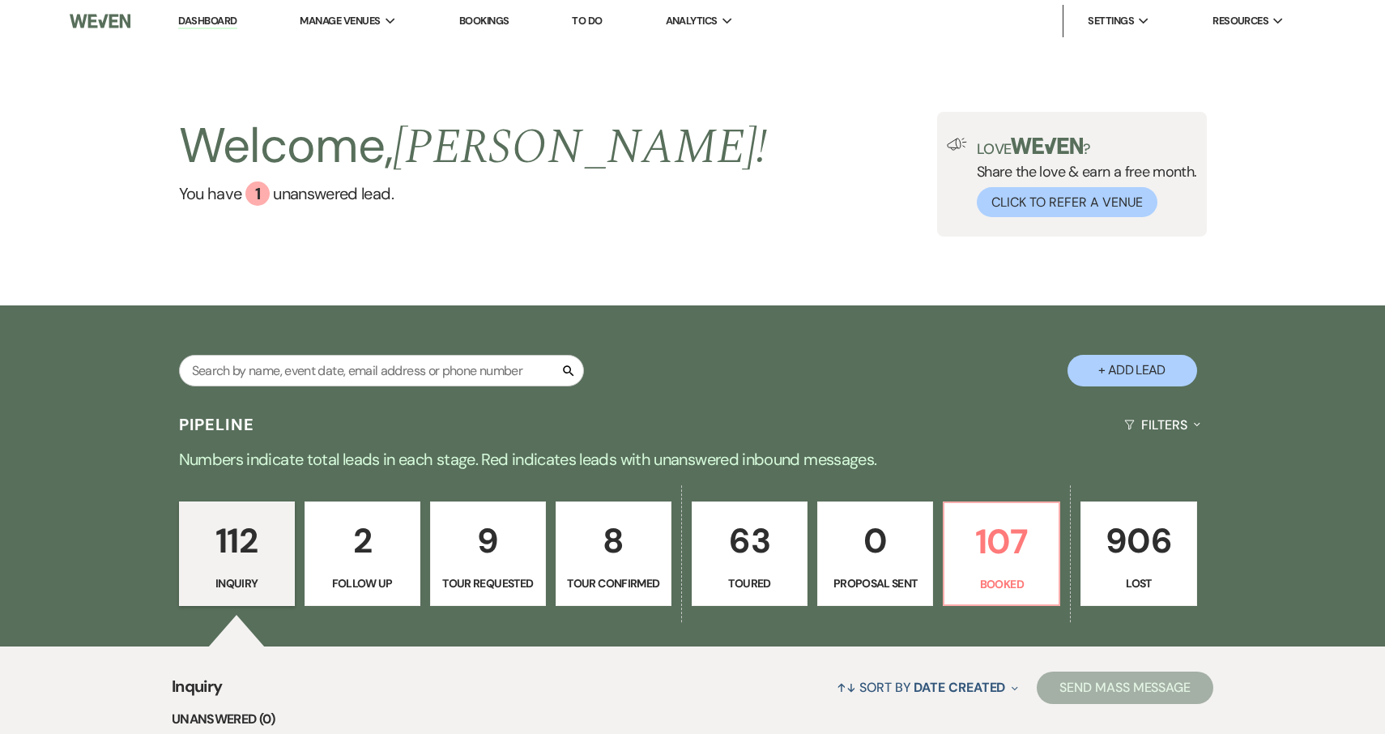
click at [218, 19] on link "Dashboard" at bounding box center [207, 21] width 58 height 15
click at [218, 20] on link "Dashboard" at bounding box center [207, 21] width 58 height 15
click at [370, 48] on li "The FarmHouse Siloam" at bounding box center [382, 53] width 146 height 16
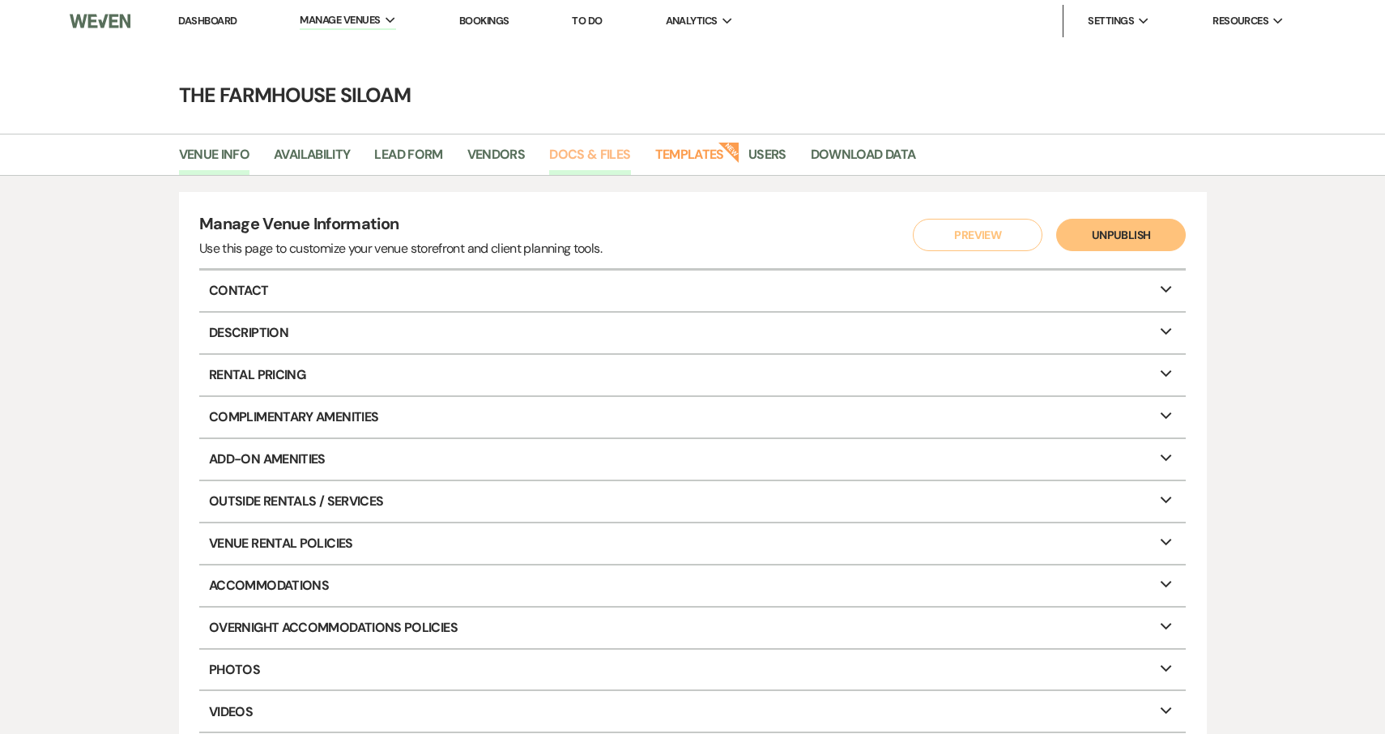
click at [595, 153] on link "Docs & Files" at bounding box center [589, 159] width 81 height 31
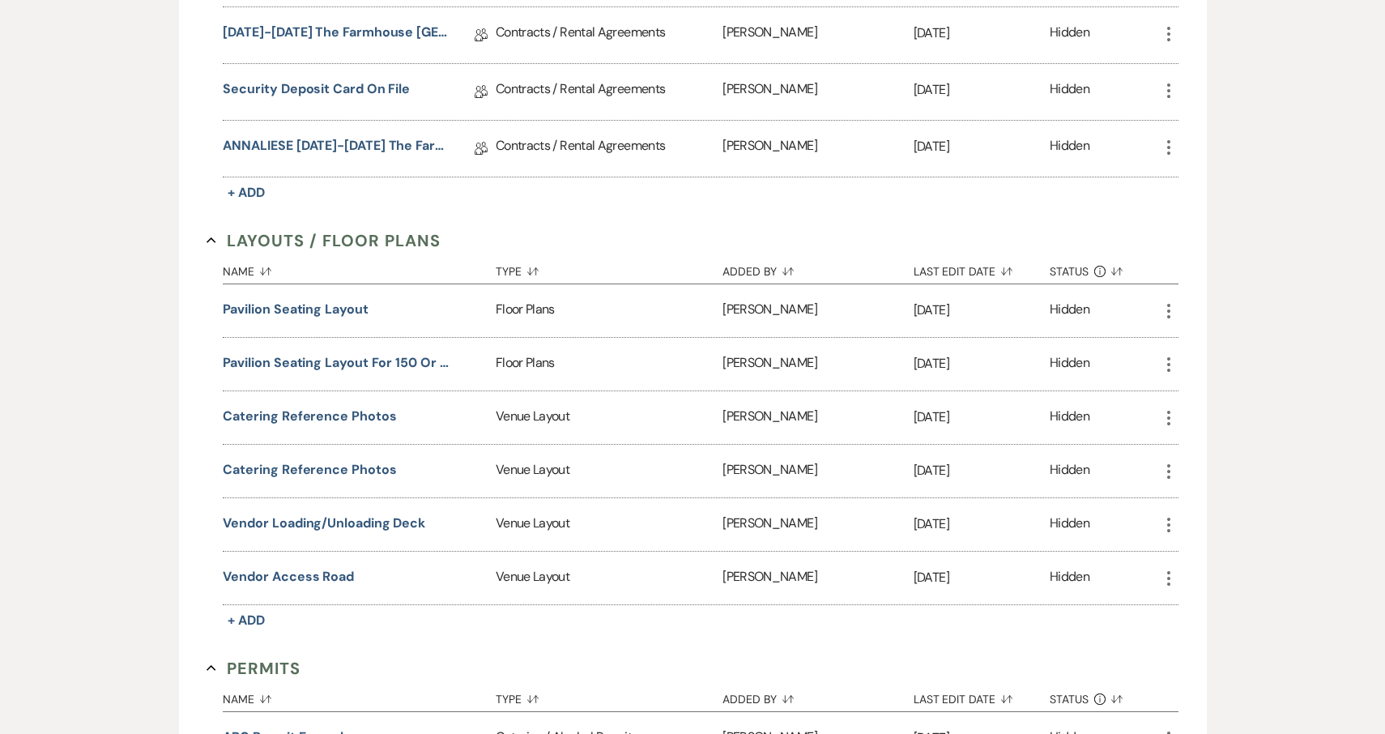
scroll to position [775, 0]
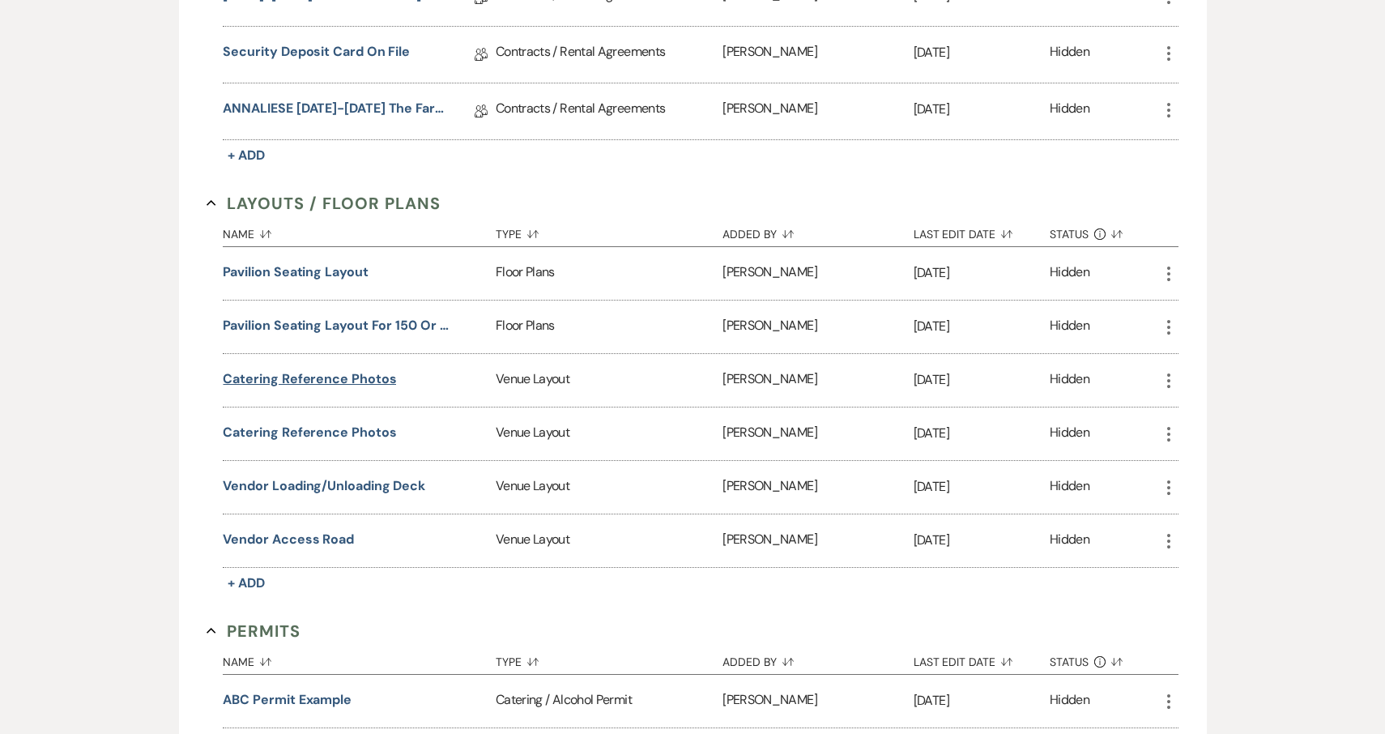
click at [365, 378] on button "Catering Reference Photos" at bounding box center [309, 378] width 173 height 19
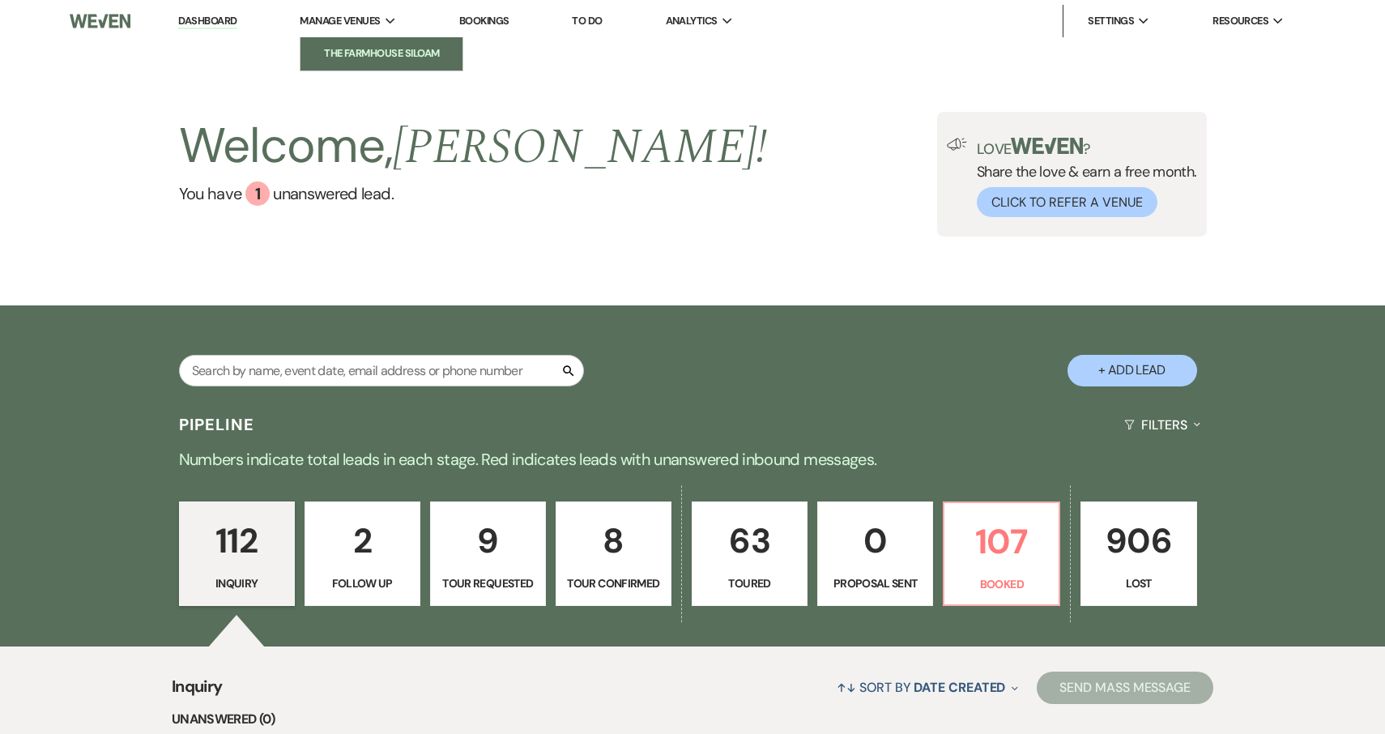
click at [388, 49] on li "The FarmHouse Siloam" at bounding box center [382, 53] width 146 height 16
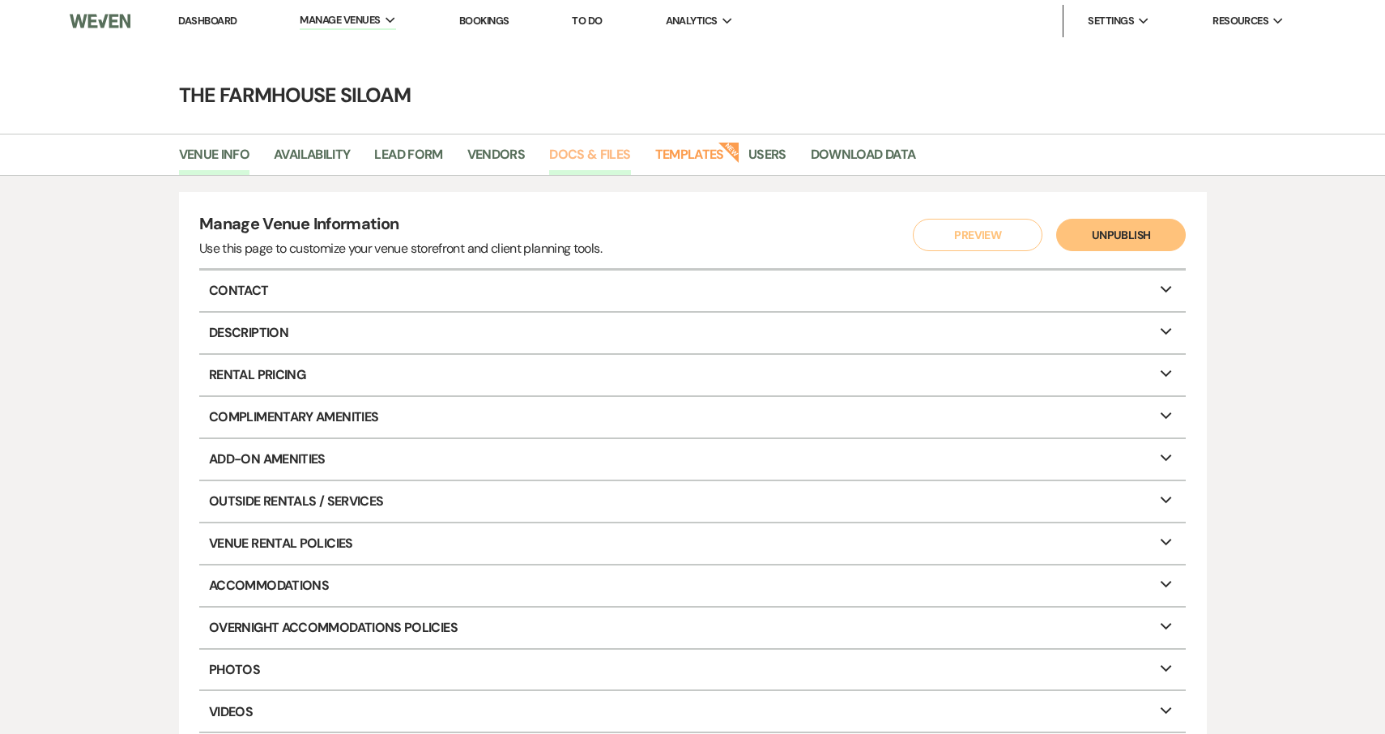
click at [599, 146] on link "Docs & Files" at bounding box center [589, 159] width 81 height 31
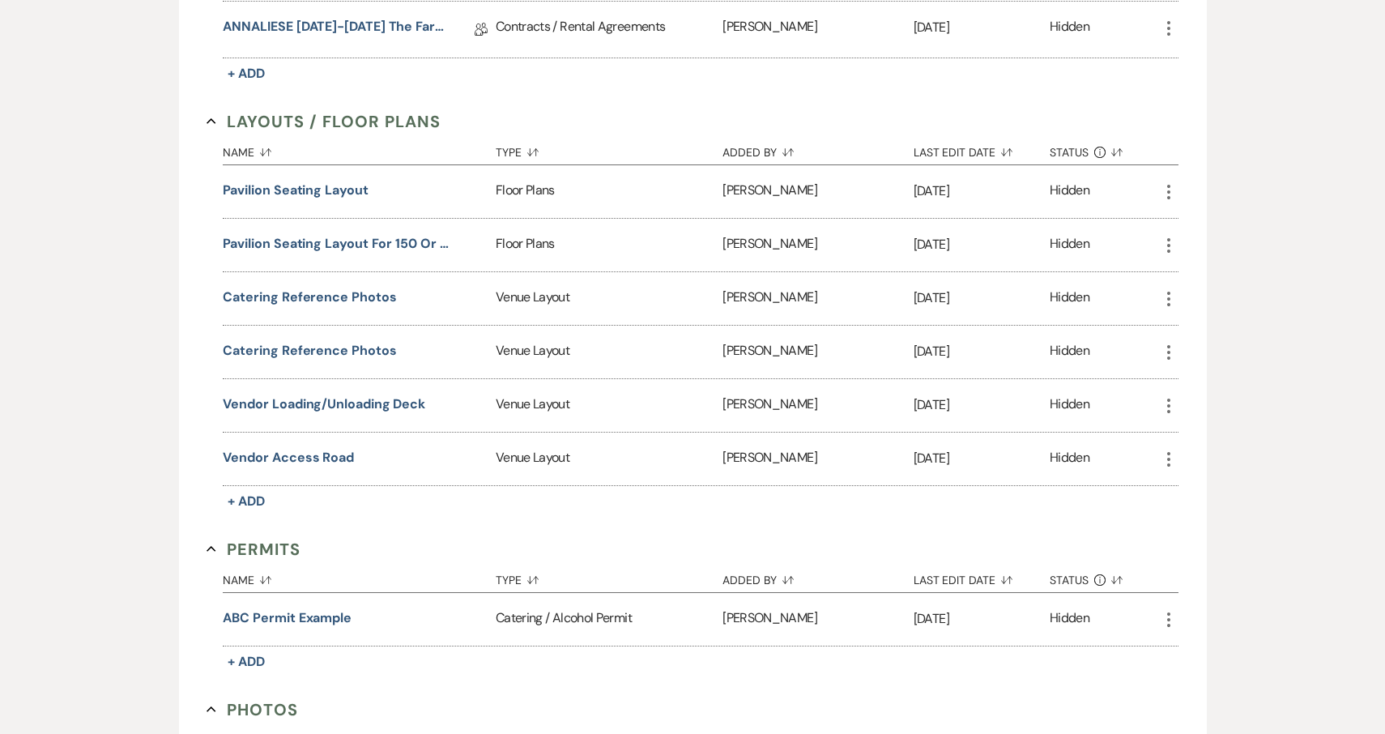
scroll to position [858, 0]
click at [324, 399] on button "Vendor Loading/Unloading Deck" at bounding box center [324, 403] width 203 height 19
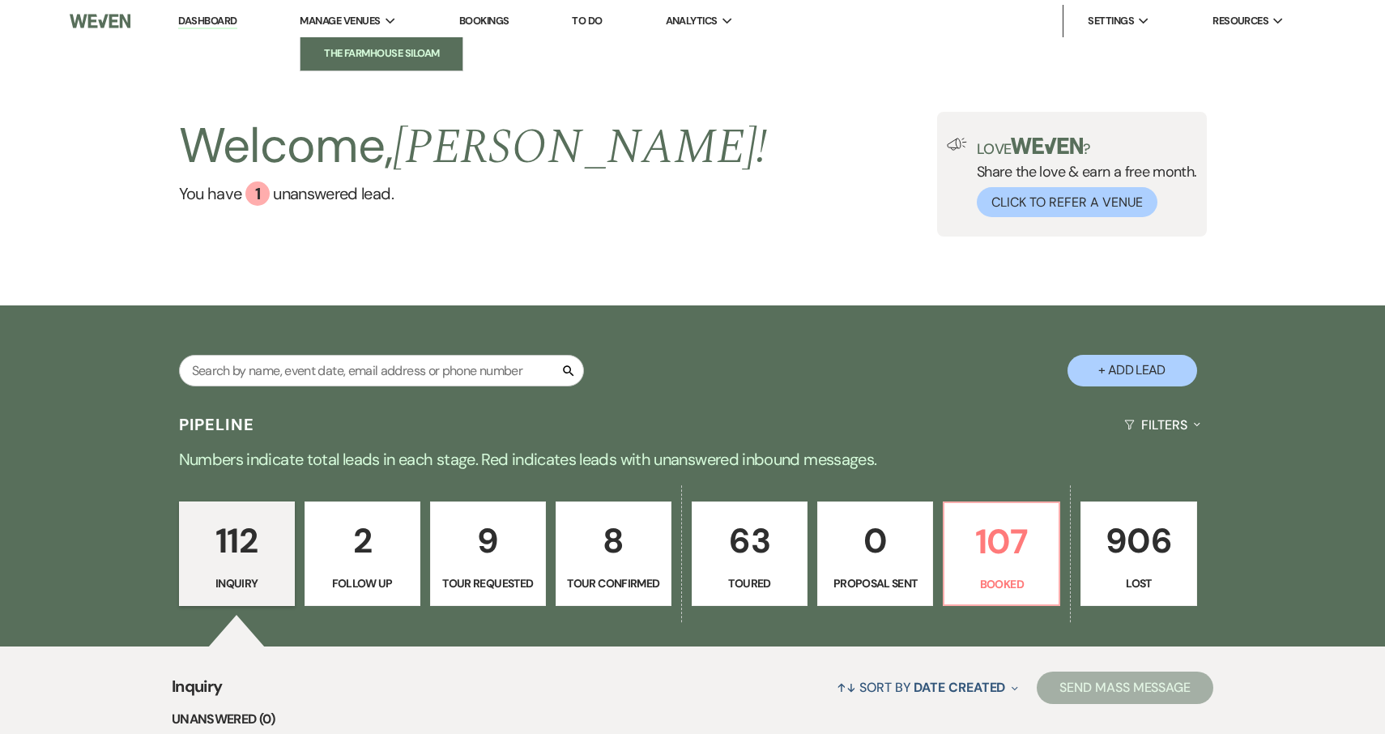
click at [383, 49] on li "The FarmHouse Siloam" at bounding box center [382, 53] width 146 height 16
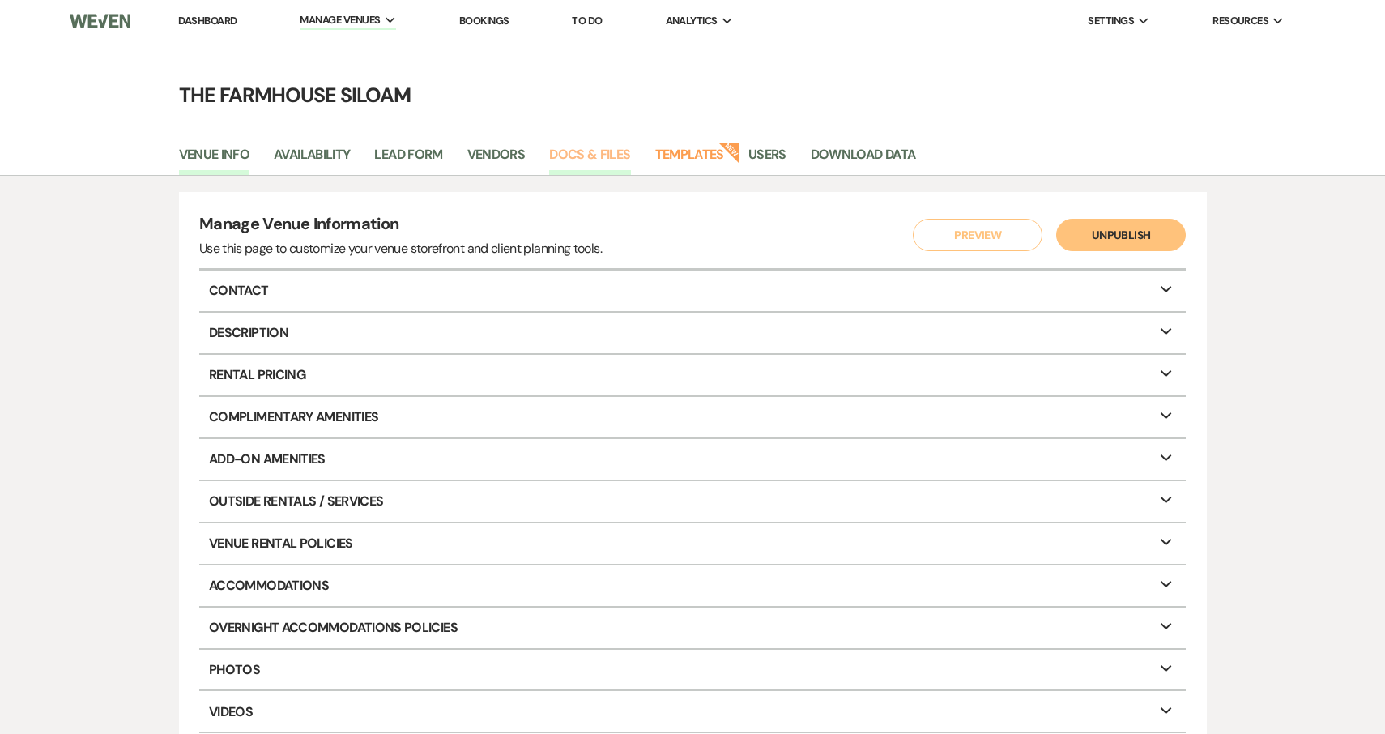
click at [616, 155] on link "Docs & Files" at bounding box center [589, 159] width 81 height 31
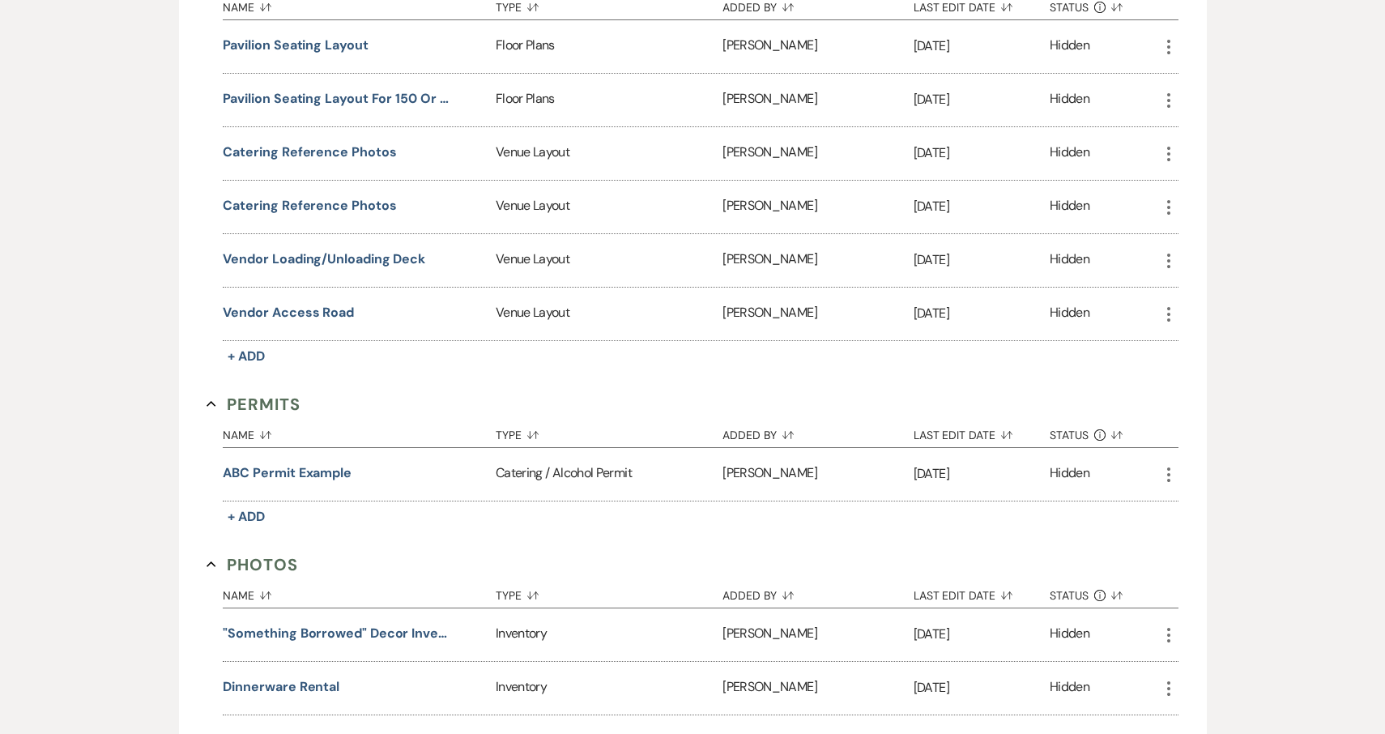
scroll to position [1012, 0]
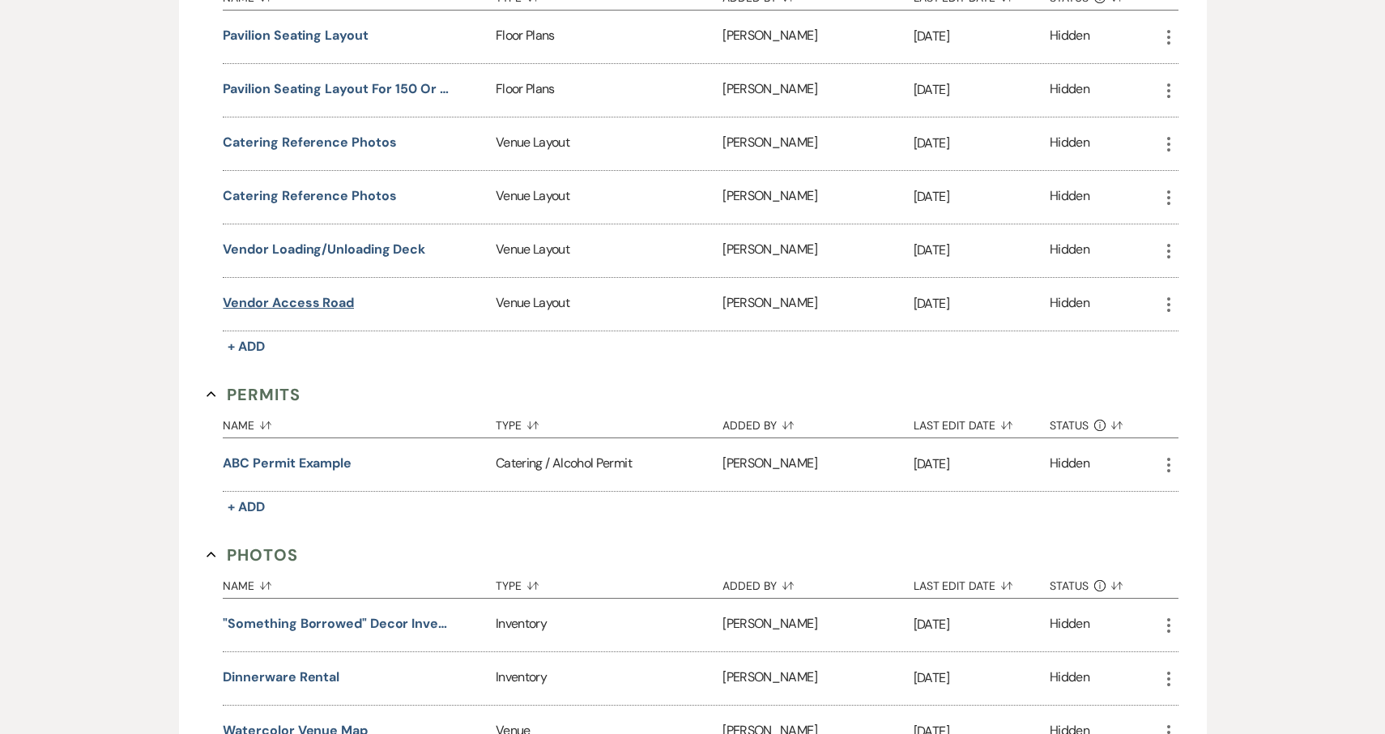
click at [310, 298] on button "Vendor Access Road" at bounding box center [288, 302] width 131 height 19
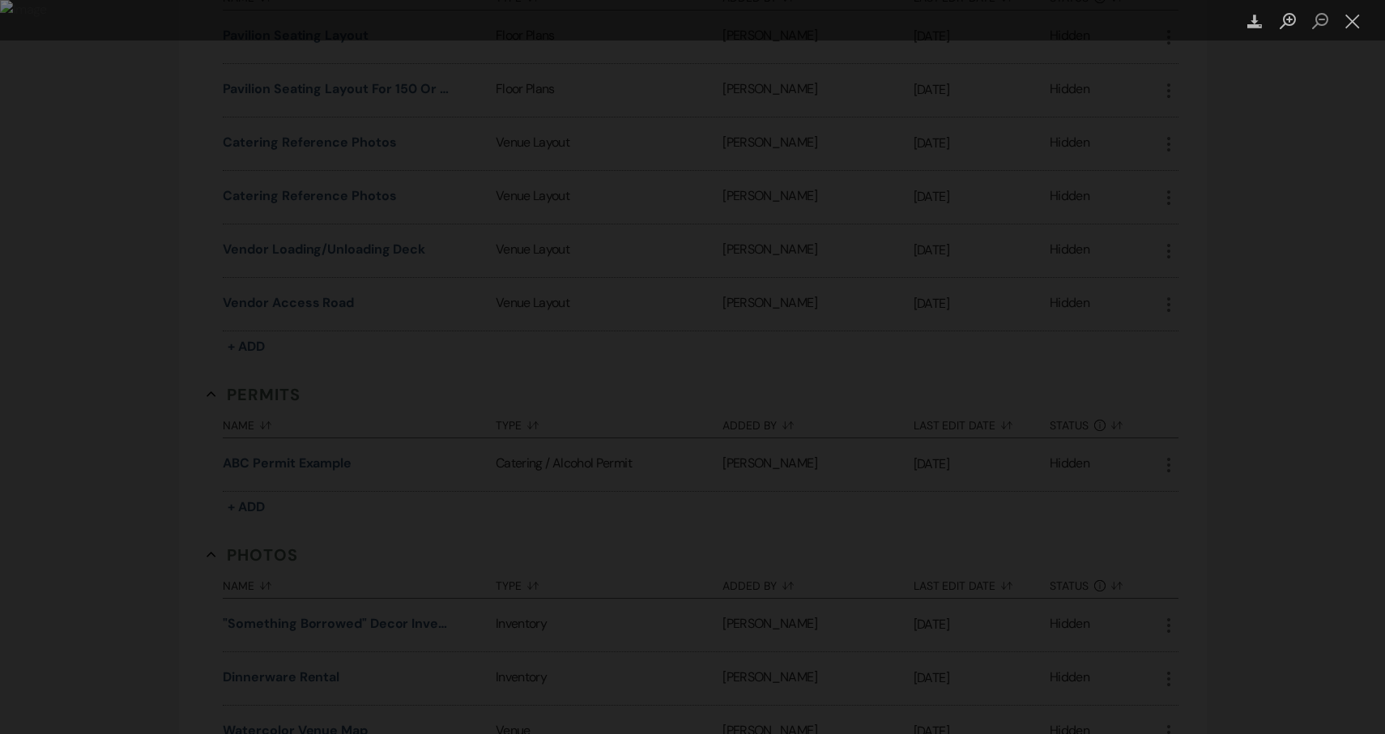
click at [712, 310] on img "Lightbox" at bounding box center [692, 367] width 1385 height 734
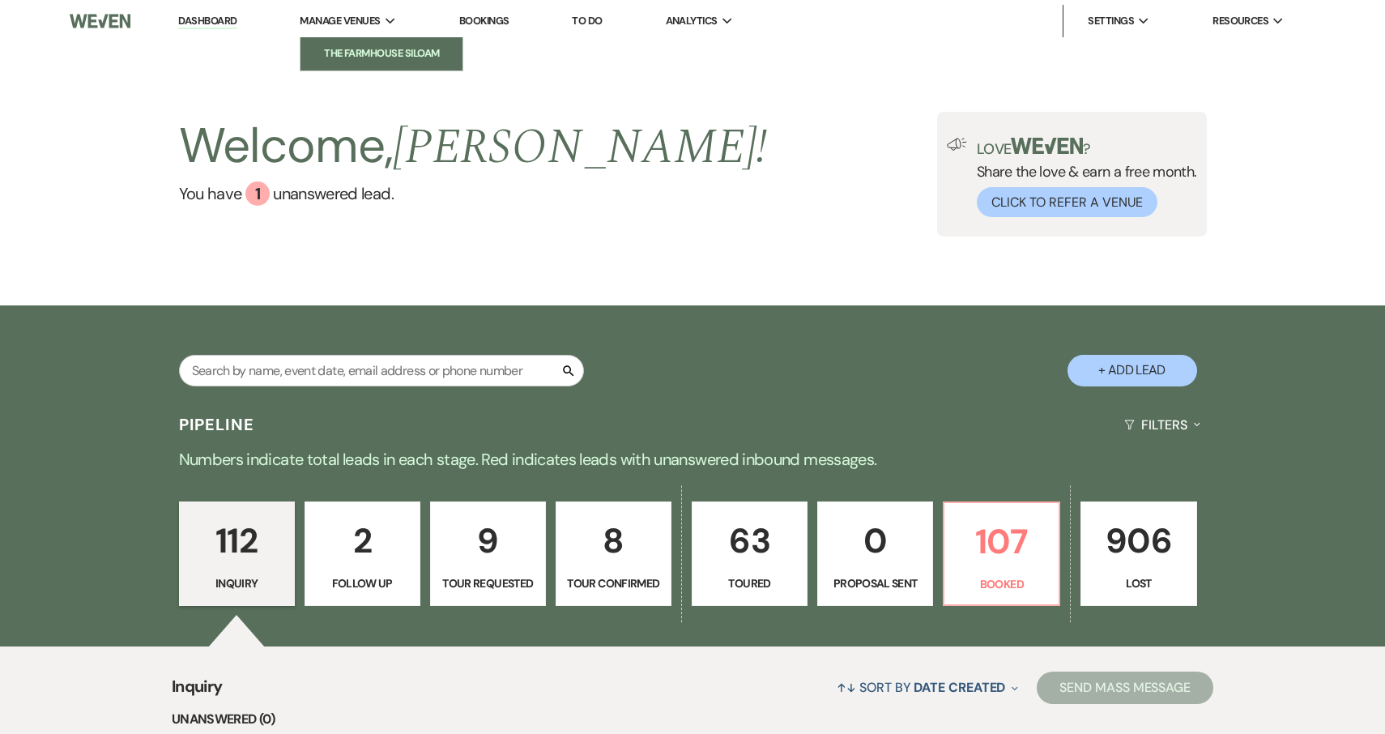
click at [380, 53] on li "The FarmHouse Siloam" at bounding box center [382, 53] width 146 height 16
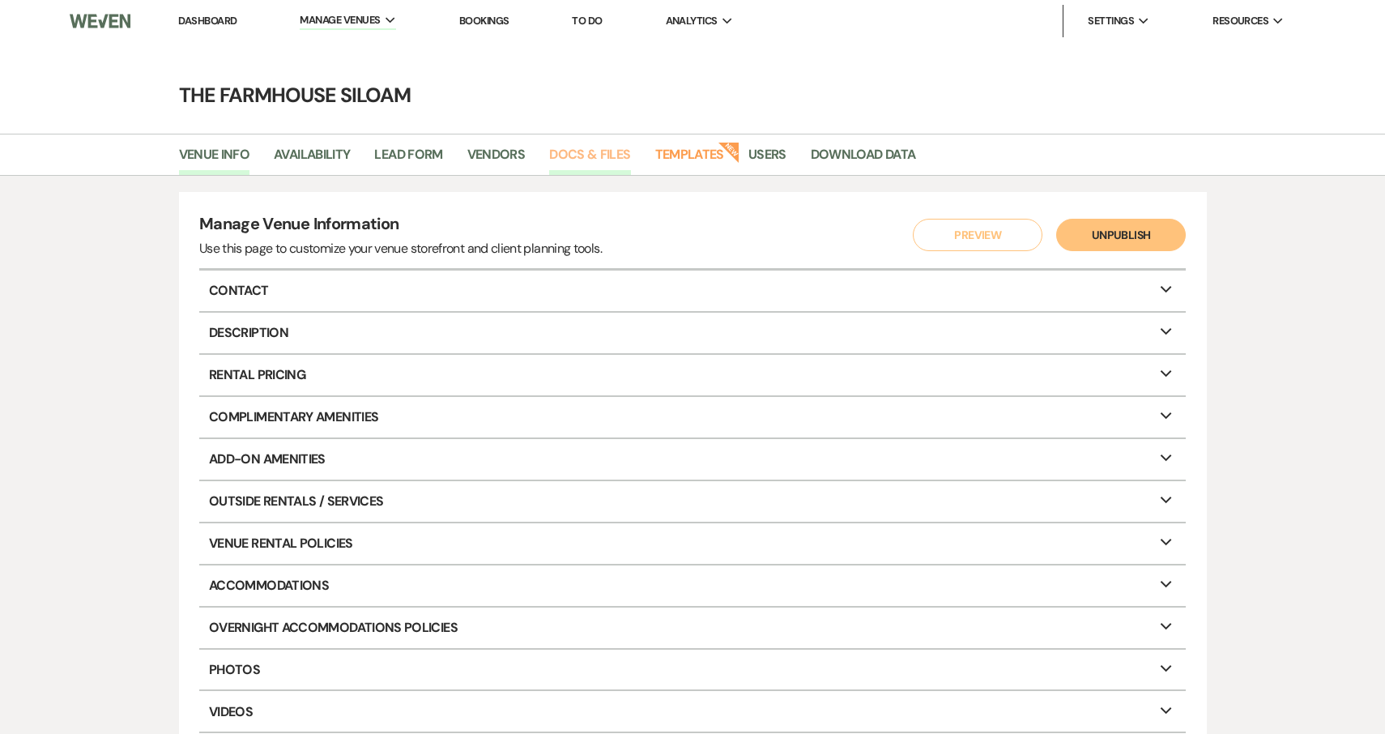
click at [610, 158] on link "Docs & Files" at bounding box center [589, 159] width 81 height 31
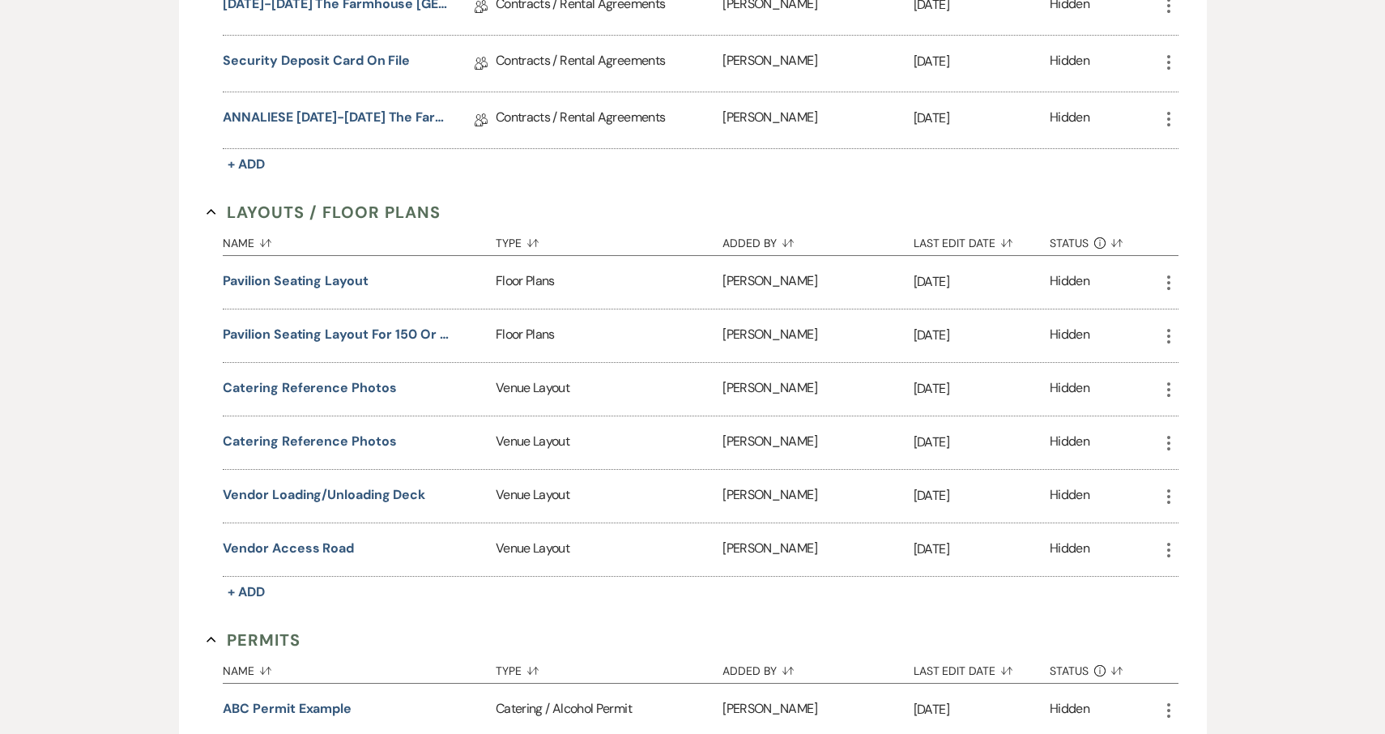
scroll to position [772, 0]
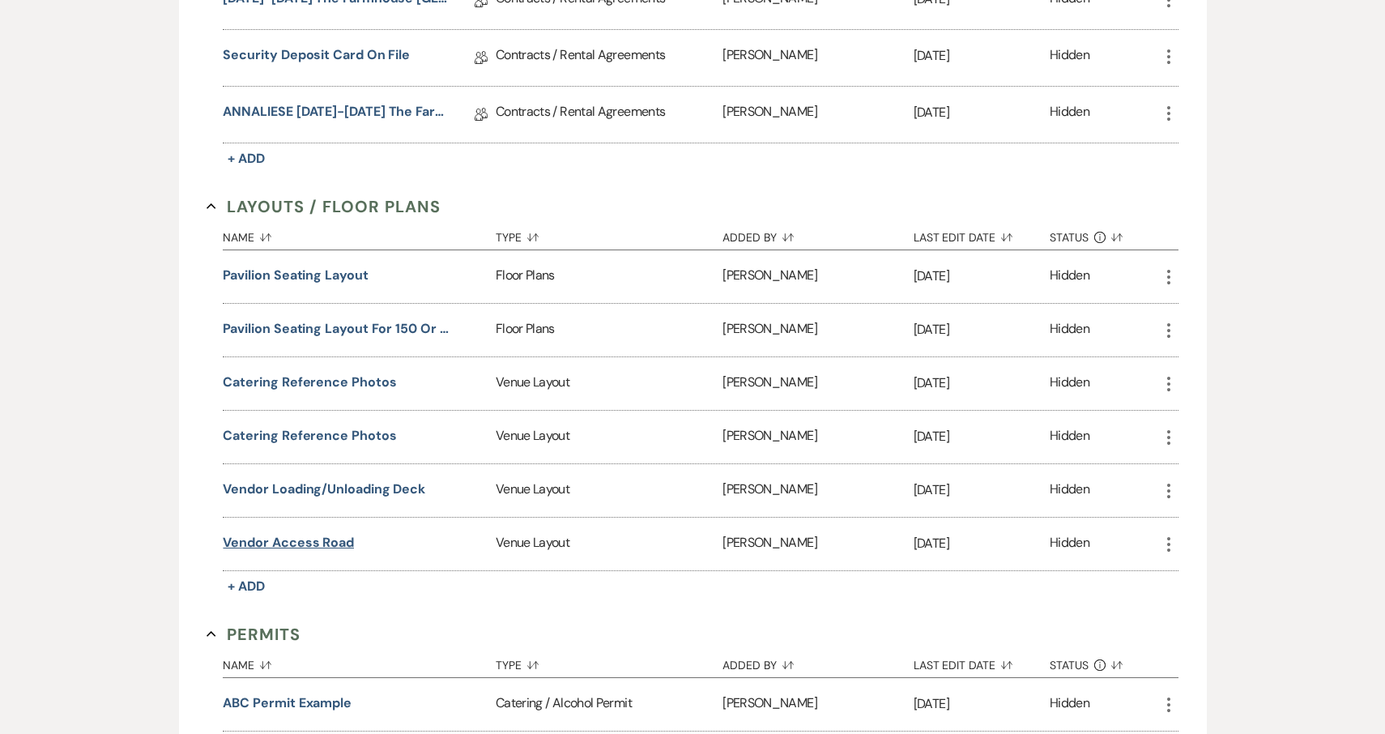
click at [300, 545] on button "Vendor Access Road" at bounding box center [288, 542] width 131 height 19
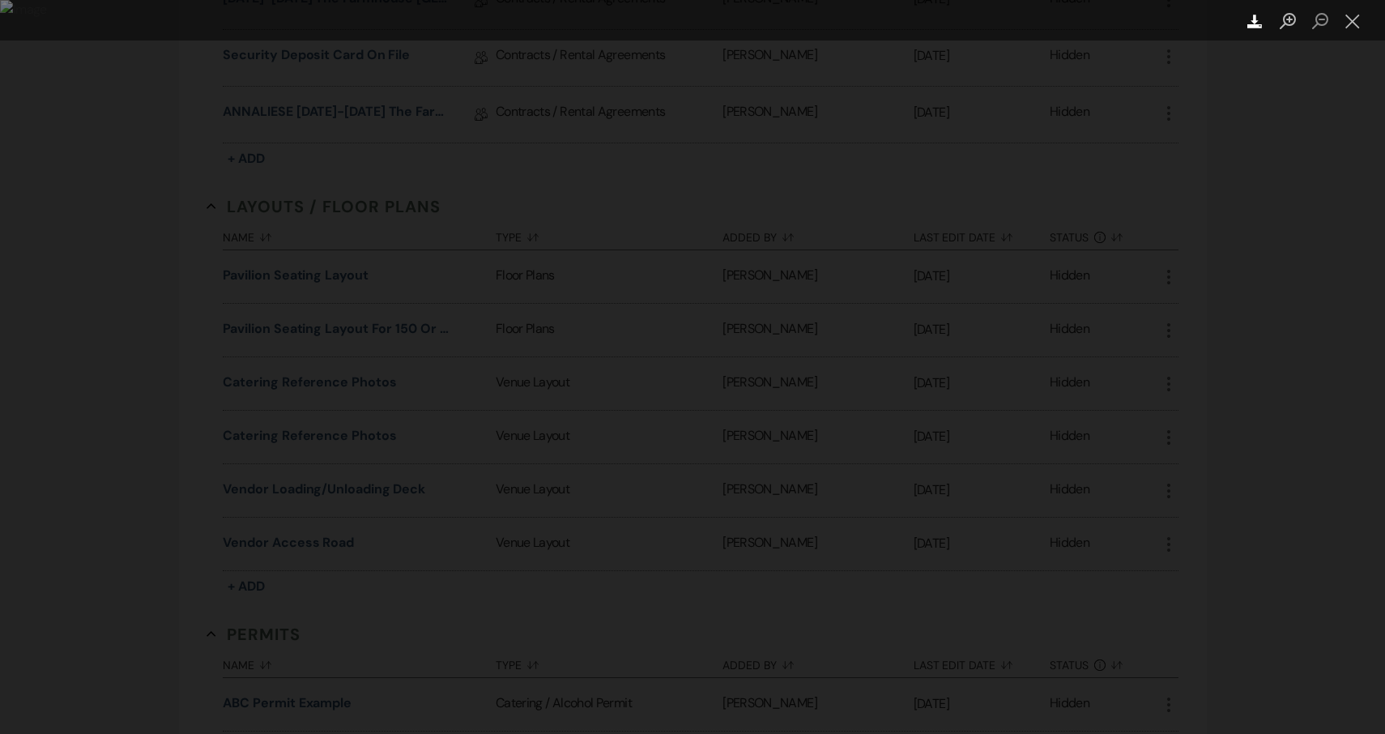
click at [1255, 22] on use "Lightbox" at bounding box center [1255, 22] width 15 height 14
click at [577, 18] on div "Download" at bounding box center [692, 20] width 1385 height 41
click at [1356, 21] on button "Close lightbox" at bounding box center [1353, 21] width 32 height 28
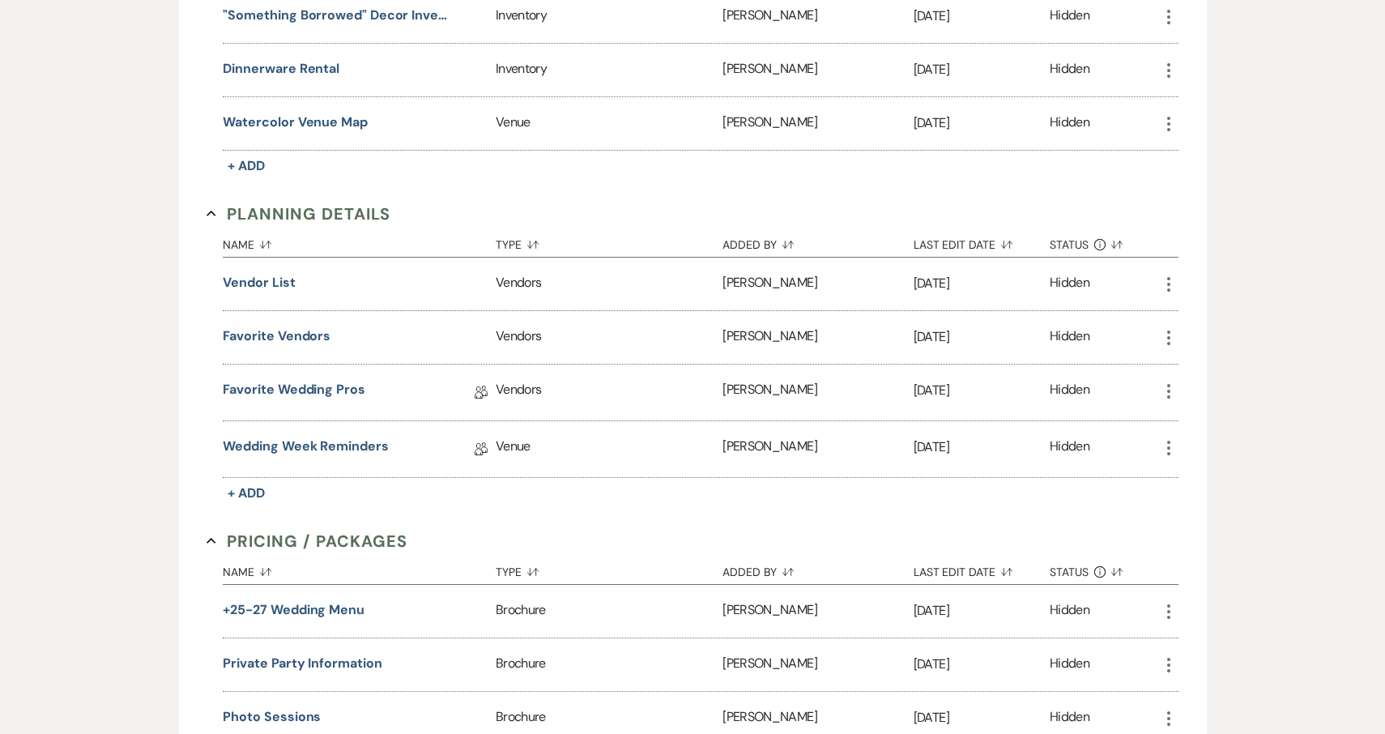
scroll to position [1658, 0]
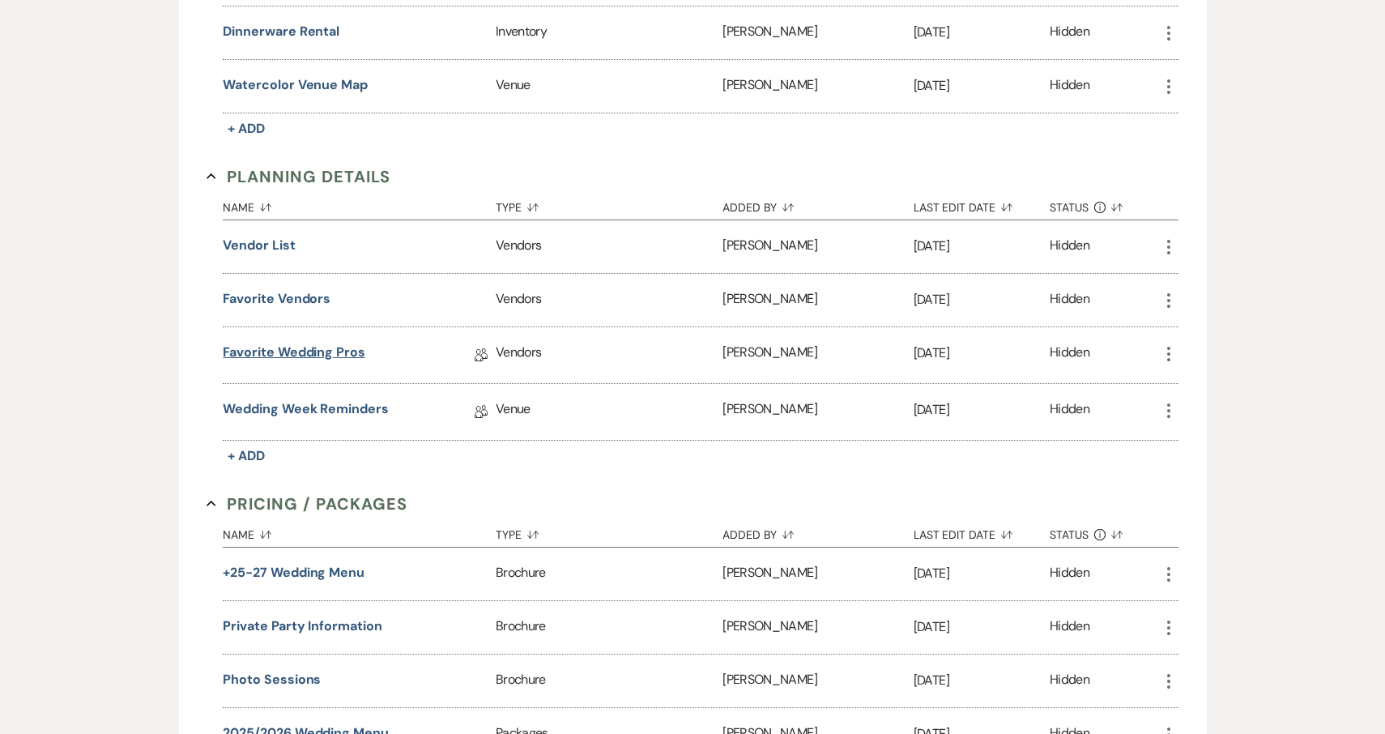
click at [322, 354] on link "Favorite Wedding Pros" at bounding box center [294, 355] width 142 height 25
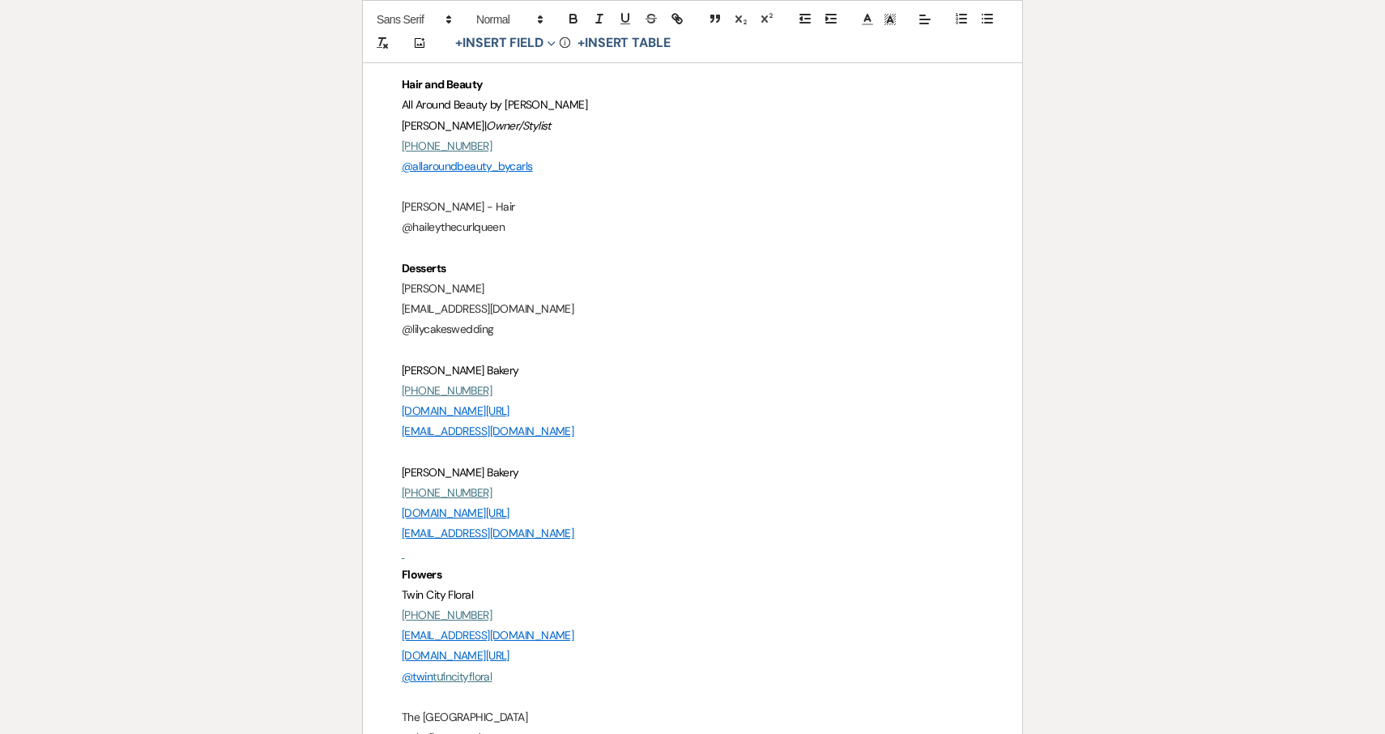
scroll to position [262, 0]
click at [546, 229] on p "@haileythecurlqueen" at bounding box center [693, 225] width 582 height 20
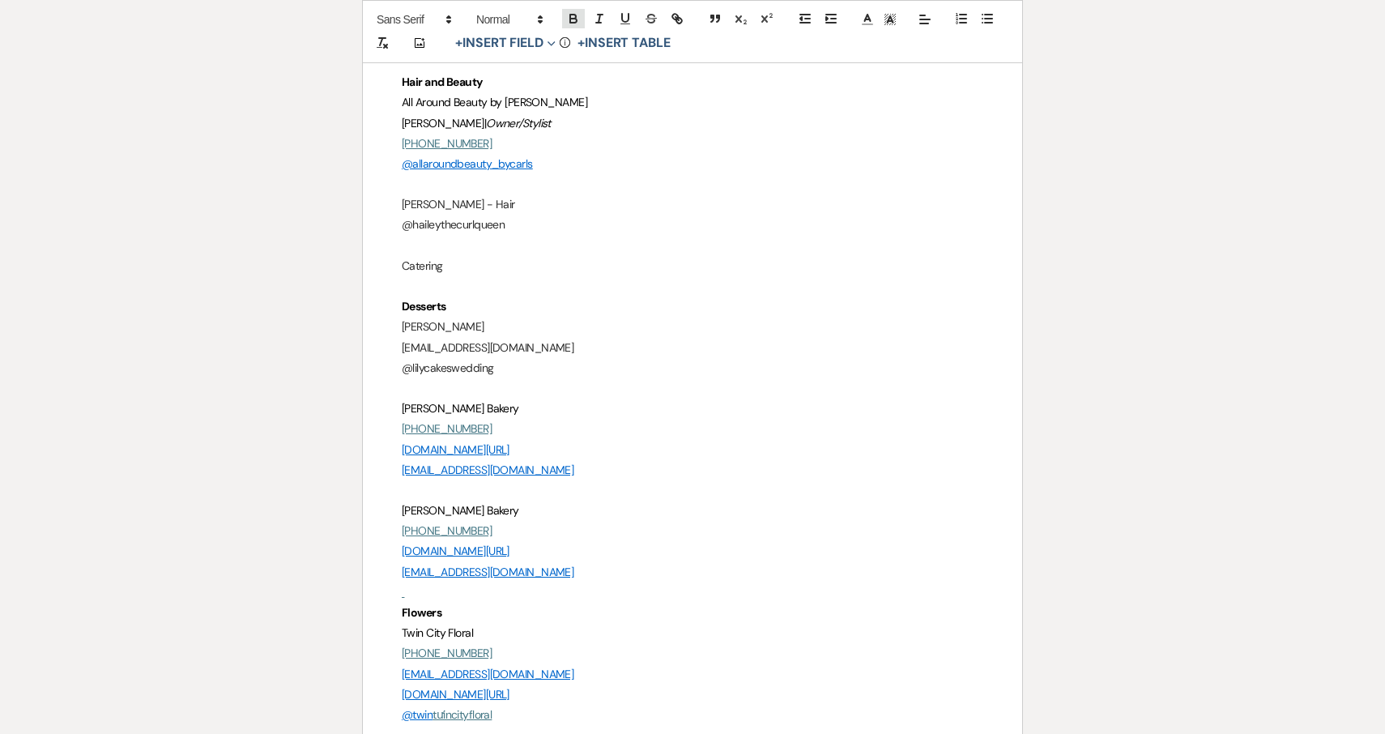
click at [574, 19] on icon "button" at bounding box center [573, 21] width 6 height 4
drag, startPoint x: 448, startPoint y: 265, endPoint x: 390, endPoint y: 265, distance: 58.3
click at [573, 19] on icon "button" at bounding box center [573, 21] width 6 height 4
click at [478, 262] on p "Catering ﻿" at bounding box center [693, 266] width 582 height 20
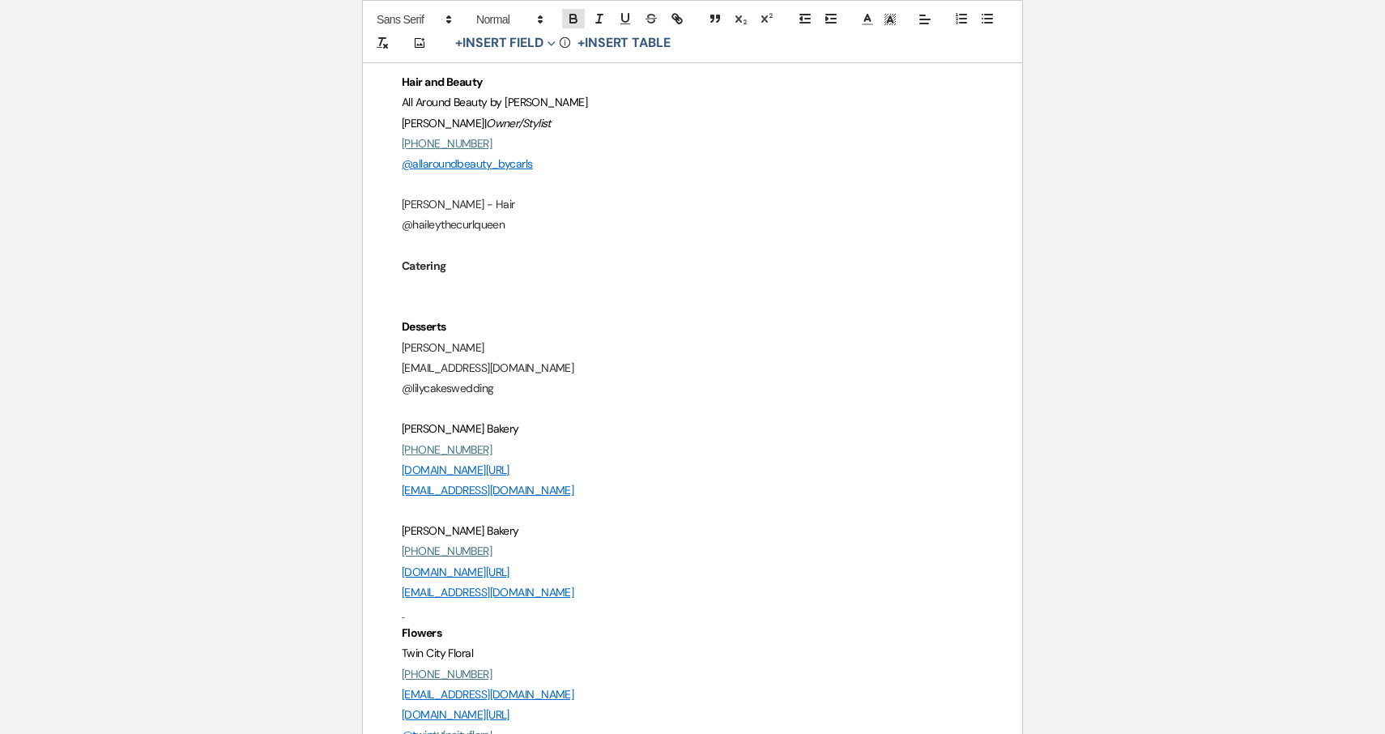
click at [574, 20] on icon "button" at bounding box center [573, 18] width 15 height 15
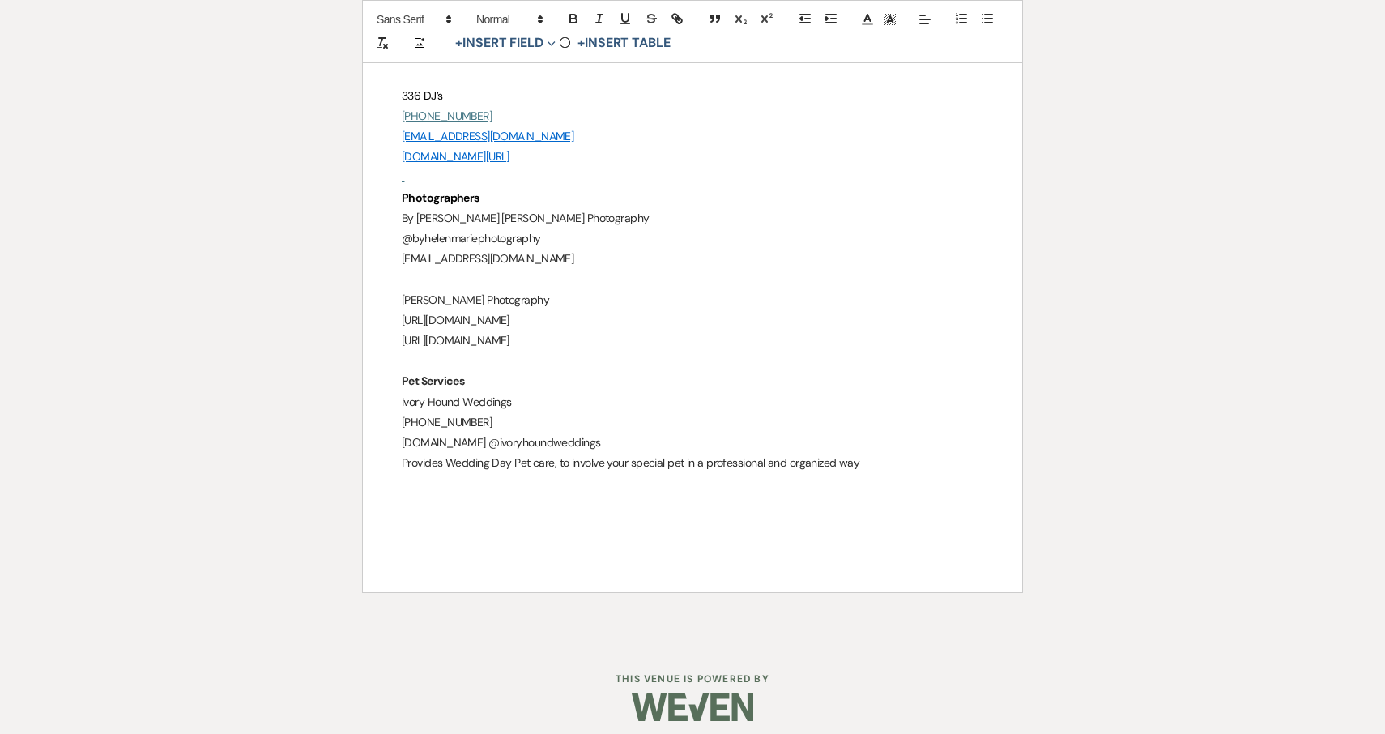
scroll to position [1289, 0]
click at [573, 21] on icon "button" at bounding box center [573, 18] width 15 height 15
click at [574, 21] on icon "button" at bounding box center [573, 18] width 15 height 15
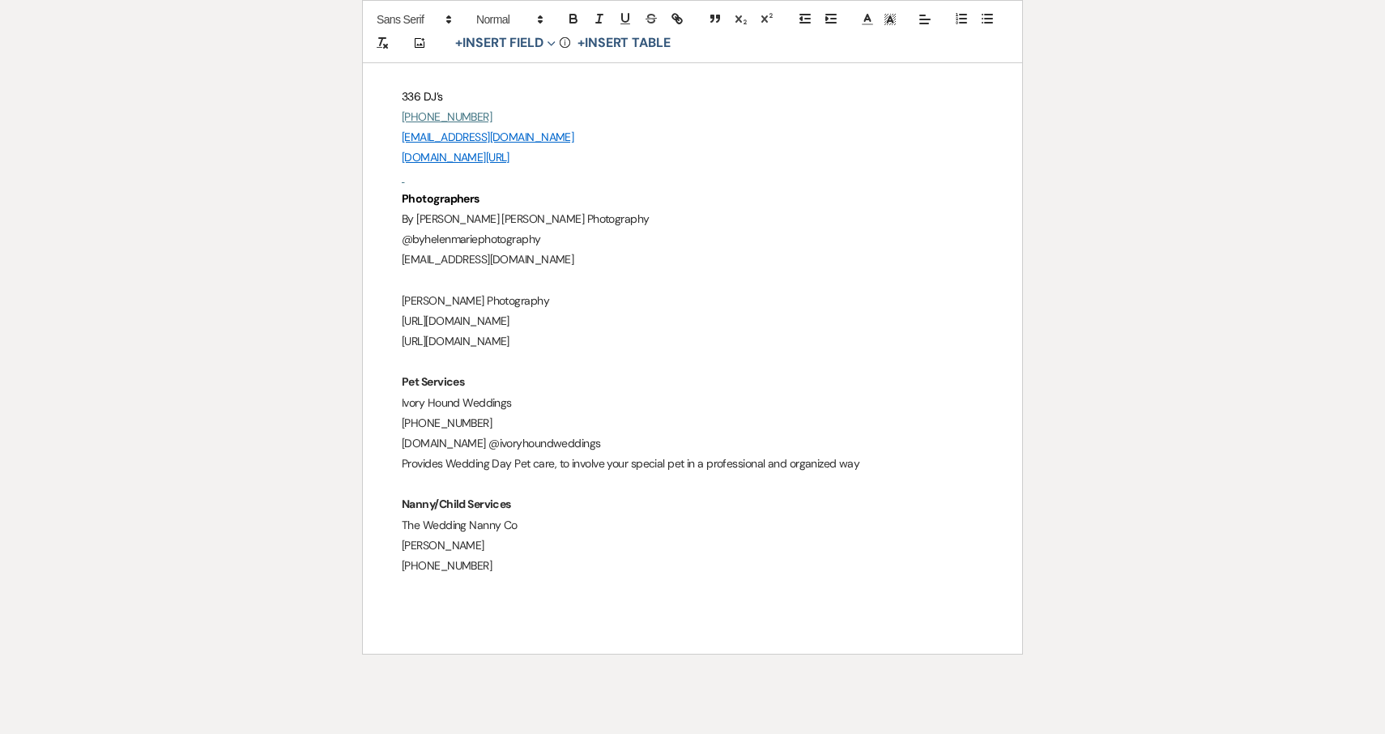
click at [489, 537] on p "[PERSON_NAME]" at bounding box center [693, 546] width 582 height 20
click at [533, 518] on p "The Wedding Nanny Co" at bounding box center [693, 525] width 582 height 20
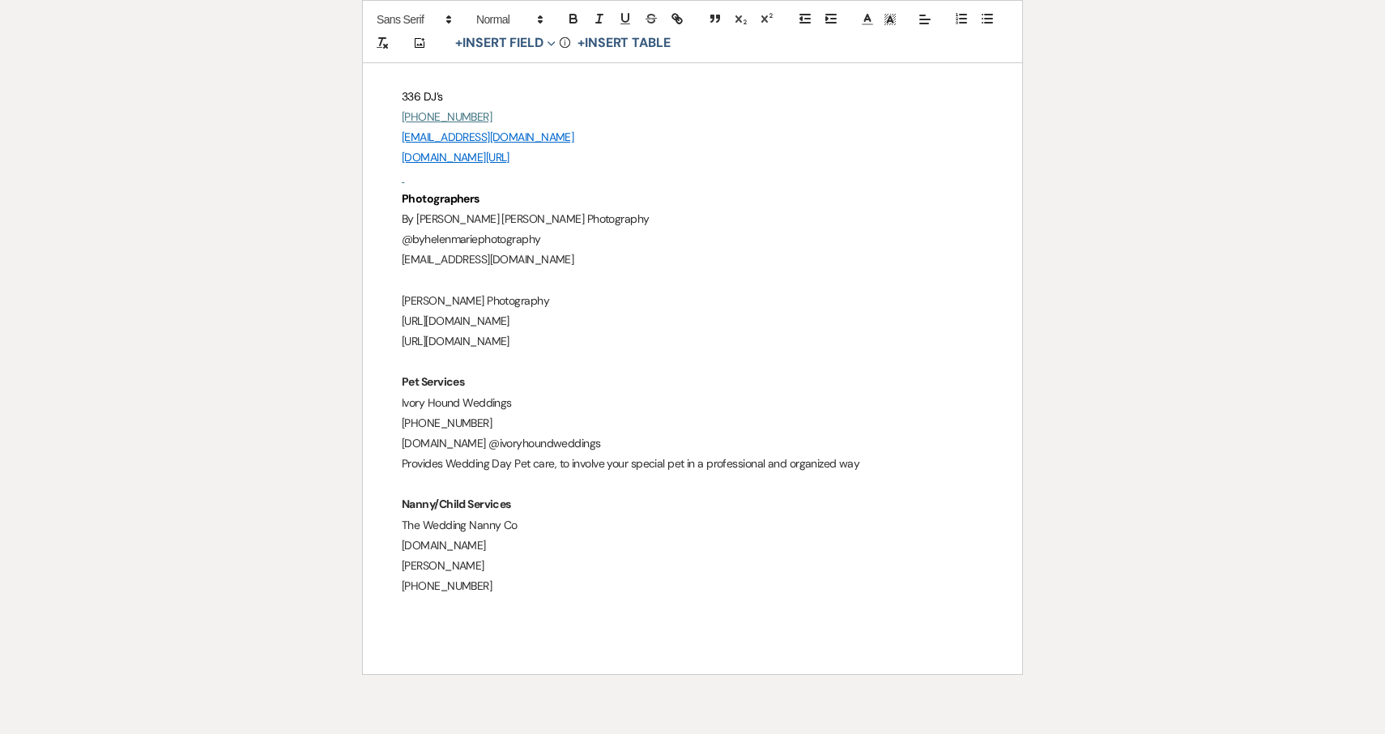
click at [502, 558] on p "[PERSON_NAME]" at bounding box center [693, 566] width 582 height 20
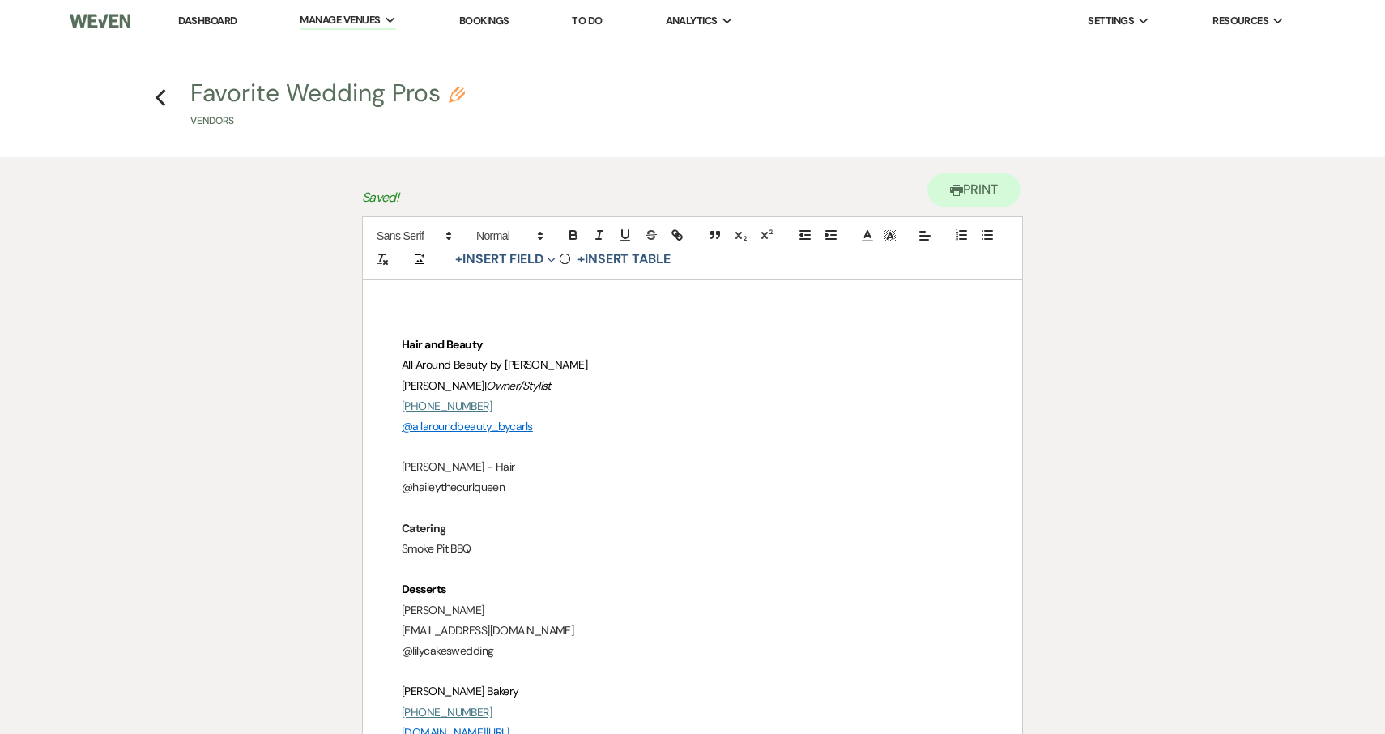
scroll to position [0, 0]
click at [163, 102] on icon "Previous" at bounding box center [161, 97] width 12 height 19
